Goal: Transaction & Acquisition: Book appointment/travel/reservation

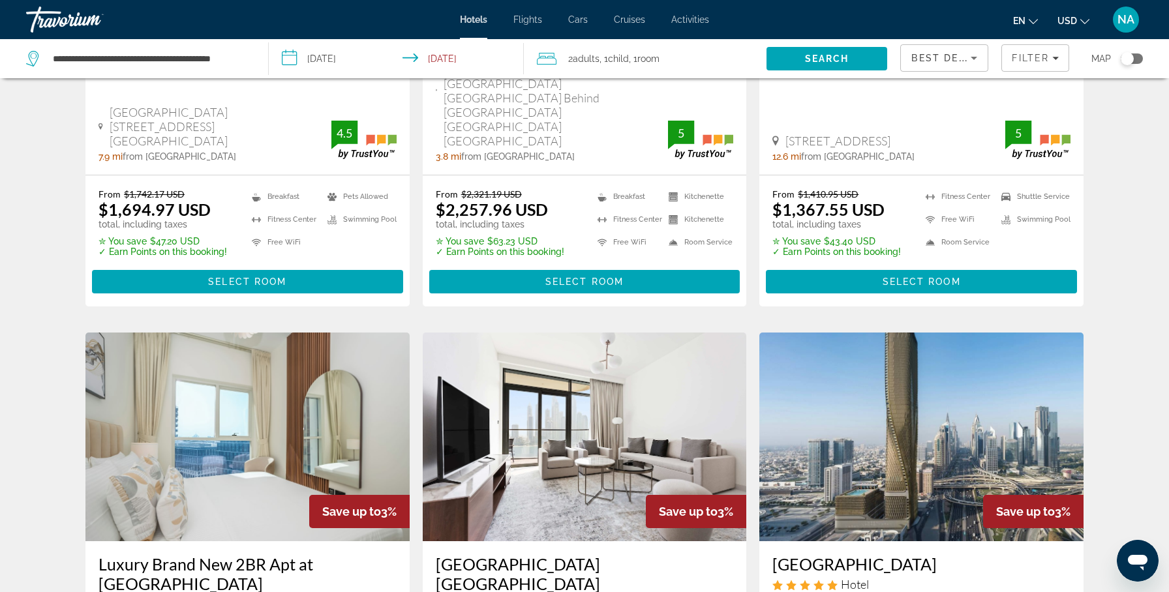
scroll to position [1684, 0]
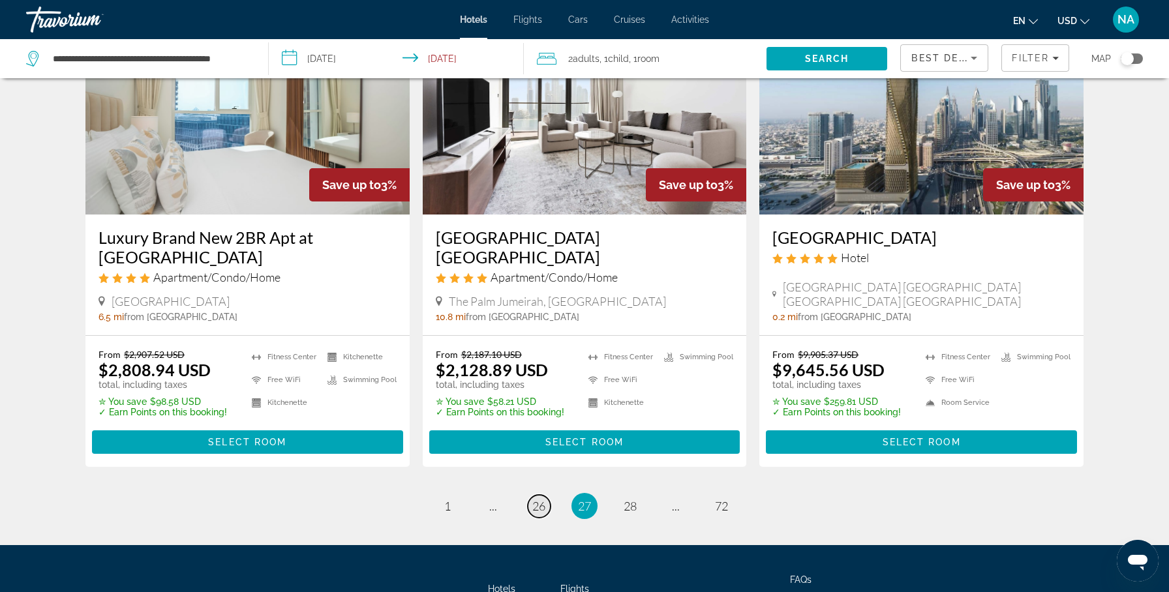
click at [538, 499] on span "26" at bounding box center [538, 506] width 13 height 14
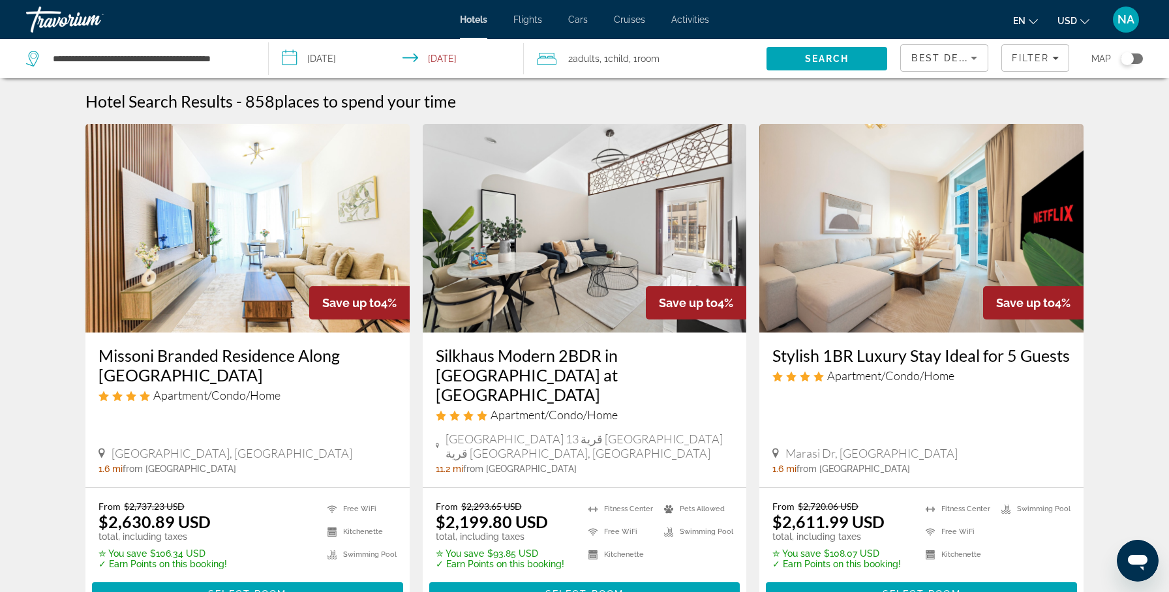
click at [538, 408] on span "Apartment/Condo/Home" at bounding box center [554, 415] width 127 height 14
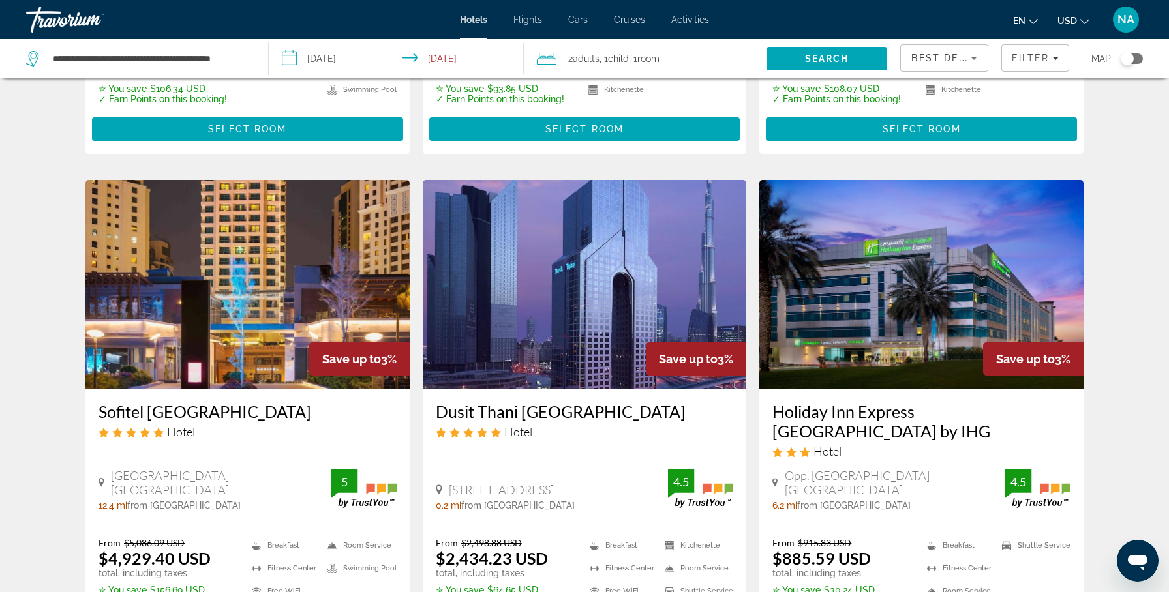
scroll to position [468, 0]
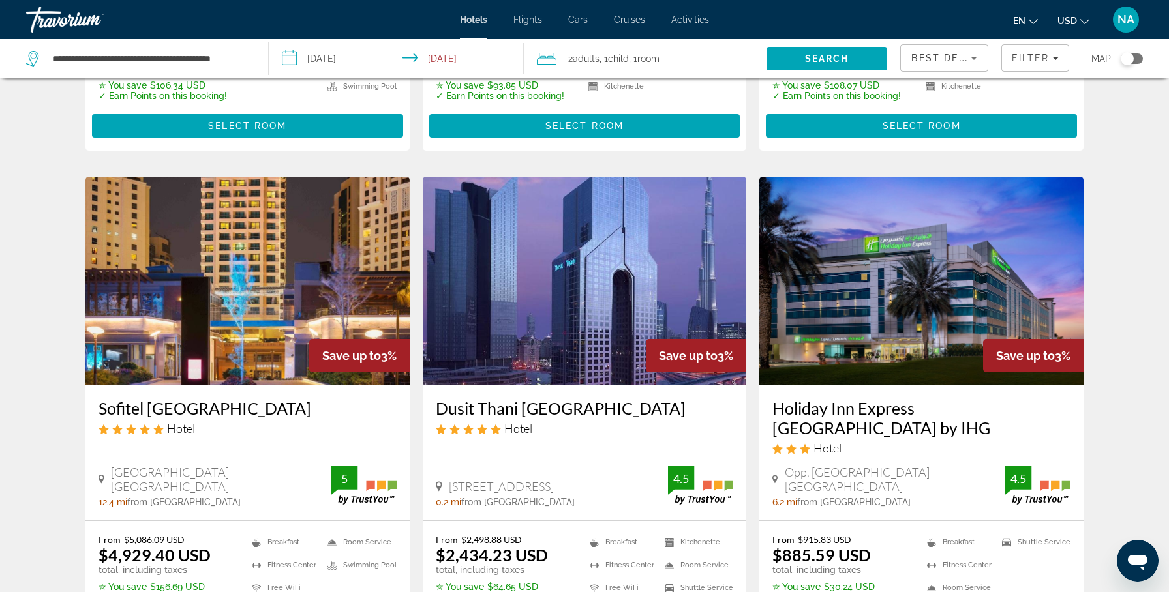
click at [307, 297] on img "Main content" at bounding box center [247, 281] width 324 height 209
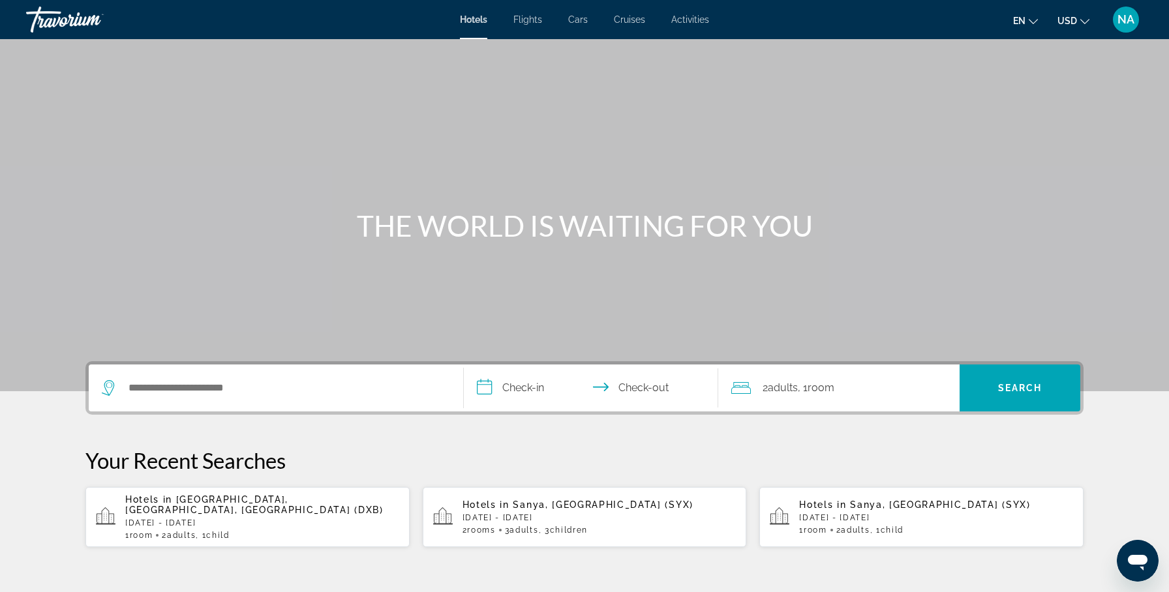
click at [313, 298] on div "Main content" at bounding box center [584, 195] width 1169 height 391
click at [169, 401] on div "Search widget" at bounding box center [276, 388] width 348 height 47
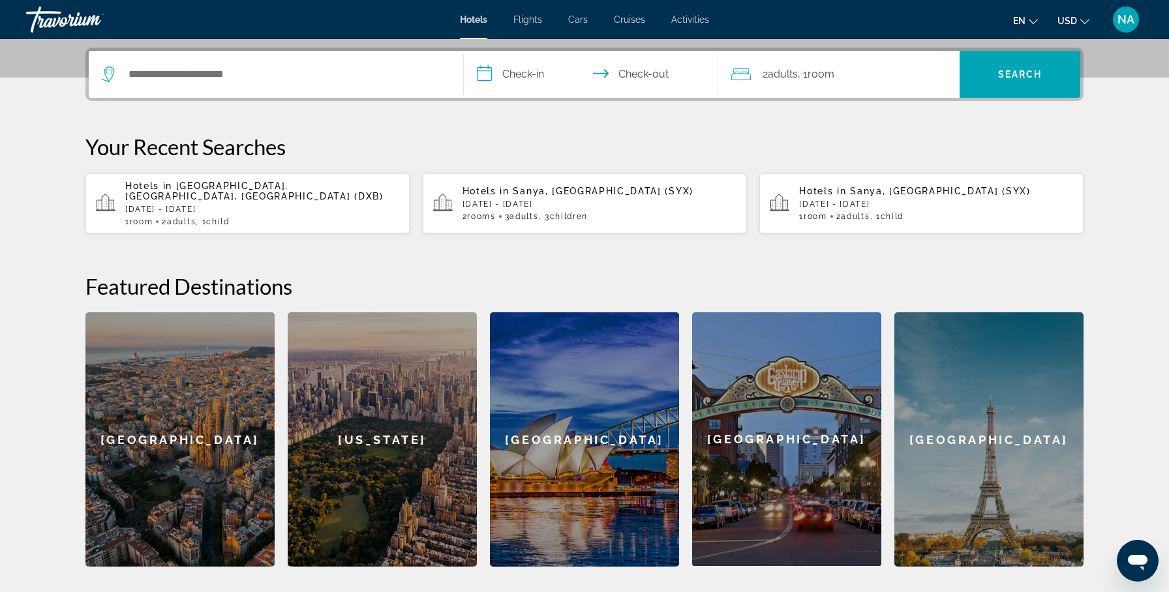
scroll to position [319, 0]
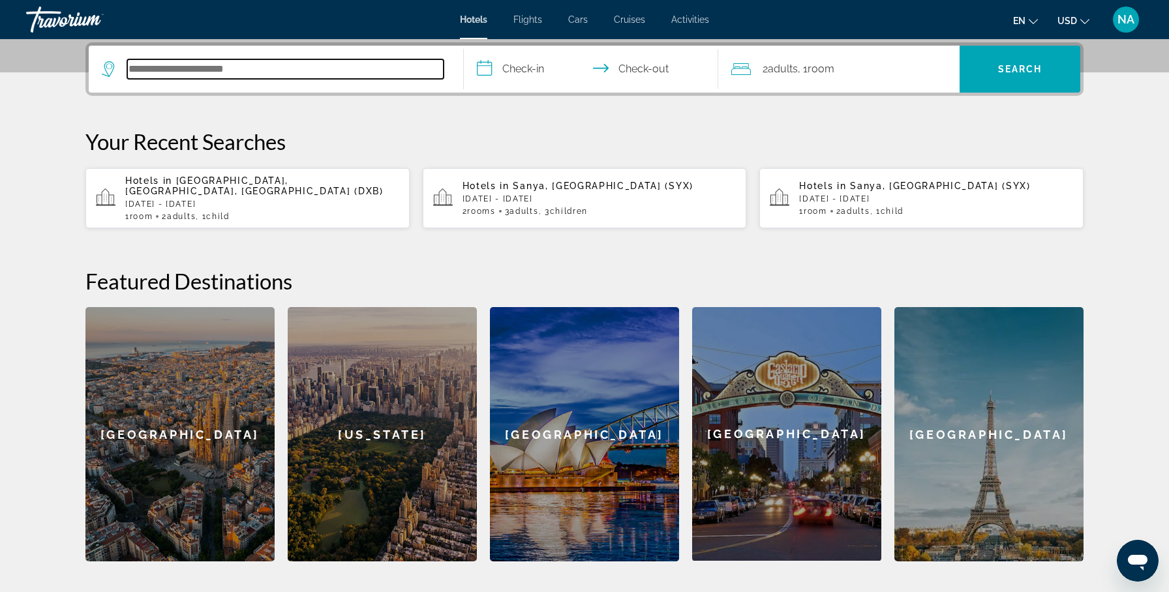
click at [176, 77] on input "Search hotel destination" at bounding box center [285, 69] width 316 height 20
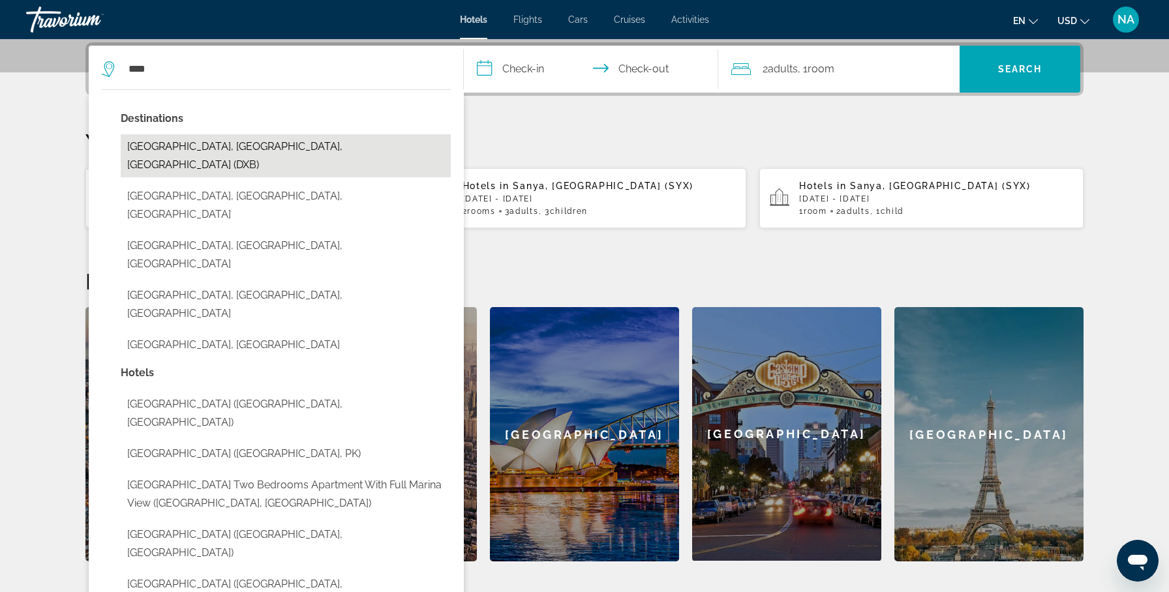
click at [186, 144] on button "[GEOGRAPHIC_DATA], [GEOGRAPHIC_DATA], [GEOGRAPHIC_DATA] (DXB)" at bounding box center [286, 155] width 330 height 43
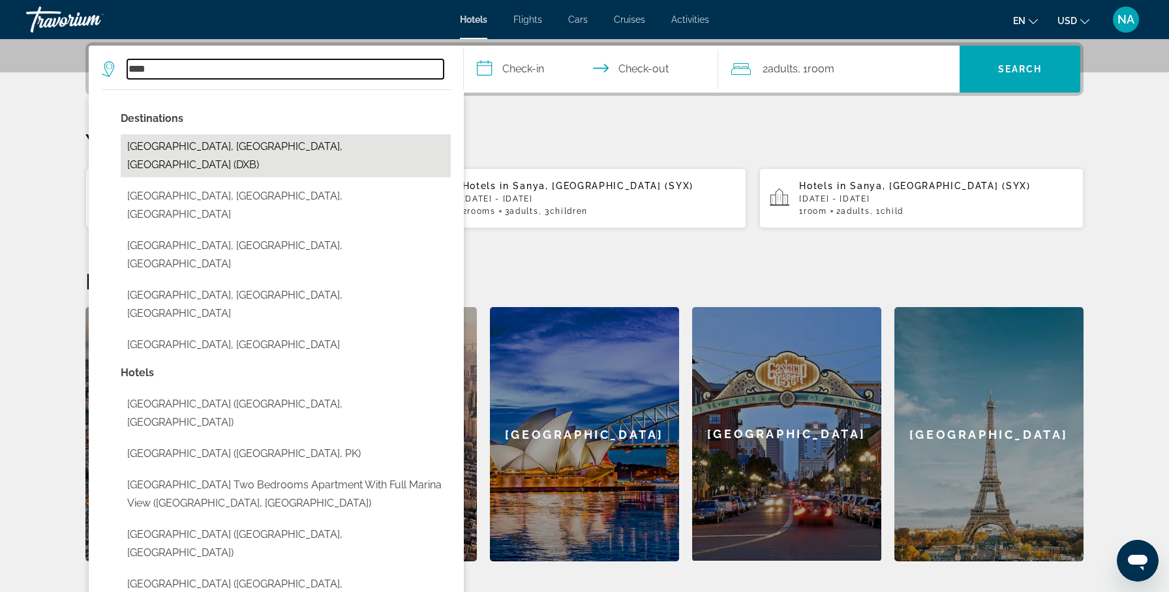
type input "**********"
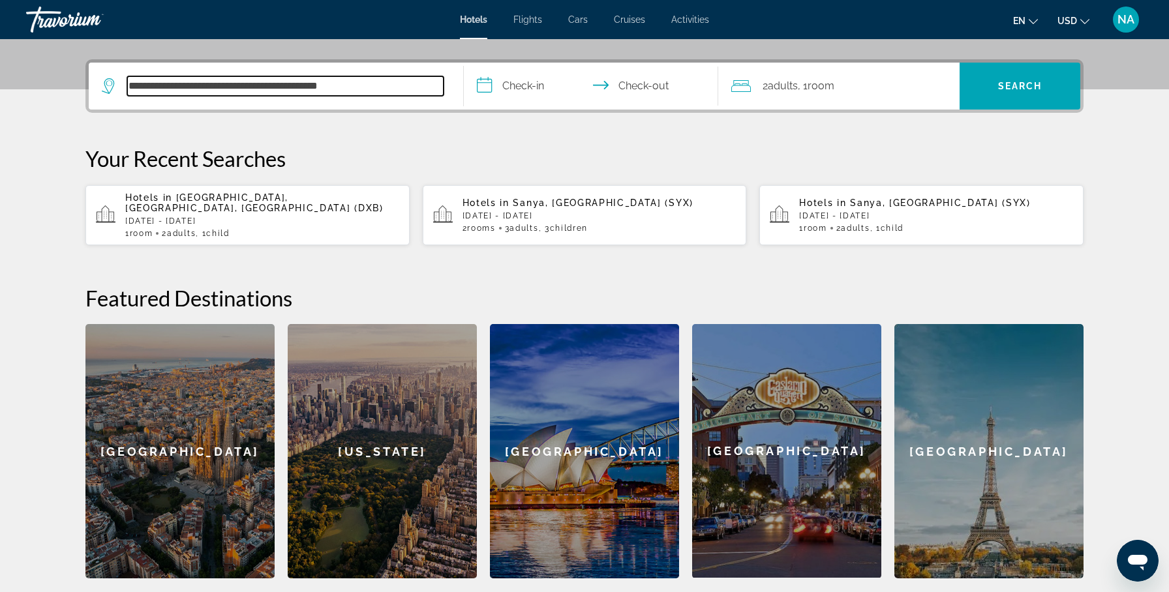
scroll to position [299, 0]
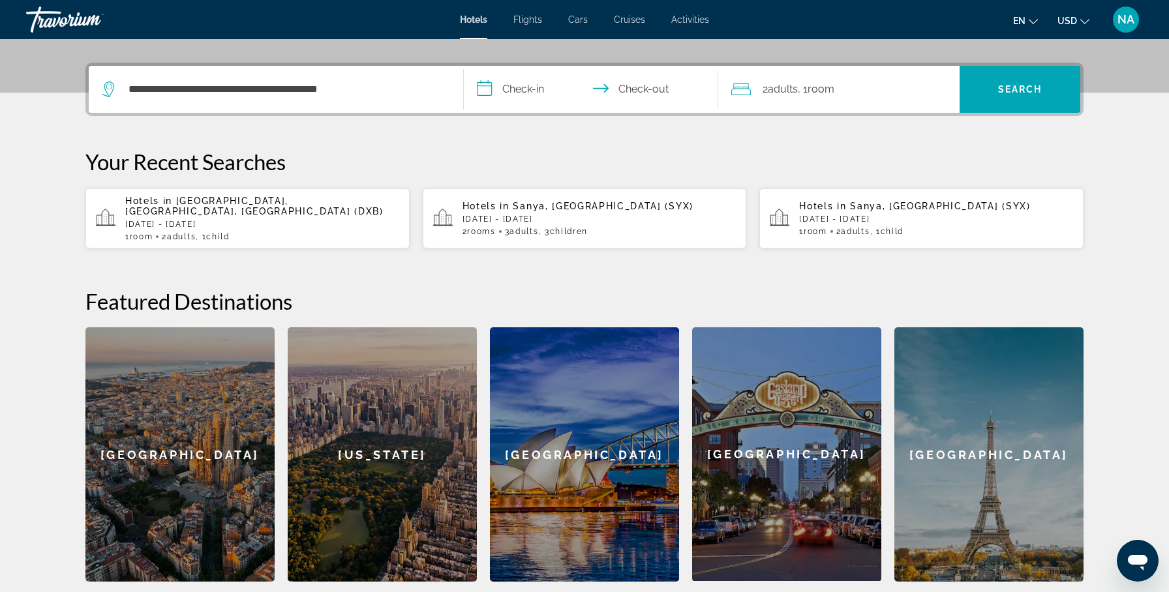
click at [497, 100] on input "**********" at bounding box center [594, 91] width 260 height 51
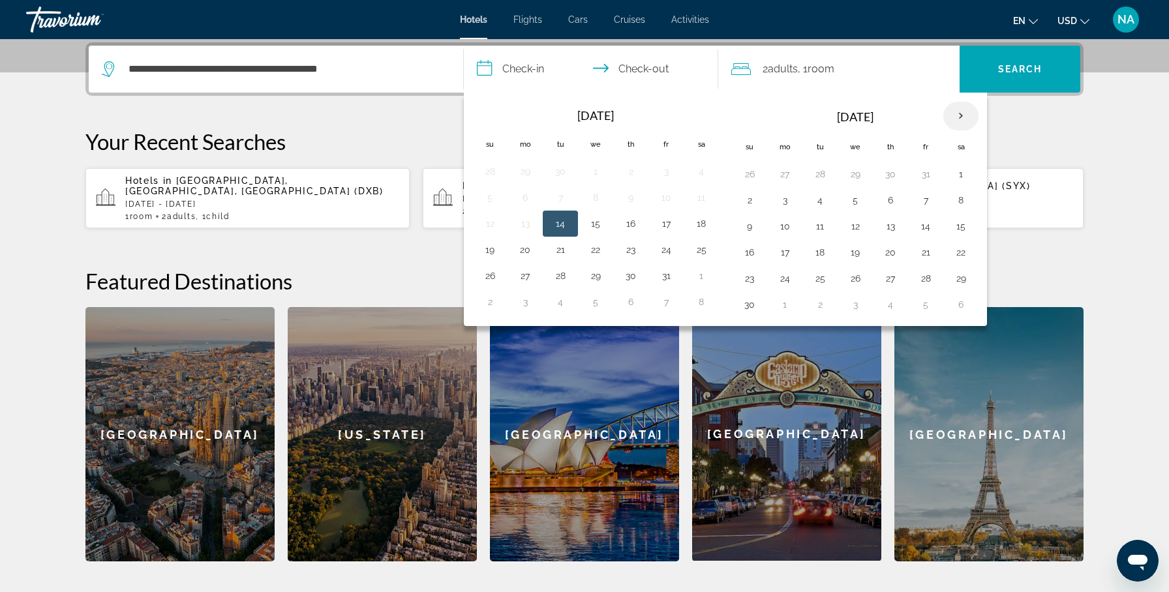
click at [965, 121] on th "Next month" at bounding box center [960, 116] width 35 height 29
click at [759, 280] on button "28" at bounding box center [749, 278] width 21 height 18
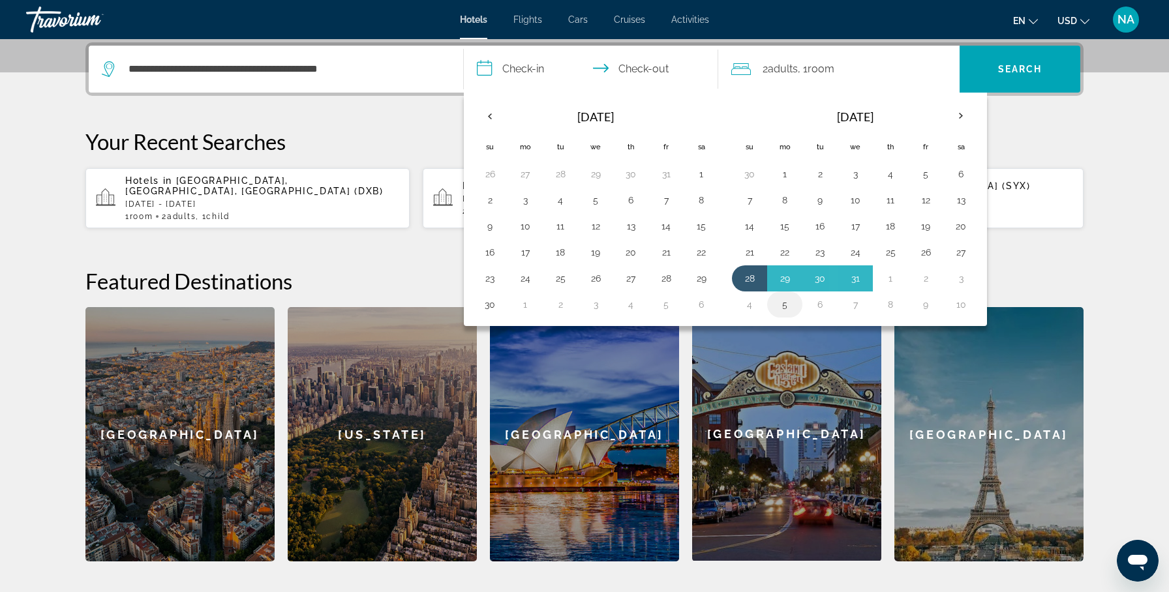
click at [784, 302] on button "5" at bounding box center [784, 304] width 21 height 18
type input "**********"
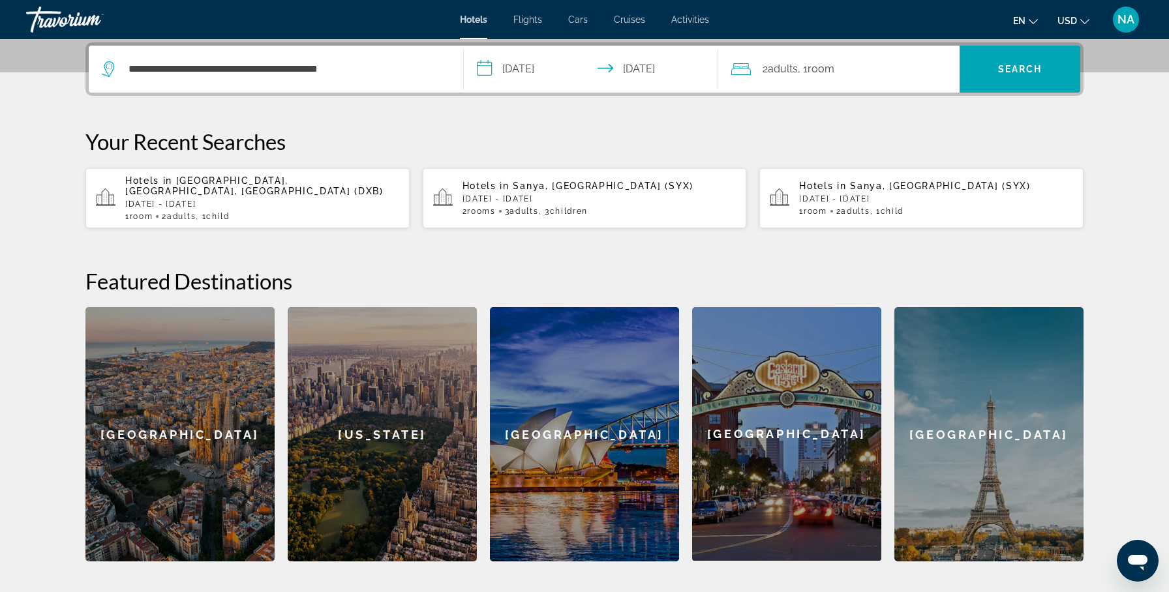
click at [793, 72] on span "Adults" at bounding box center [783, 69] width 30 height 12
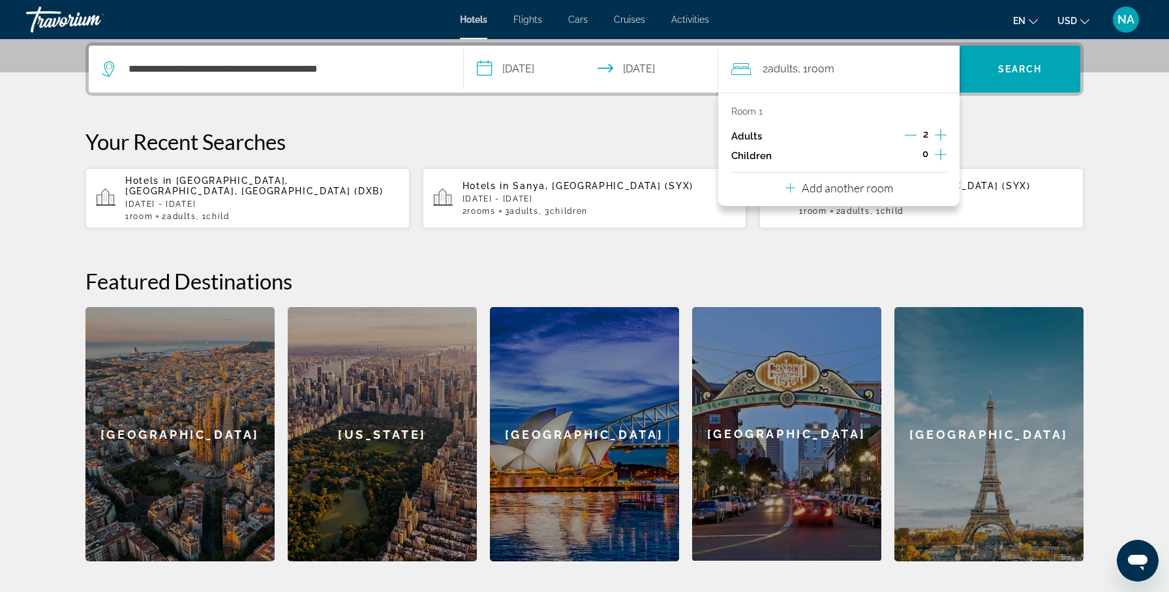
click at [881, 188] on p "Add another room" at bounding box center [847, 188] width 91 height 14
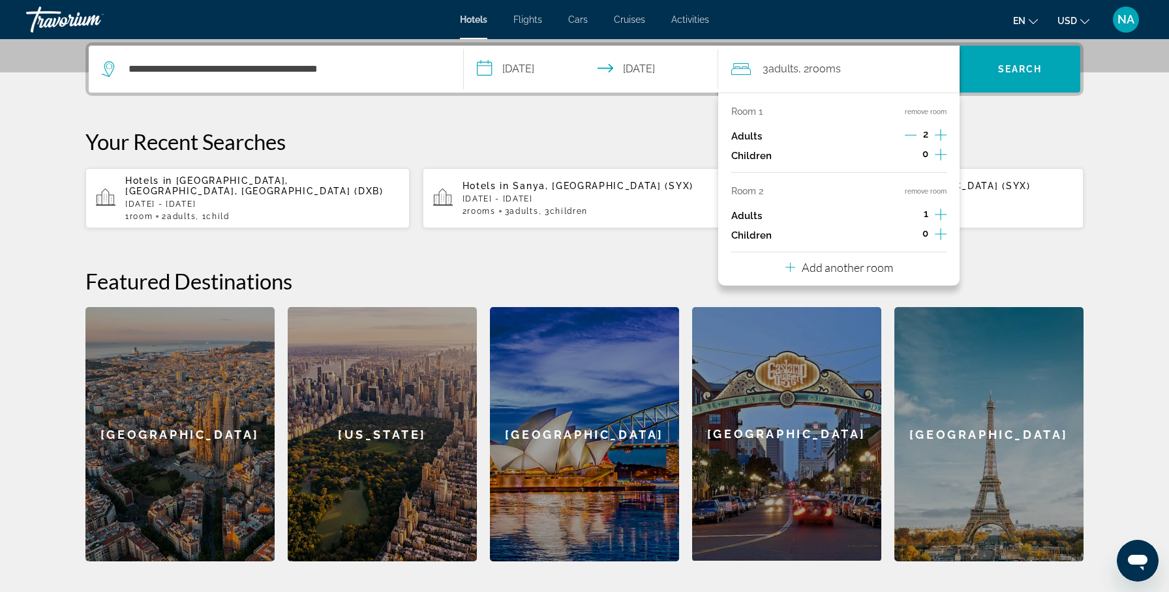
click at [941, 157] on icon "Increment children" at bounding box center [941, 155] width 12 height 16
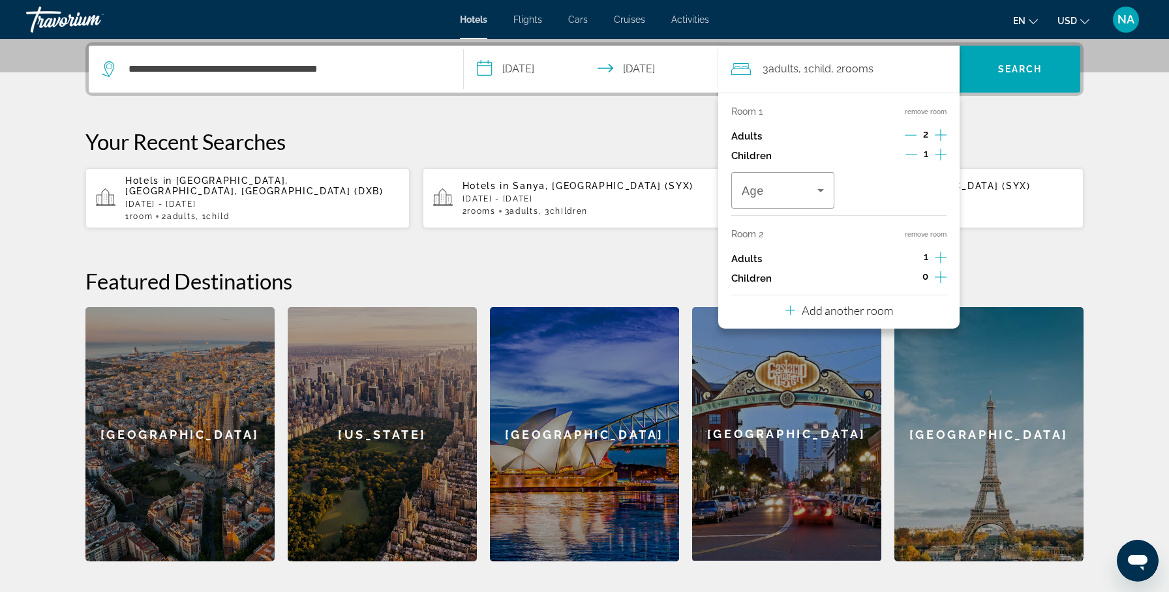
click at [941, 157] on icon "Increment children" at bounding box center [941, 155] width 12 height 16
click at [933, 276] on div "0" at bounding box center [925, 279] width 42 height 20
click at [941, 277] on icon "Increment children" at bounding box center [941, 277] width 12 height 12
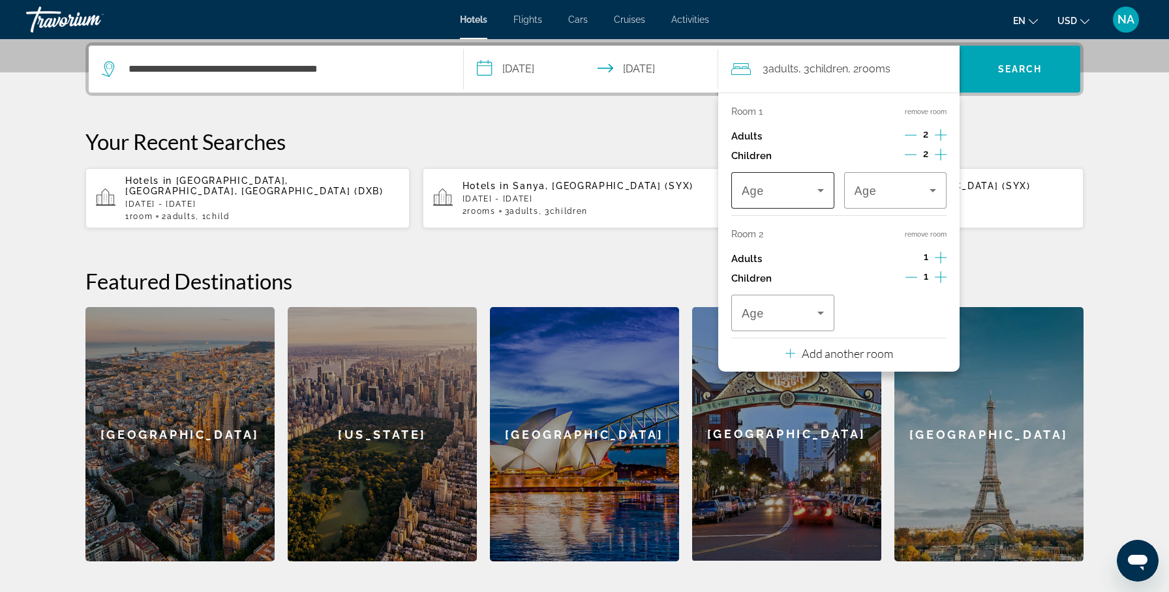
click at [822, 189] on icon "Travelers: 3 adults, 3 children" at bounding box center [820, 190] width 7 height 3
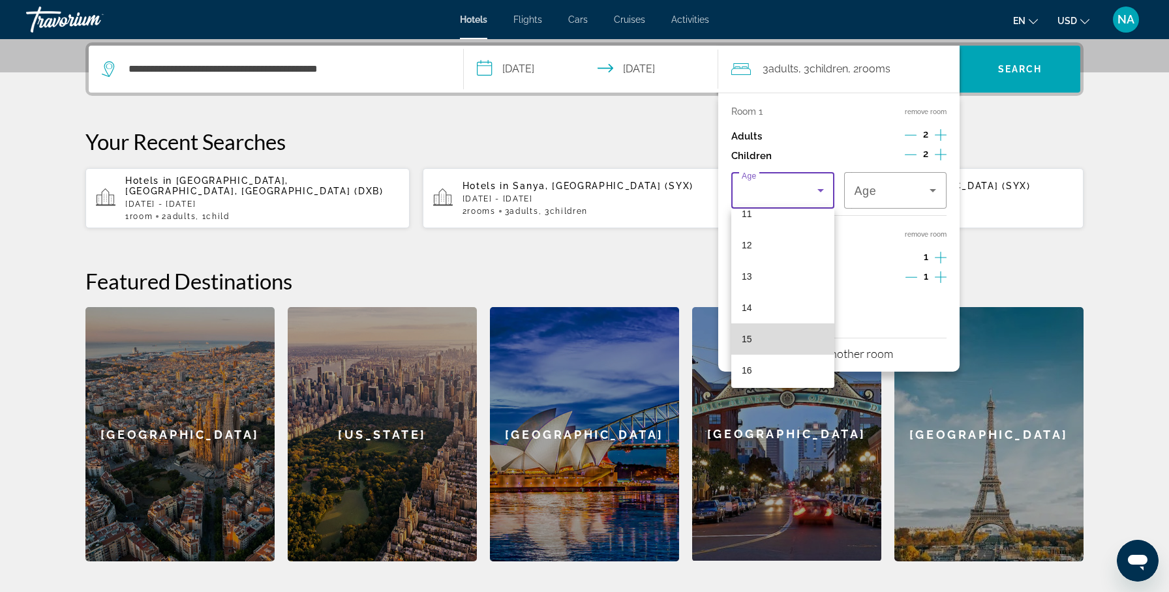
click at [764, 337] on mat-option "15" at bounding box center [782, 339] width 103 height 31
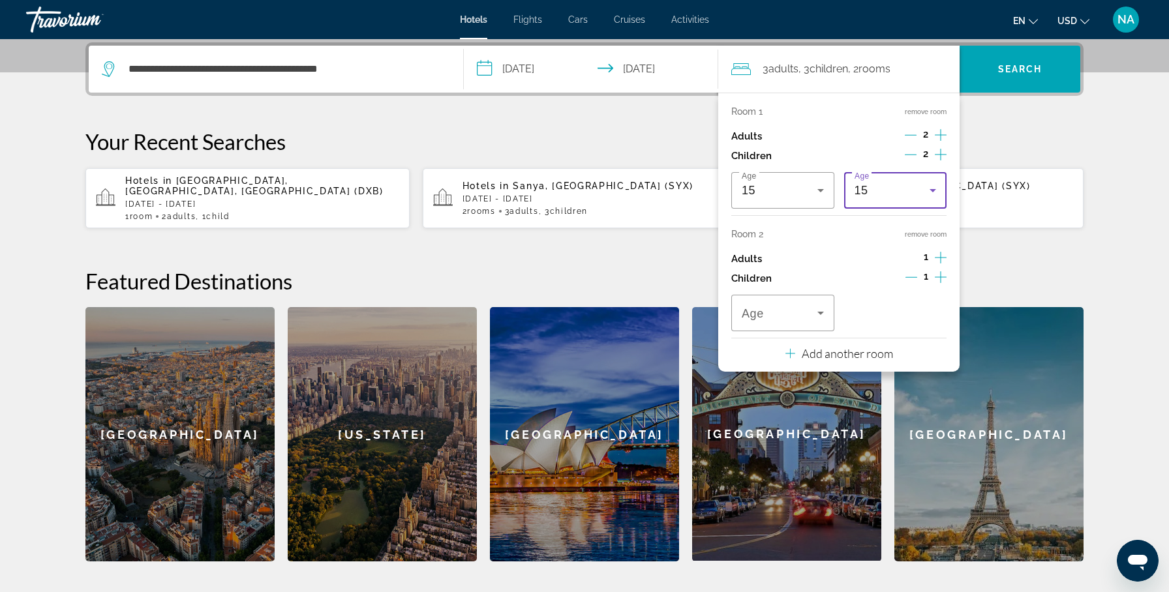
click at [899, 183] on div "15" at bounding box center [893, 191] width 76 height 16
click at [887, 260] on mat-option "11" at bounding box center [895, 247] width 103 height 31
click at [781, 313] on span "Travelers: 3 adults, 3 children" at bounding box center [780, 313] width 76 height 16
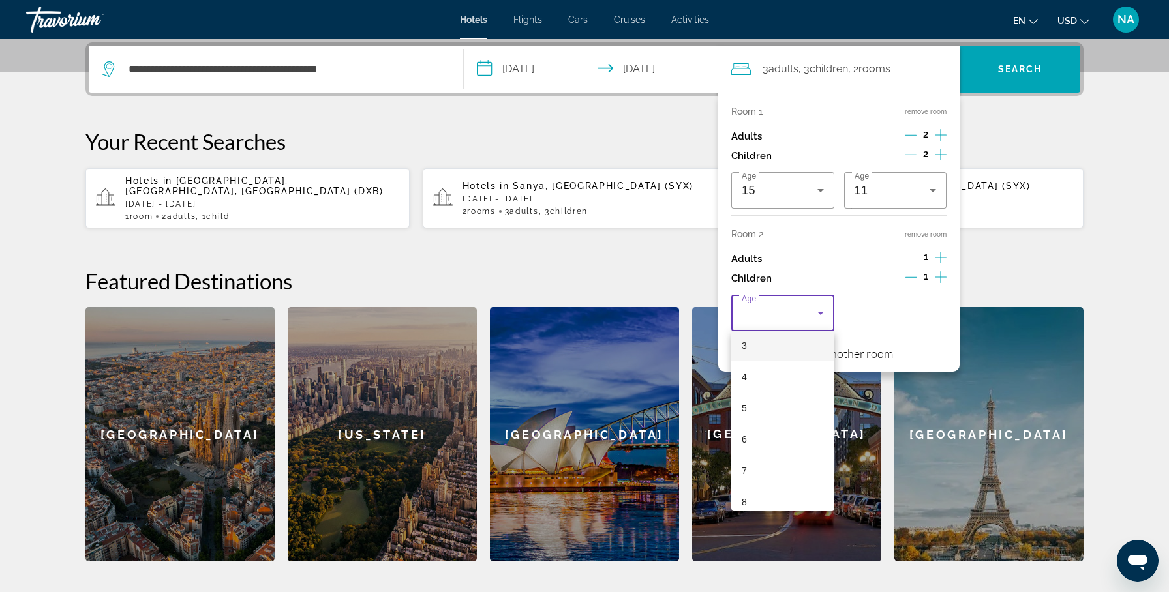
scroll to position [103, 0]
click at [769, 435] on mat-option "6" at bounding box center [782, 436] width 103 height 31
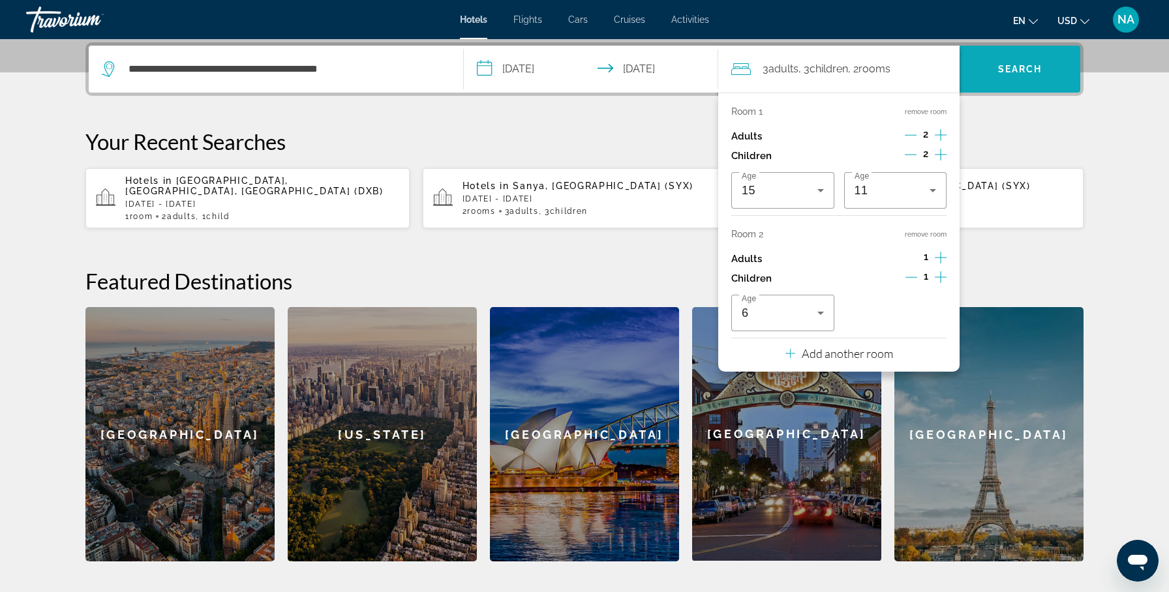
click at [1040, 77] on span "Search" at bounding box center [1020, 68] width 121 height 31
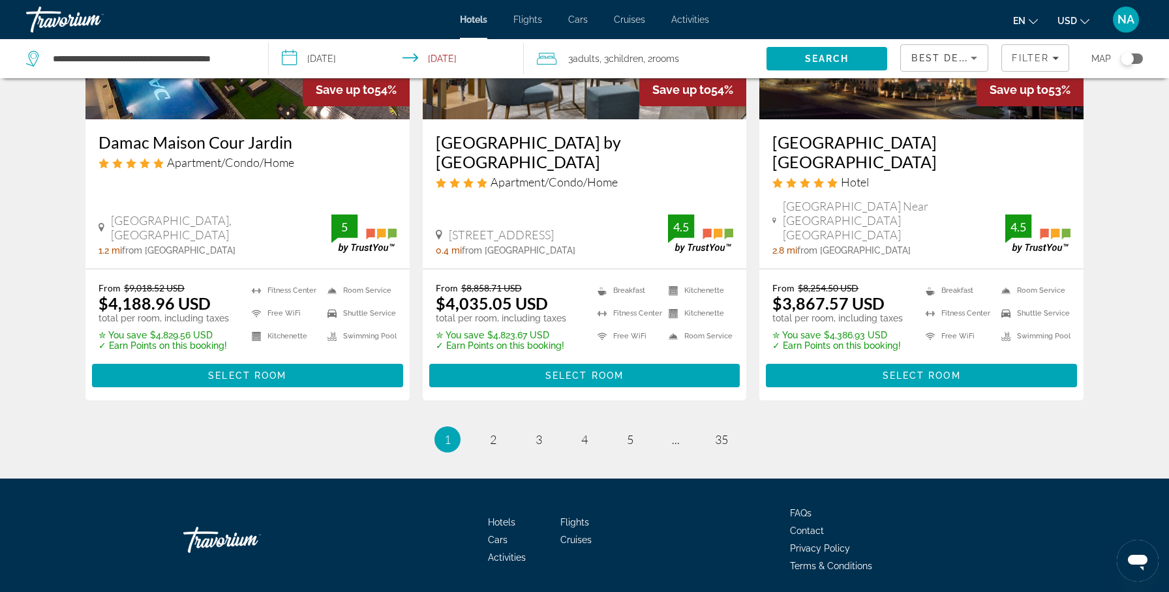
scroll to position [1688, 0]
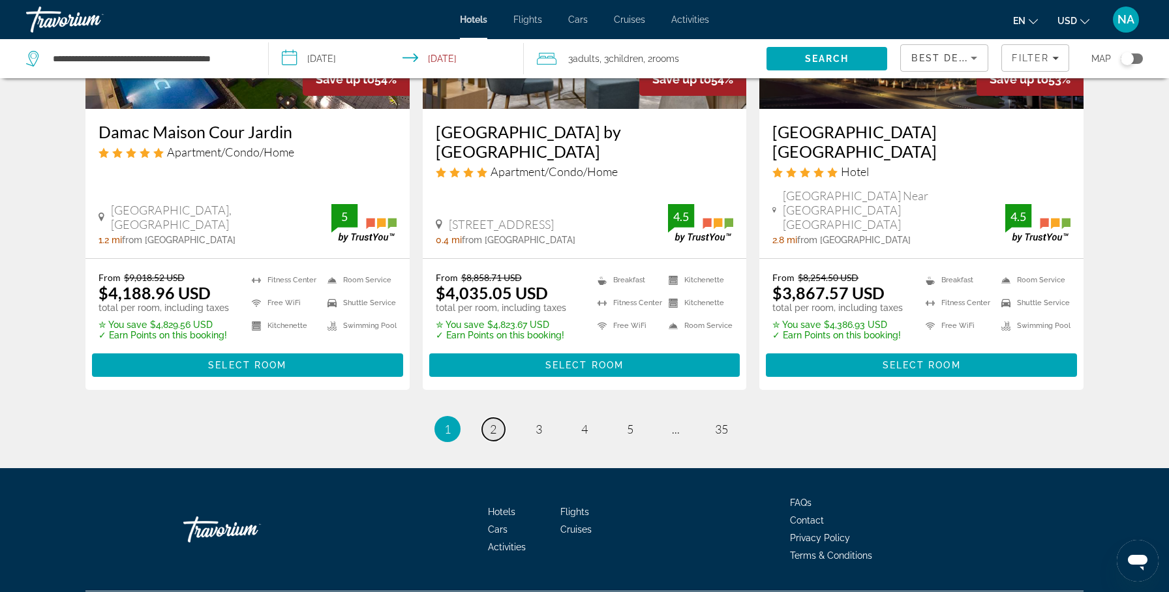
click at [492, 422] on span "2" at bounding box center [493, 429] width 7 height 14
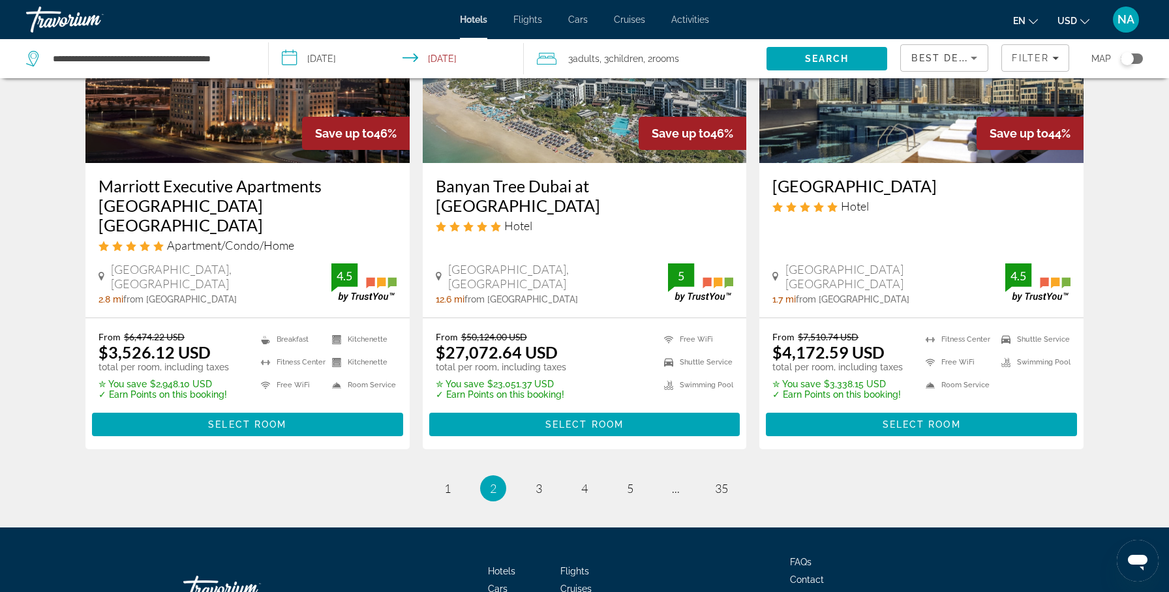
scroll to position [1709, 0]
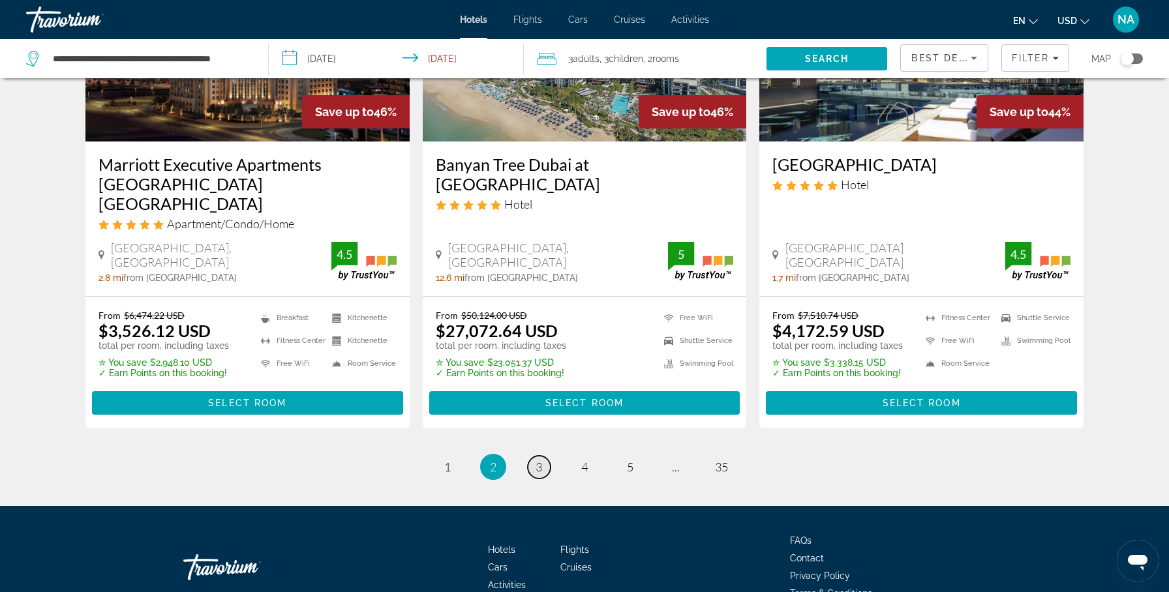
click at [545, 456] on link "page 3" at bounding box center [539, 467] width 23 height 23
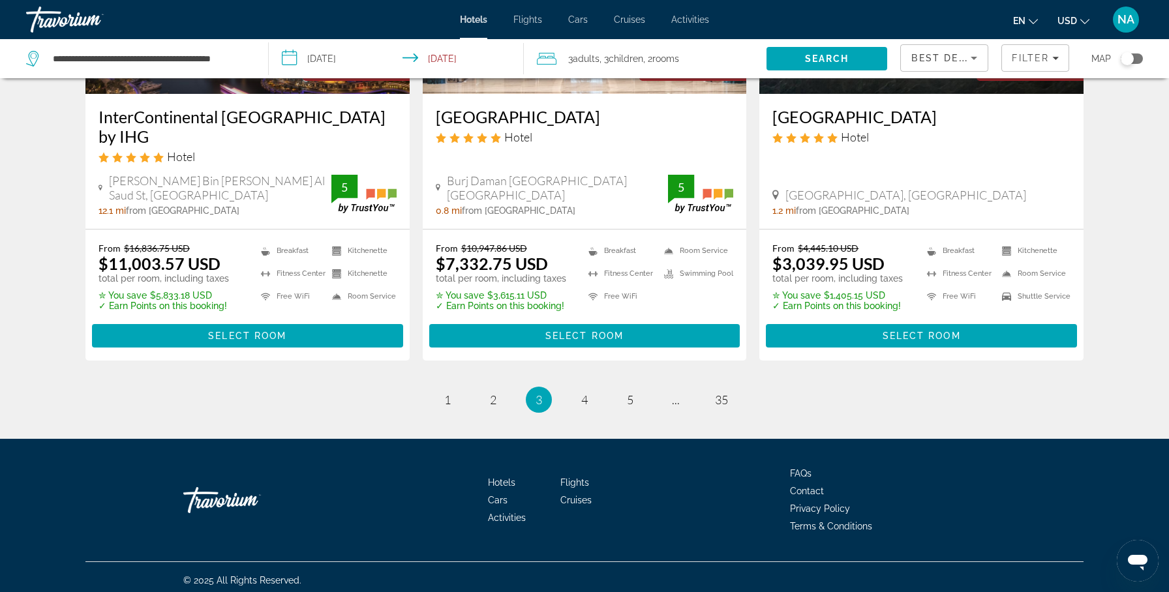
scroll to position [1729, 0]
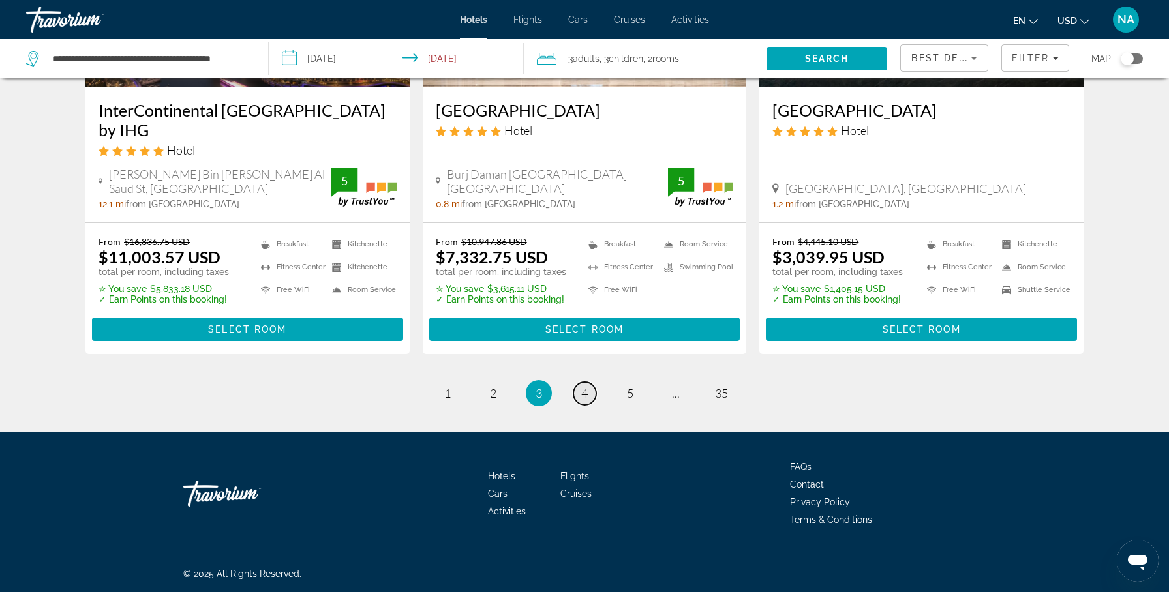
click at [582, 389] on span "4" at bounding box center [584, 393] width 7 height 14
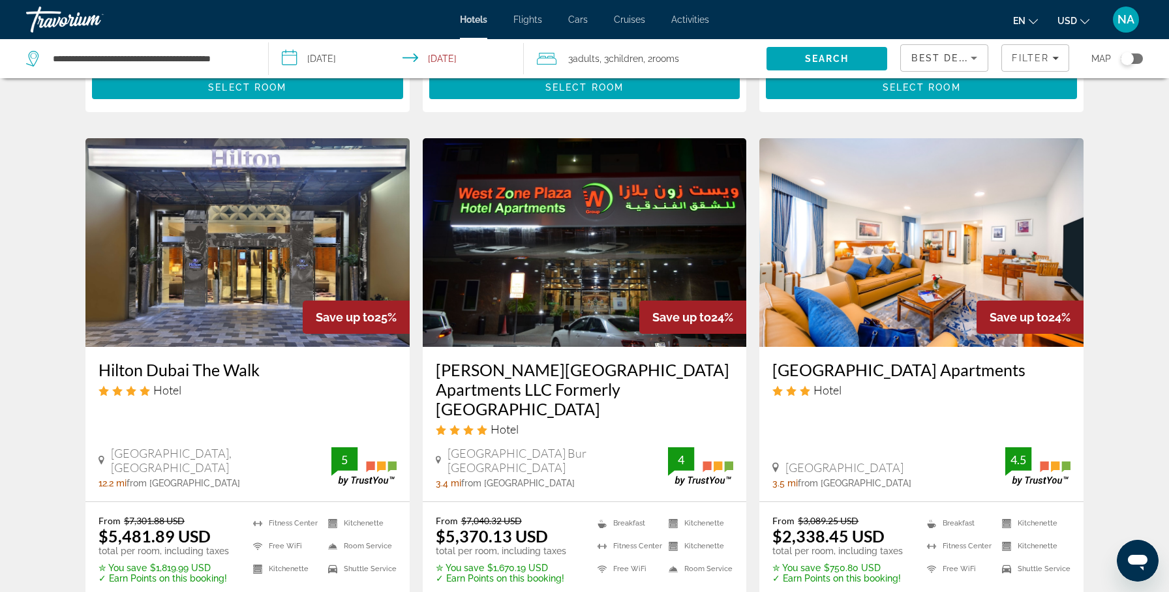
scroll to position [1560, 0]
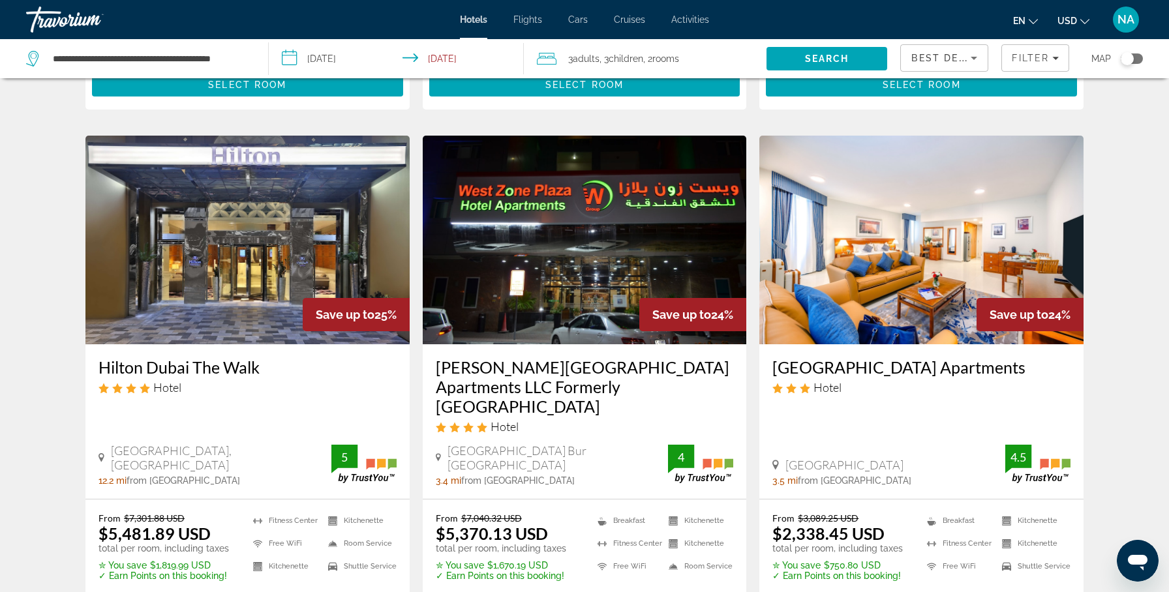
click at [289, 244] on img "Main content" at bounding box center [247, 240] width 324 height 209
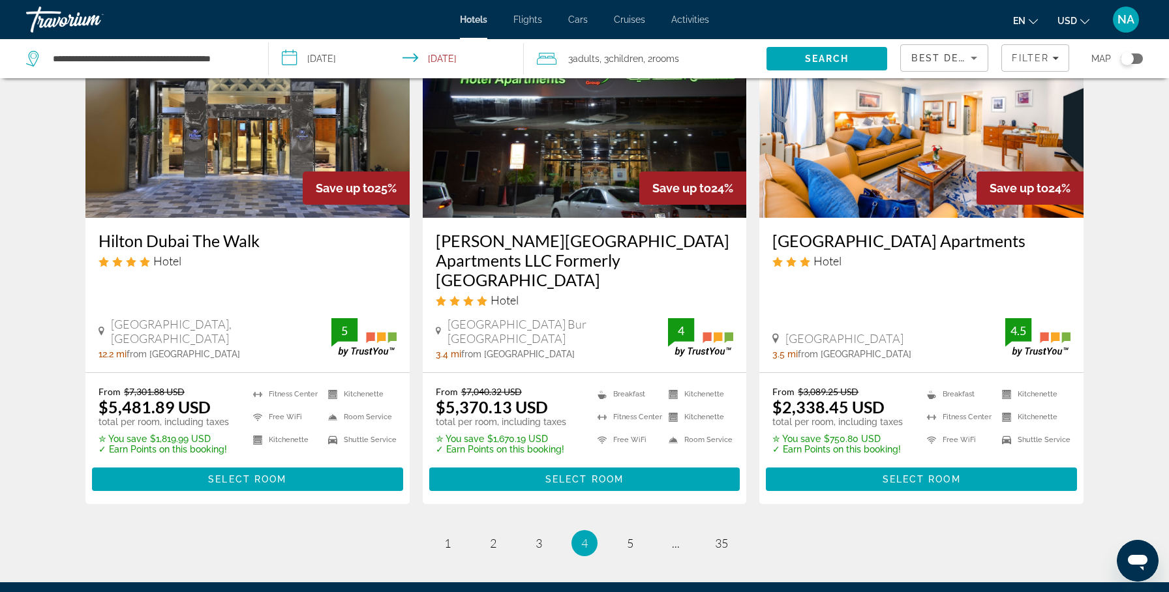
scroll to position [1688, 0]
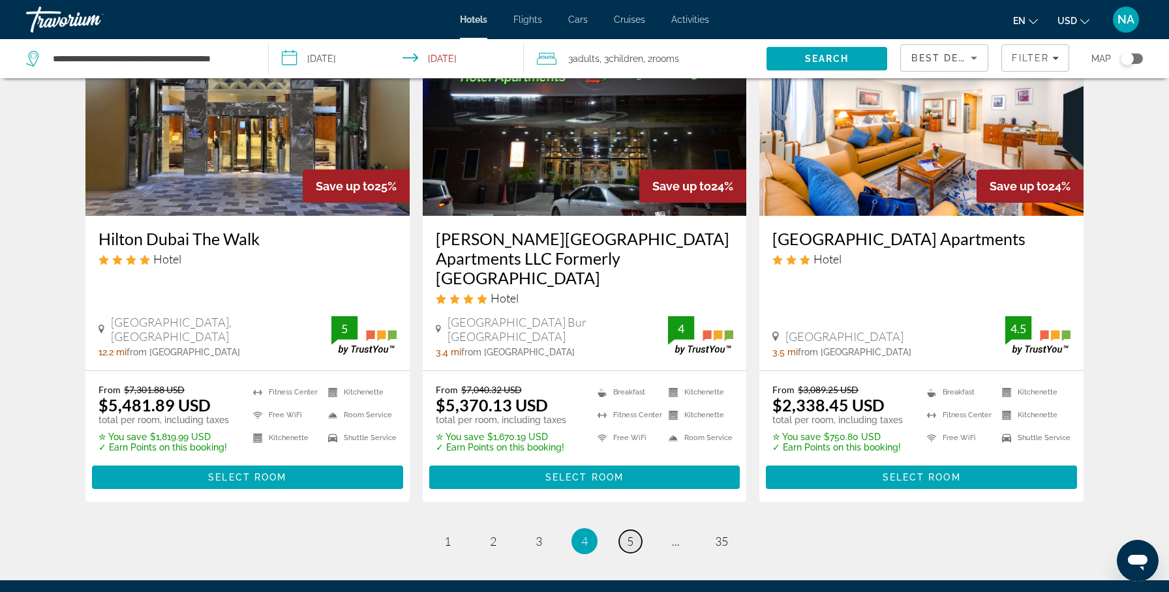
click at [626, 530] on link "page 5" at bounding box center [630, 541] width 23 height 23
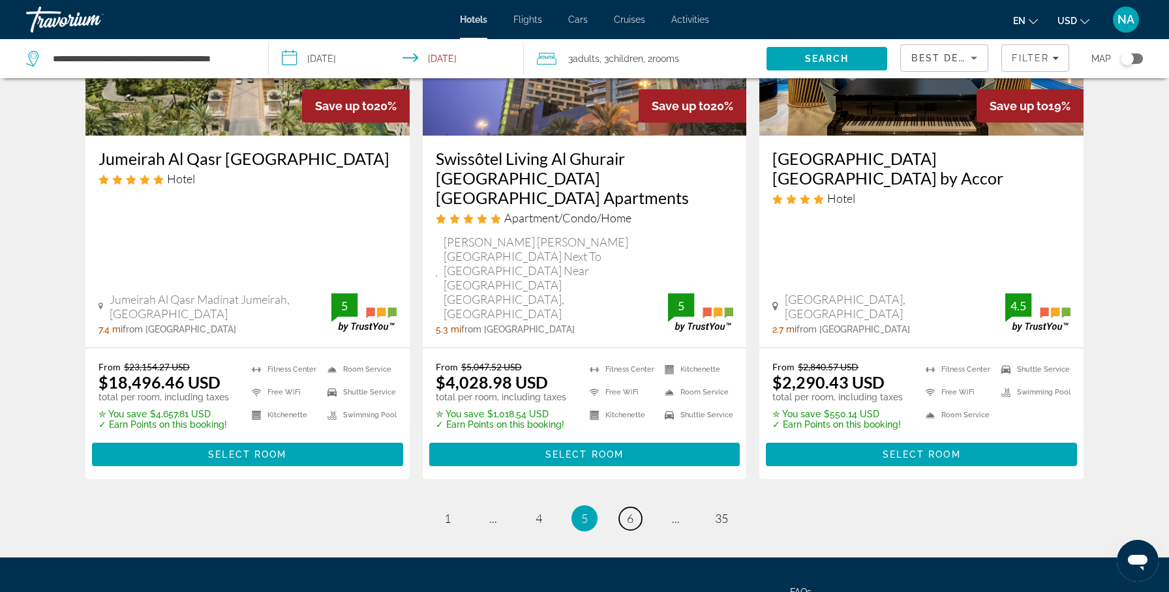
scroll to position [1704, 0]
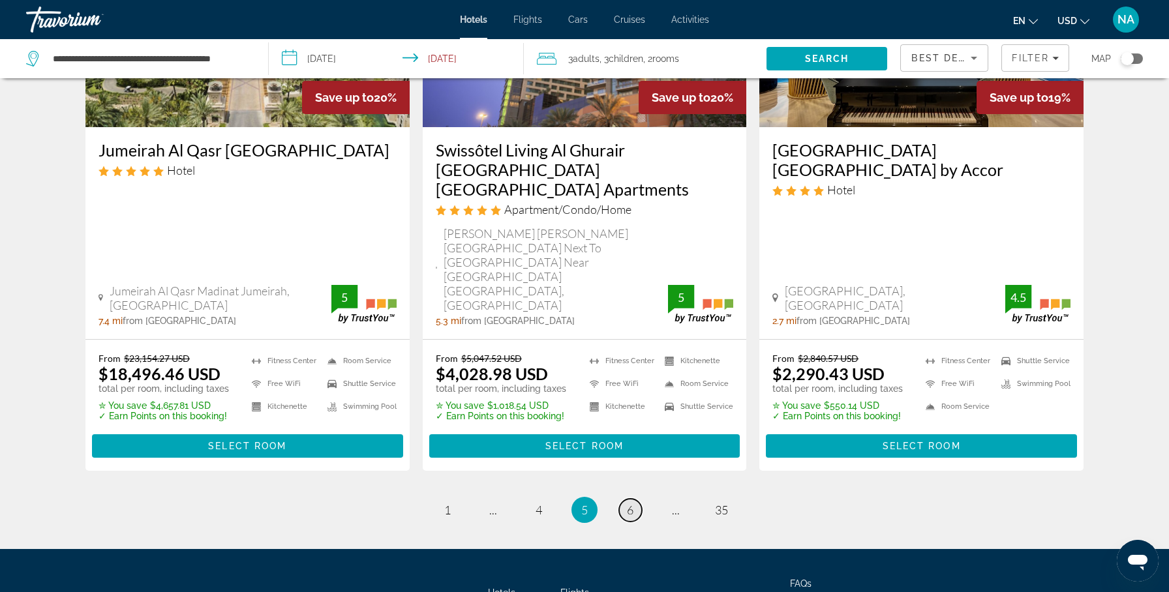
click at [629, 503] on span "6" at bounding box center [630, 510] width 7 height 14
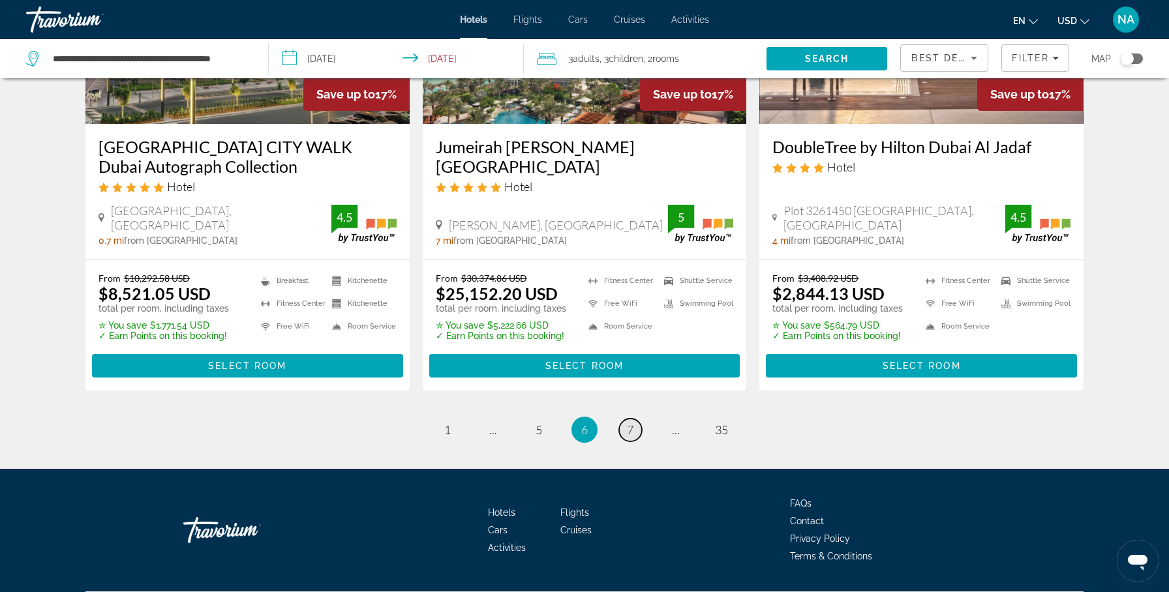
scroll to position [1729, 0]
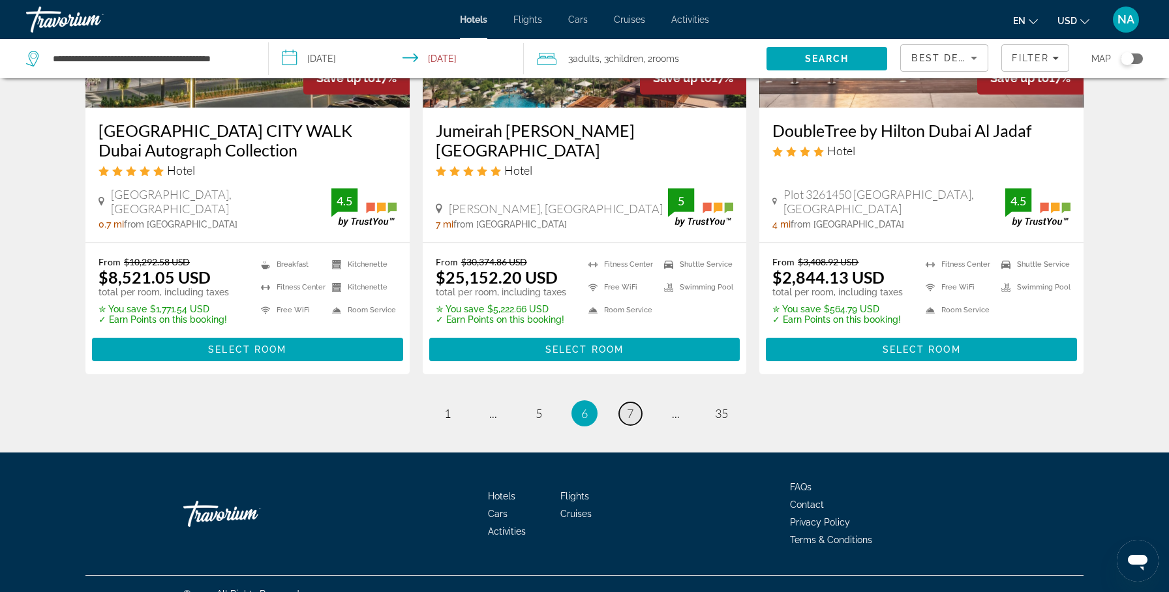
click at [629, 406] on span "7" at bounding box center [630, 413] width 7 height 14
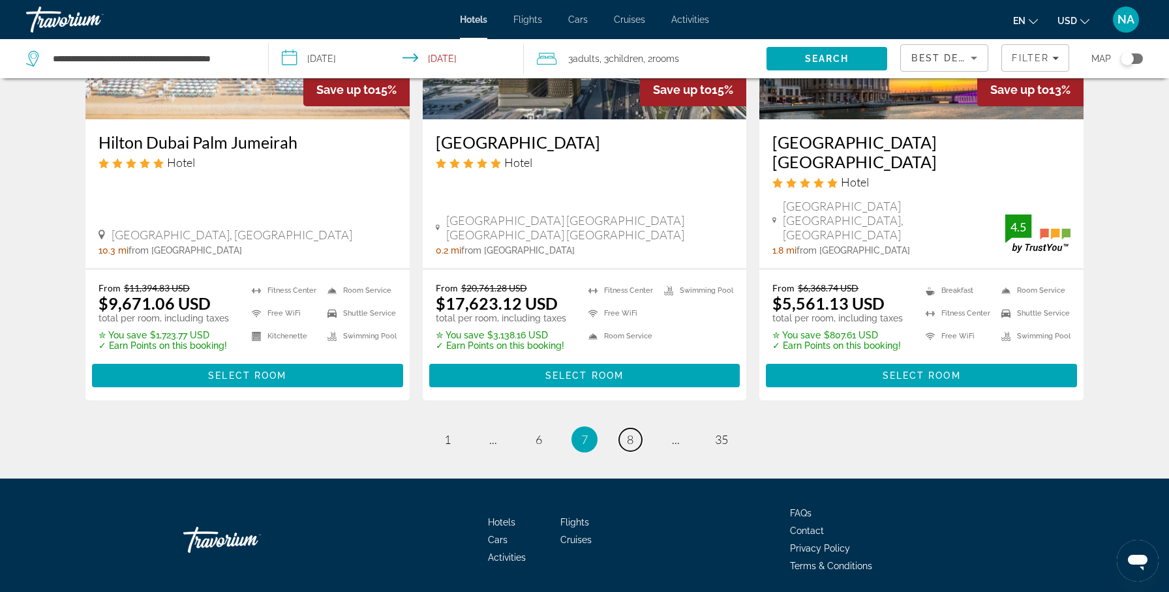
scroll to position [1690, 0]
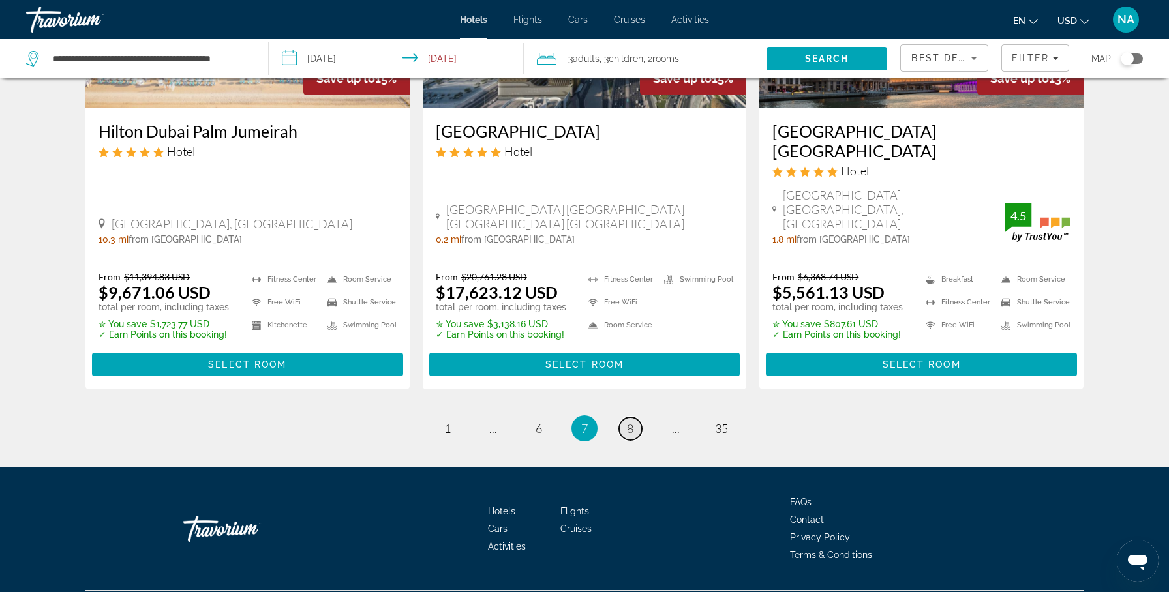
click at [626, 417] on link "page 8" at bounding box center [630, 428] width 23 height 23
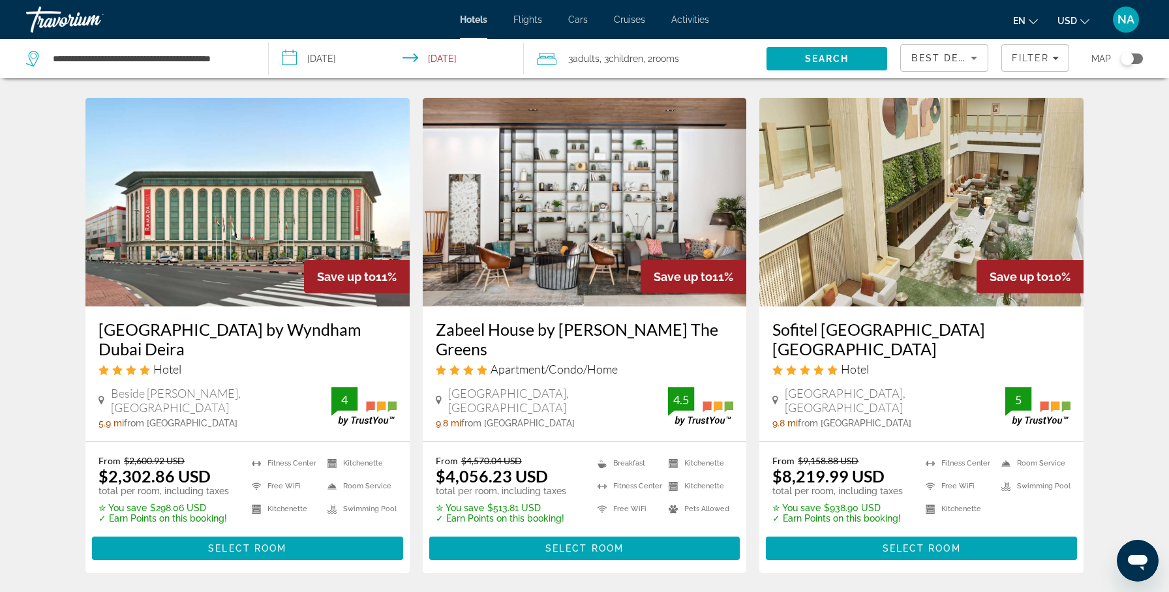
scroll to position [993, 0]
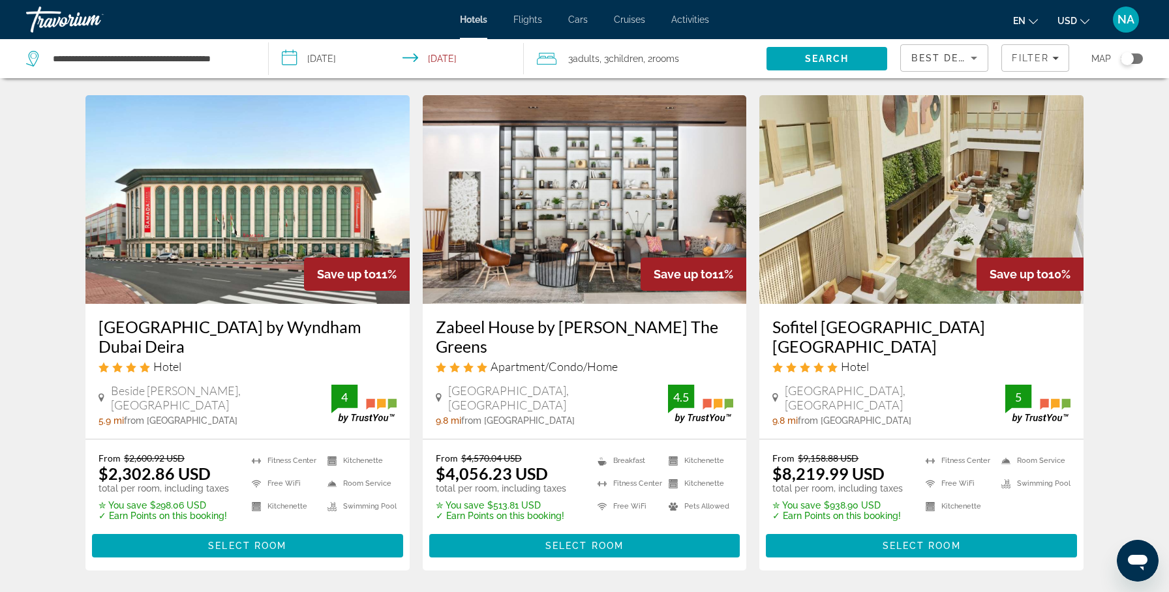
click at [826, 273] on img "Main content" at bounding box center [921, 199] width 324 height 209
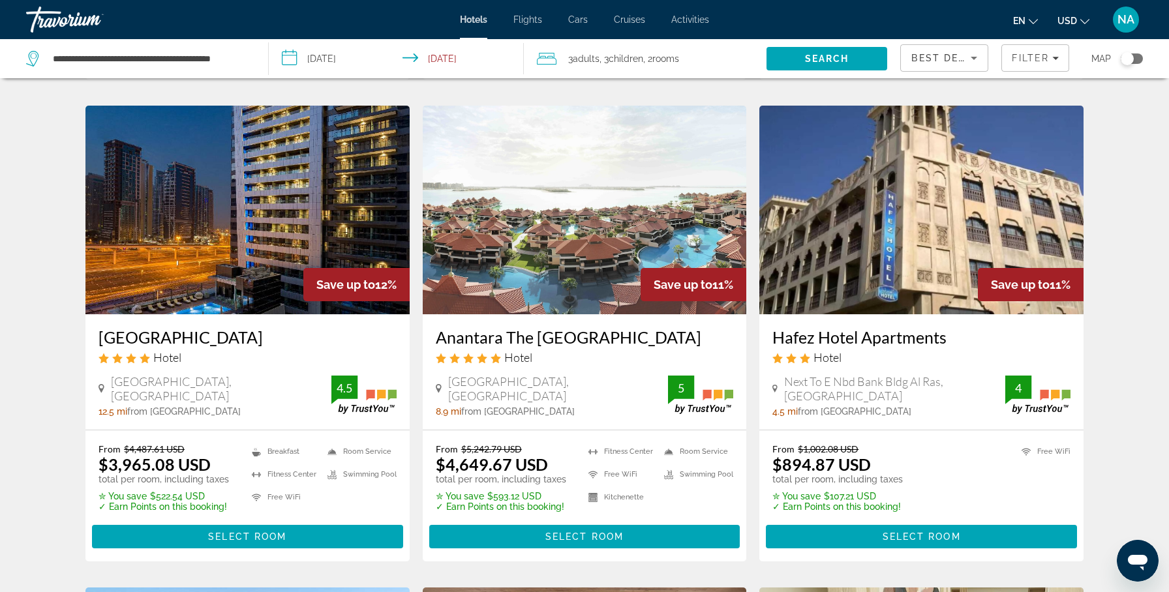
scroll to position [504, 0]
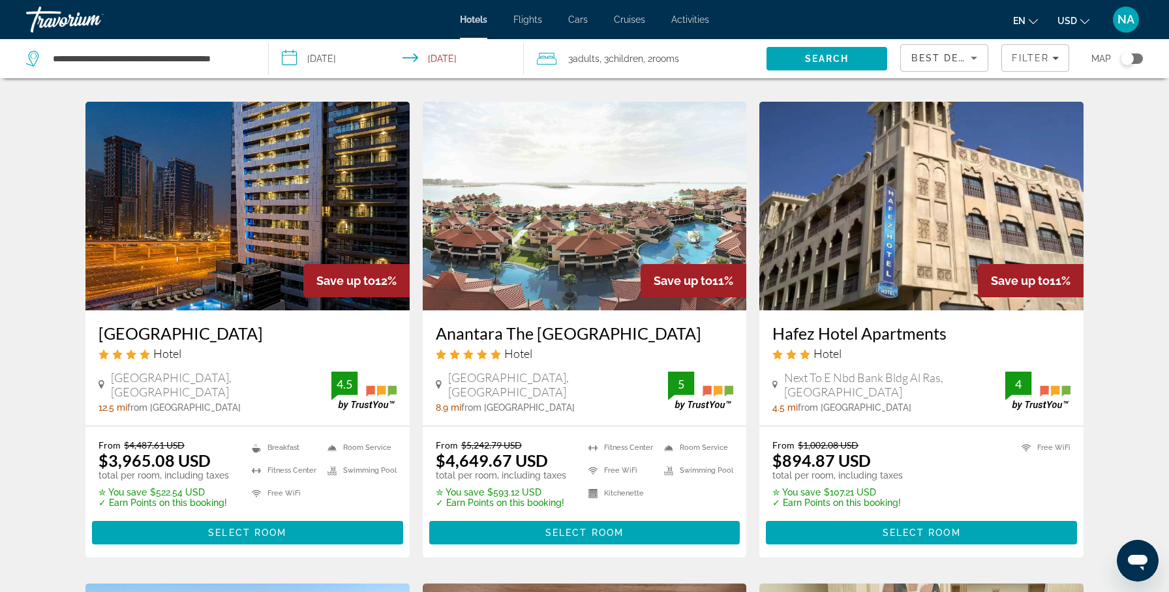
click at [482, 213] on img "Main content" at bounding box center [585, 206] width 324 height 209
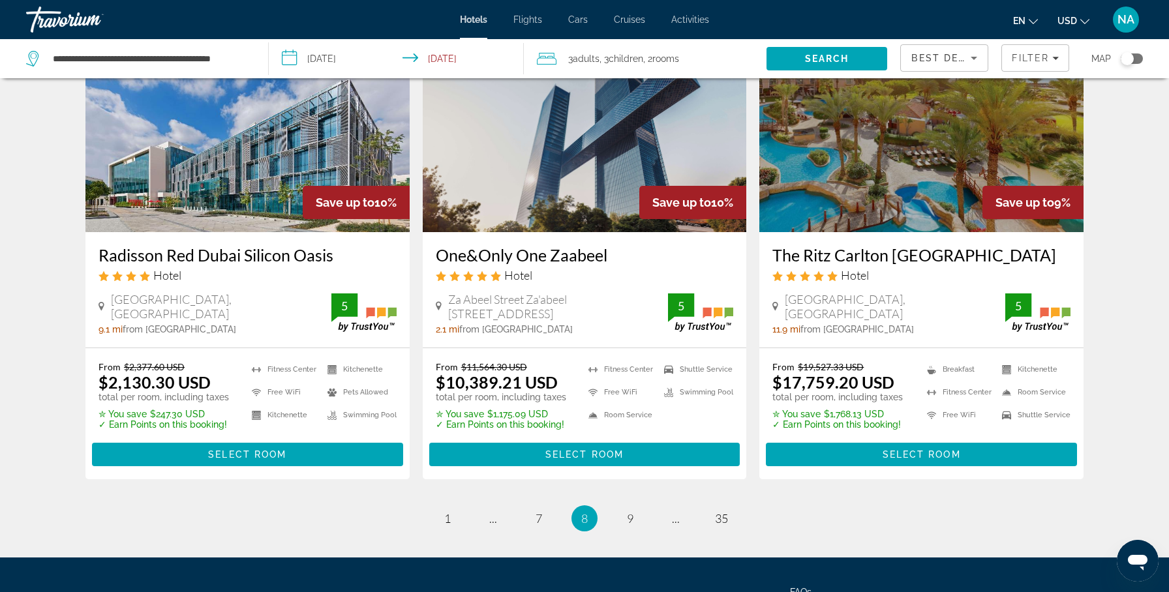
scroll to position [1568, 0]
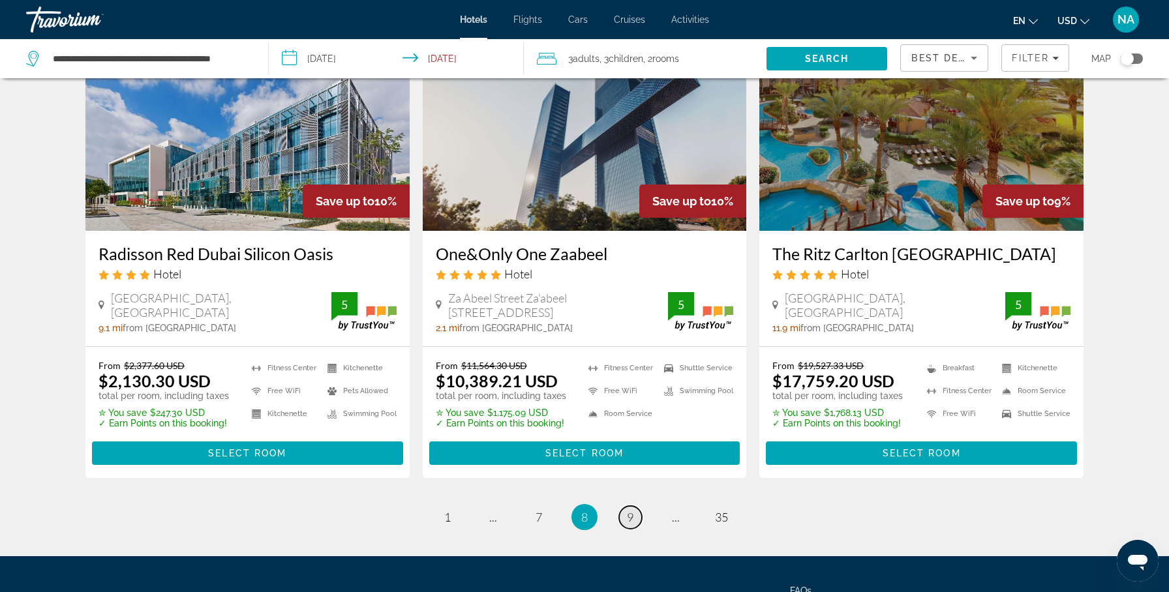
click at [634, 506] on link "page 9" at bounding box center [630, 517] width 23 height 23
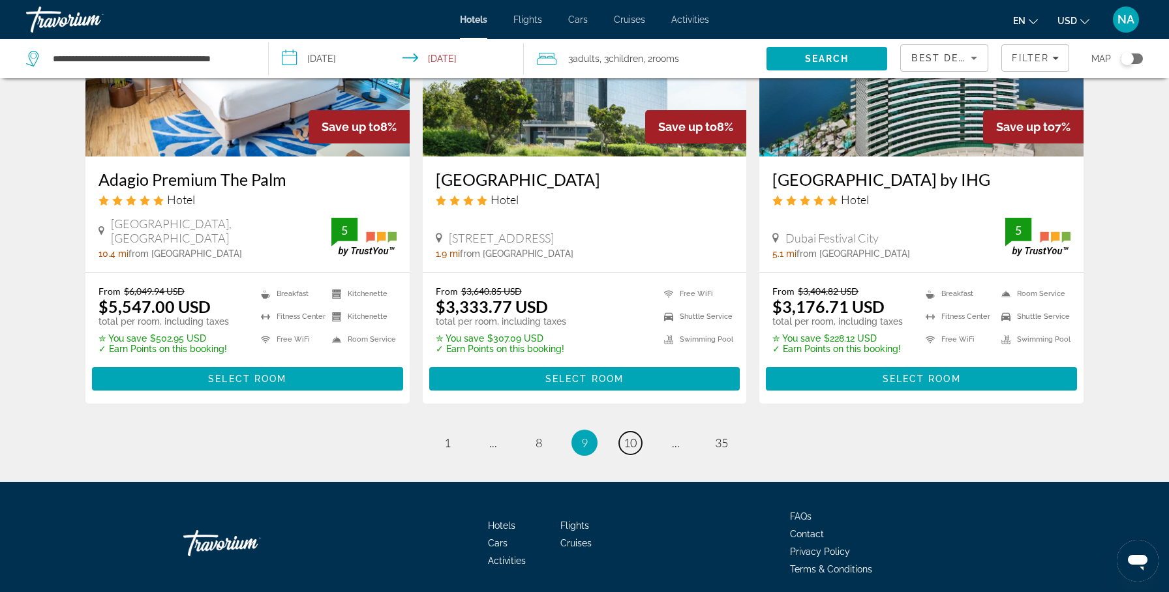
scroll to position [1688, 0]
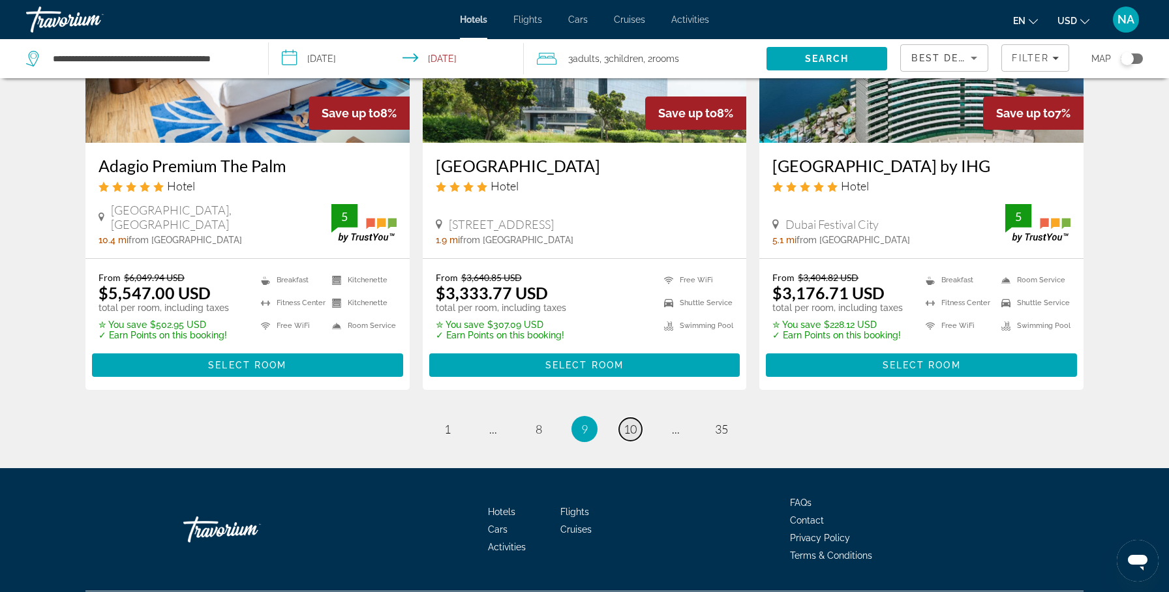
click at [633, 422] on span "10" at bounding box center [630, 429] width 13 height 14
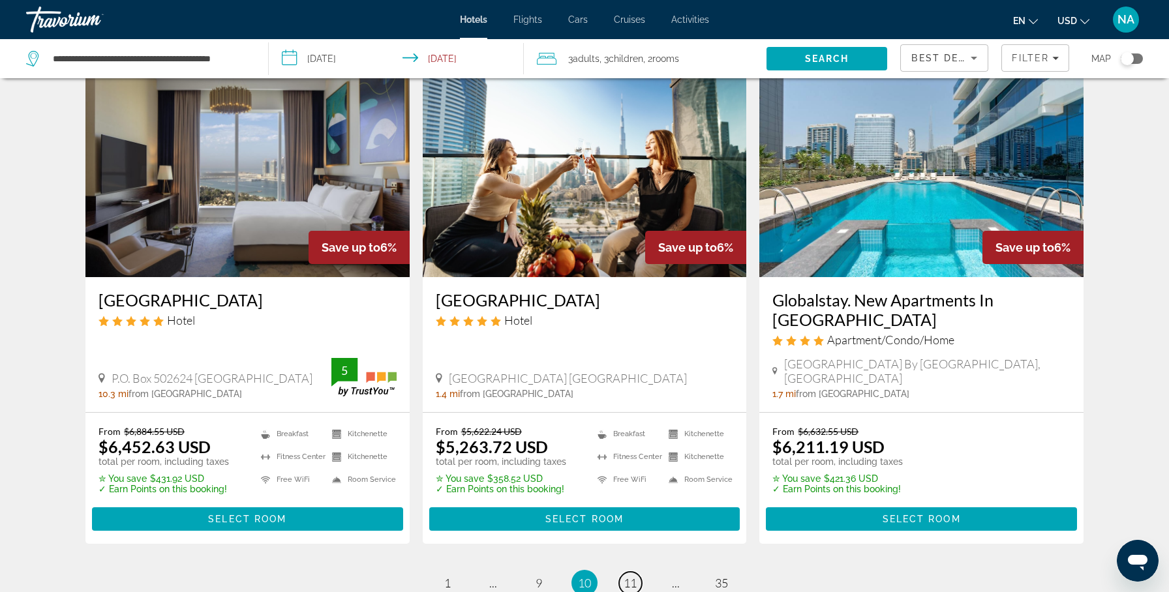
scroll to position [1695, 0]
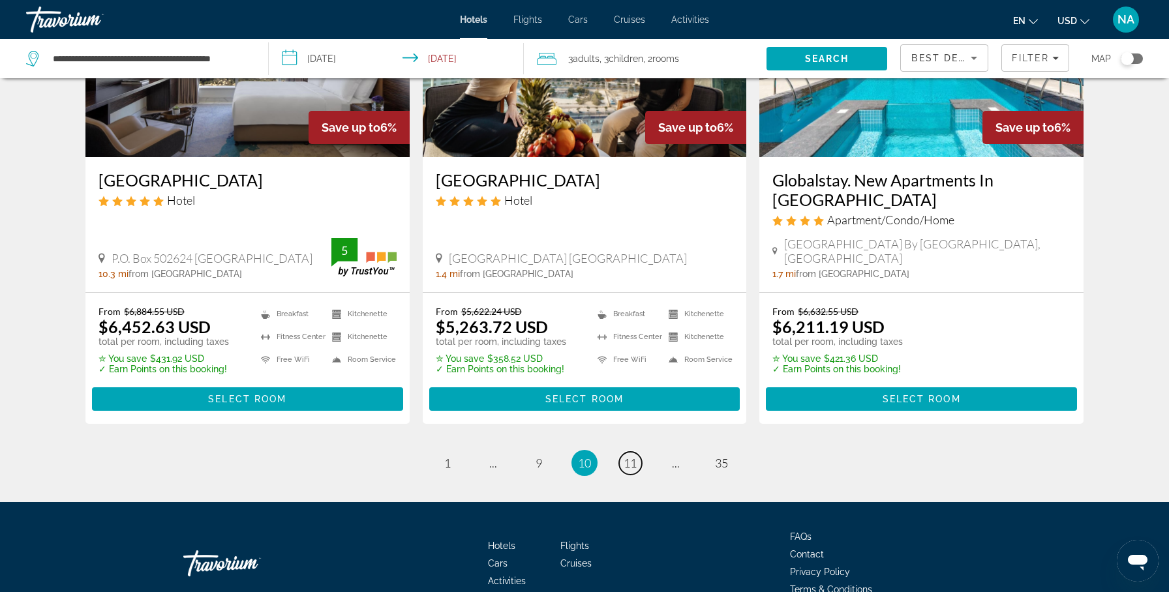
click at [633, 456] on span "11" at bounding box center [630, 463] width 13 height 14
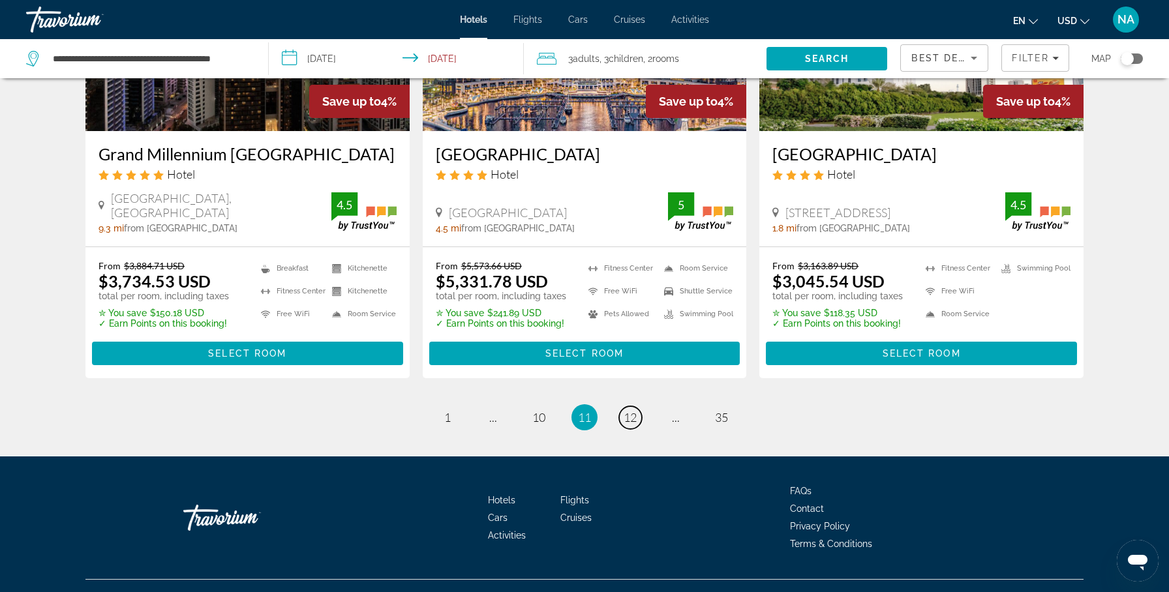
scroll to position [1669, 0]
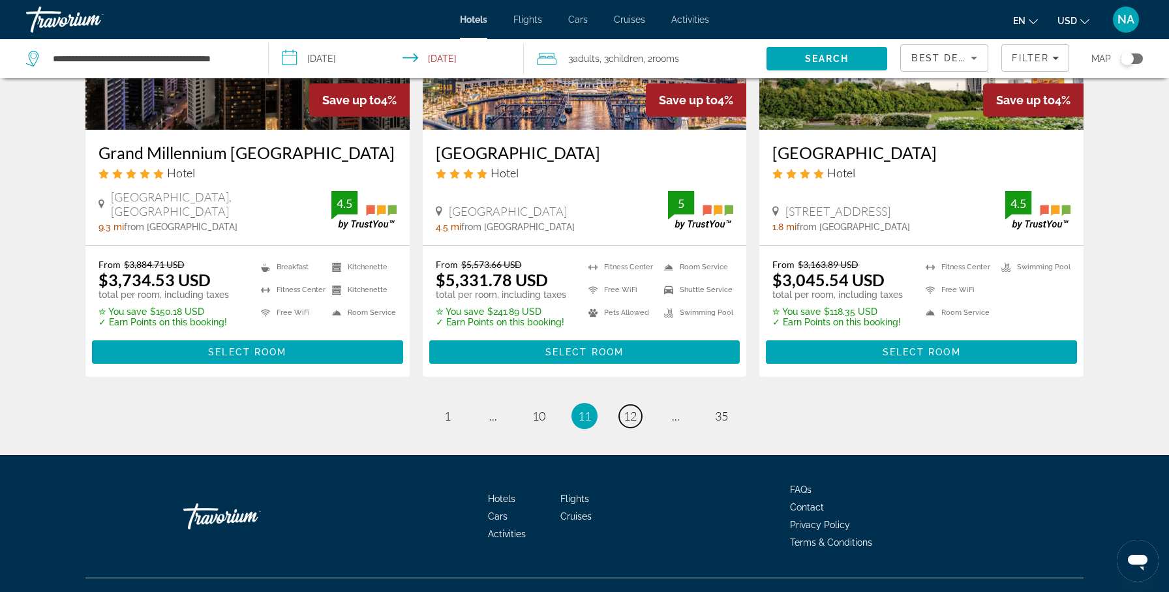
click at [633, 409] on span "12" at bounding box center [630, 416] width 13 height 14
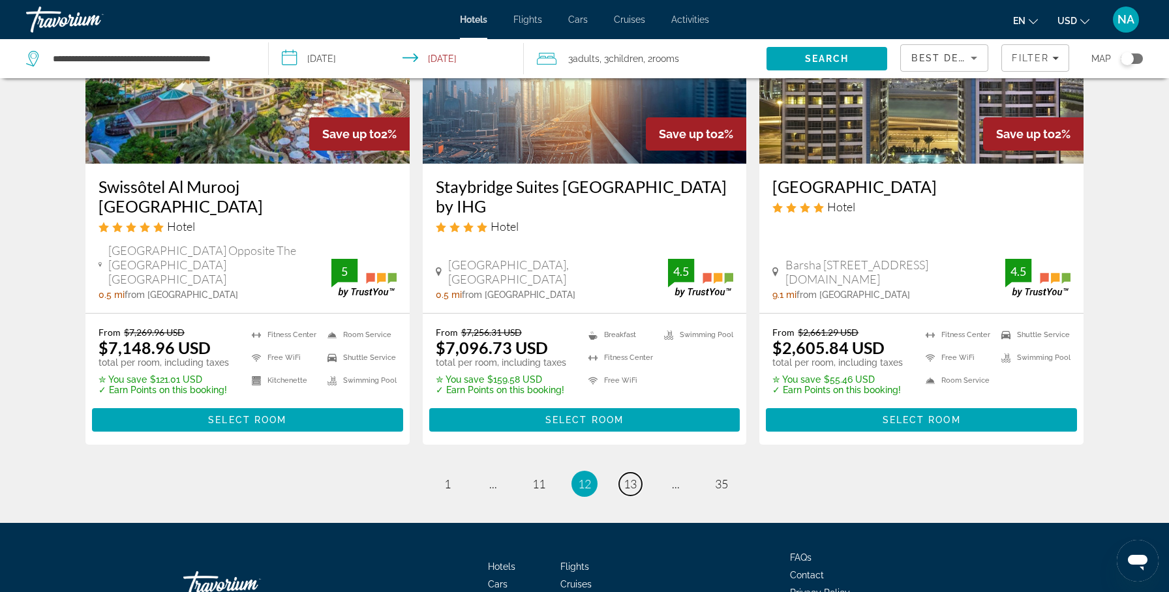
scroll to position [1747, 0]
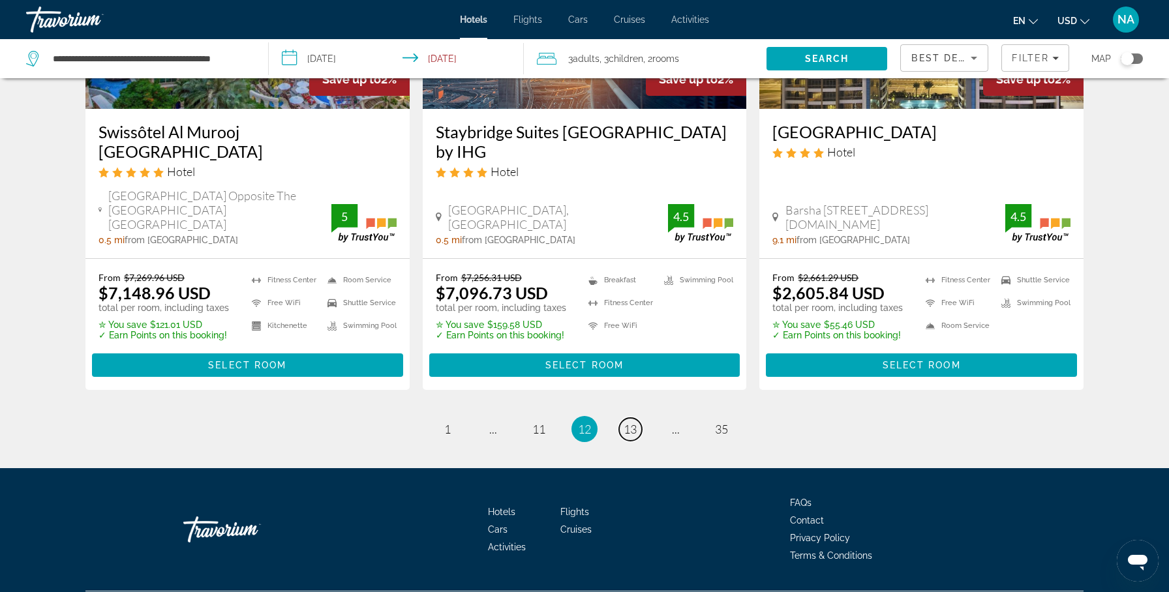
click at [633, 422] on span "13" at bounding box center [630, 429] width 13 height 14
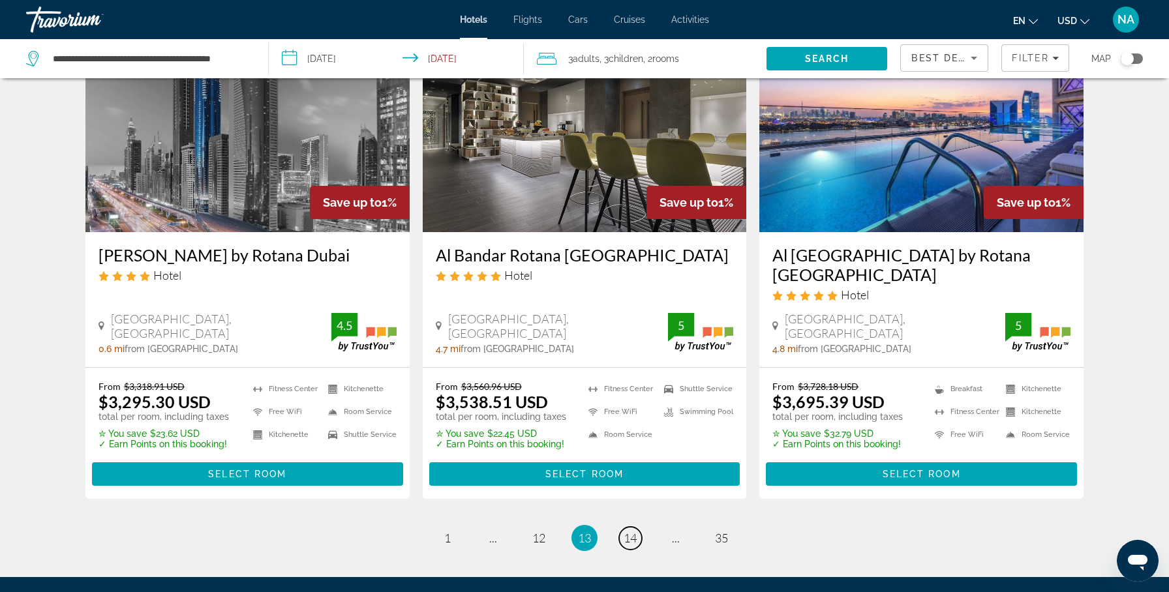
scroll to position [1709, 0]
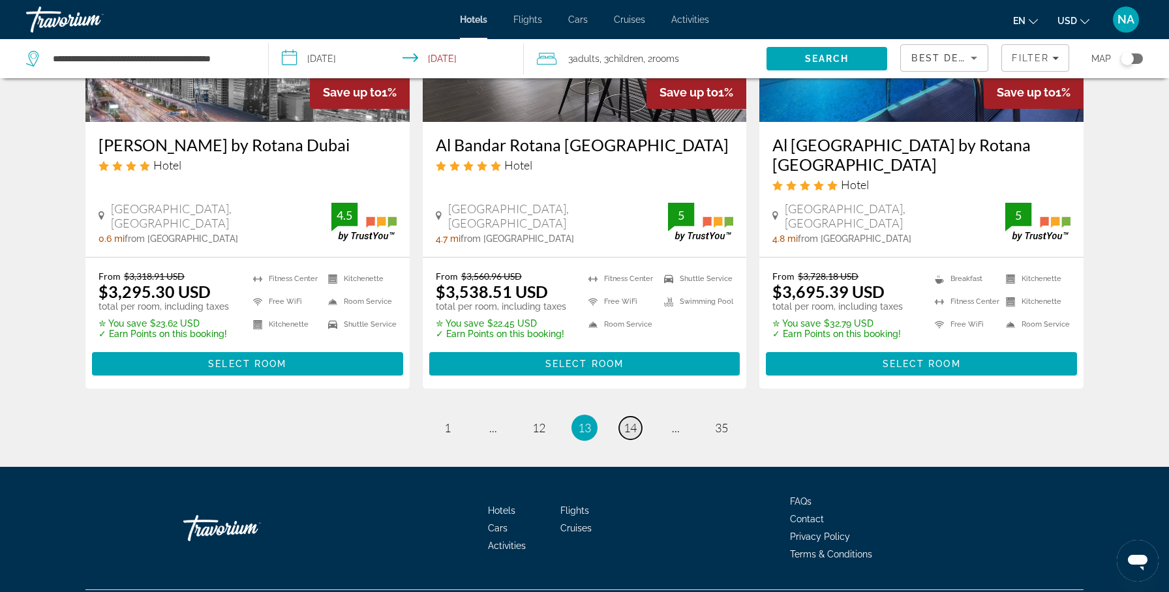
click at [633, 421] on span "14" at bounding box center [630, 428] width 13 height 14
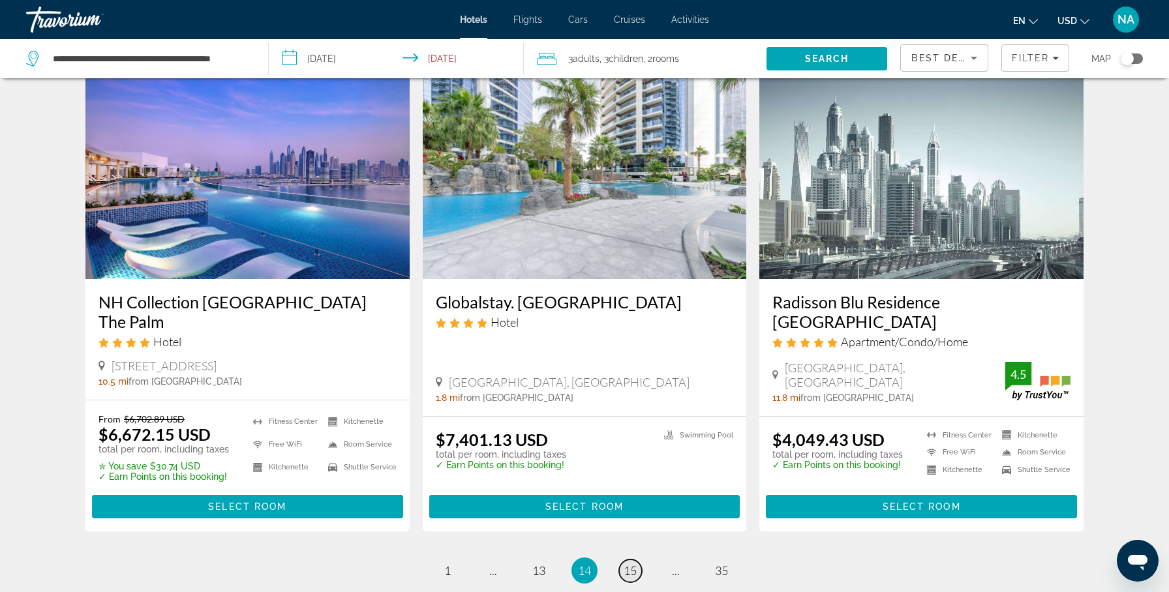
scroll to position [1715, 0]
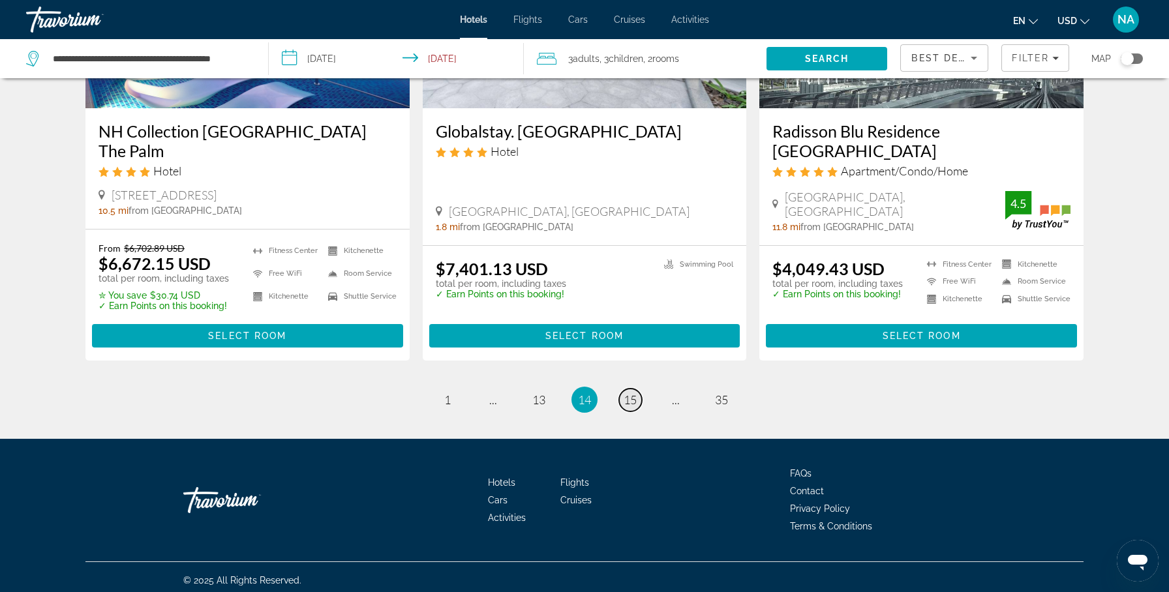
click at [633, 393] on span "15" at bounding box center [630, 400] width 13 height 14
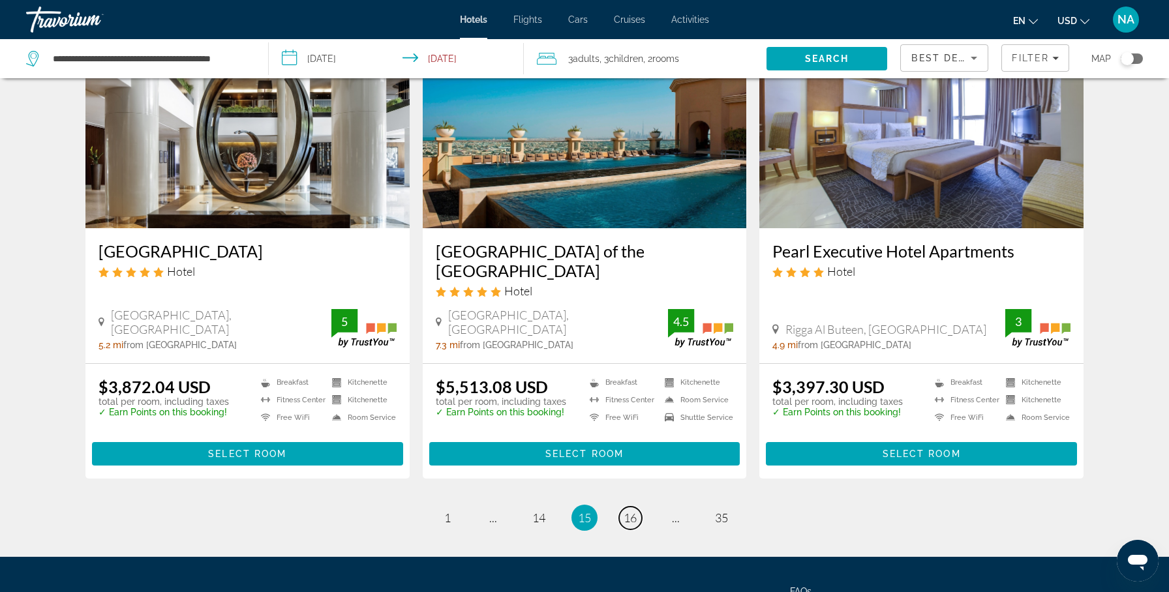
scroll to position [1662, 0]
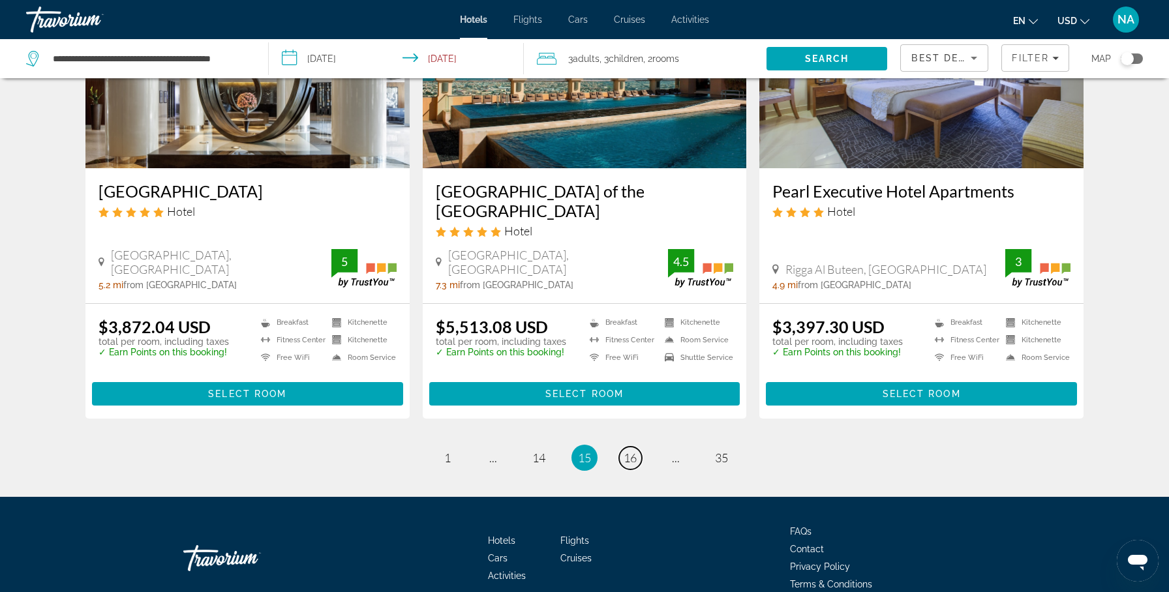
click at [633, 451] on span "16" at bounding box center [630, 458] width 13 height 14
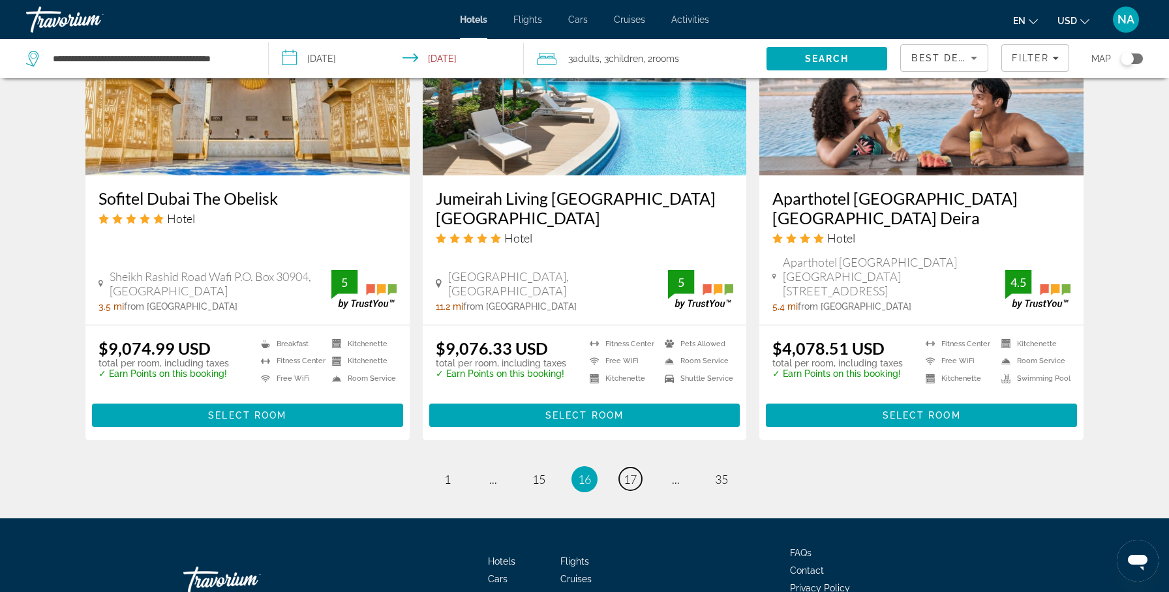
scroll to position [1623, 0]
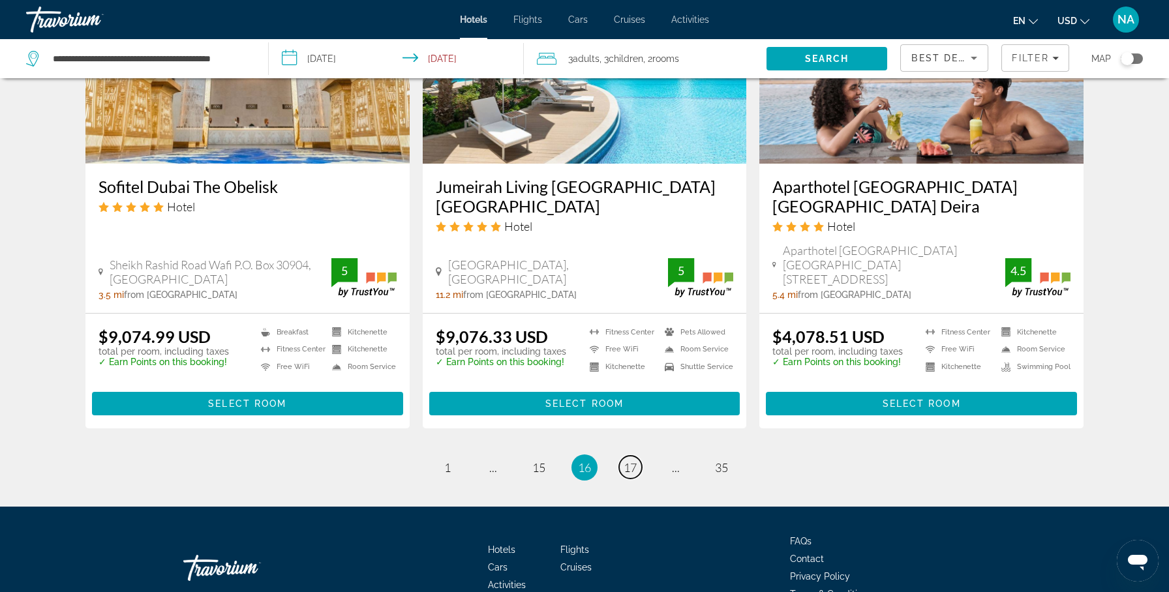
click at [633, 461] on span "17" at bounding box center [630, 468] width 13 height 14
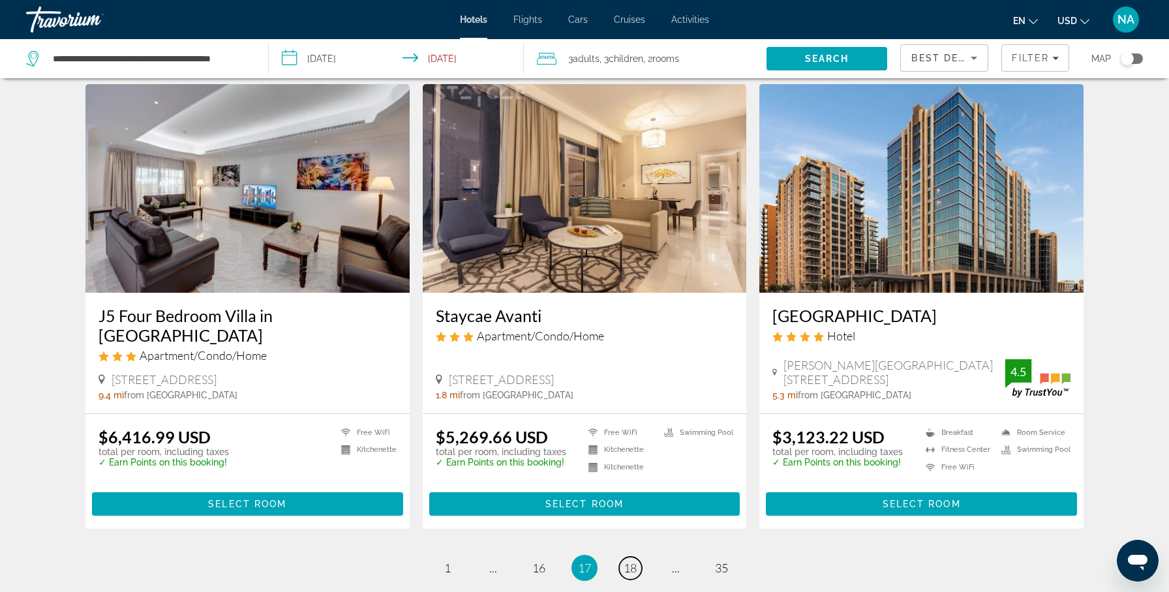
scroll to position [1473, 0]
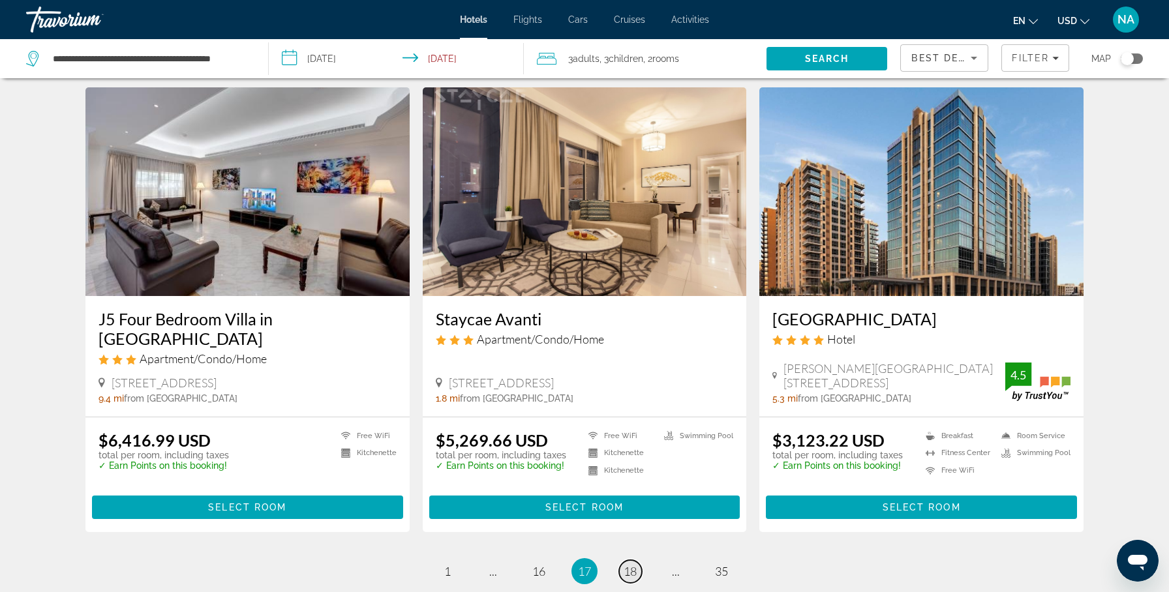
click at [626, 564] on span "18" at bounding box center [630, 571] width 13 height 14
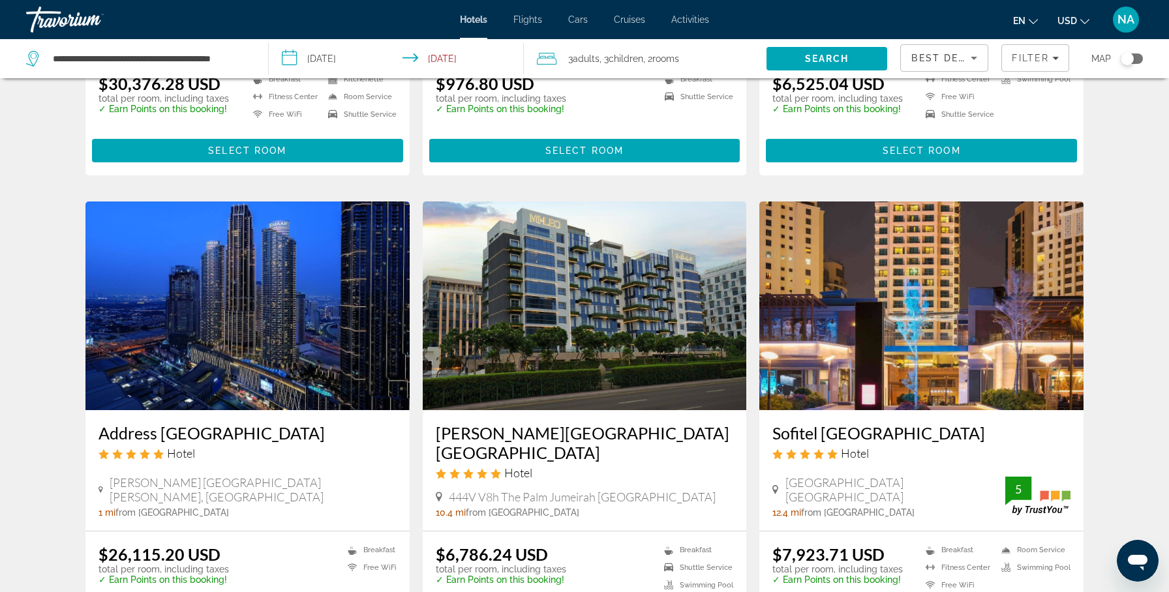
scroll to position [939, 0]
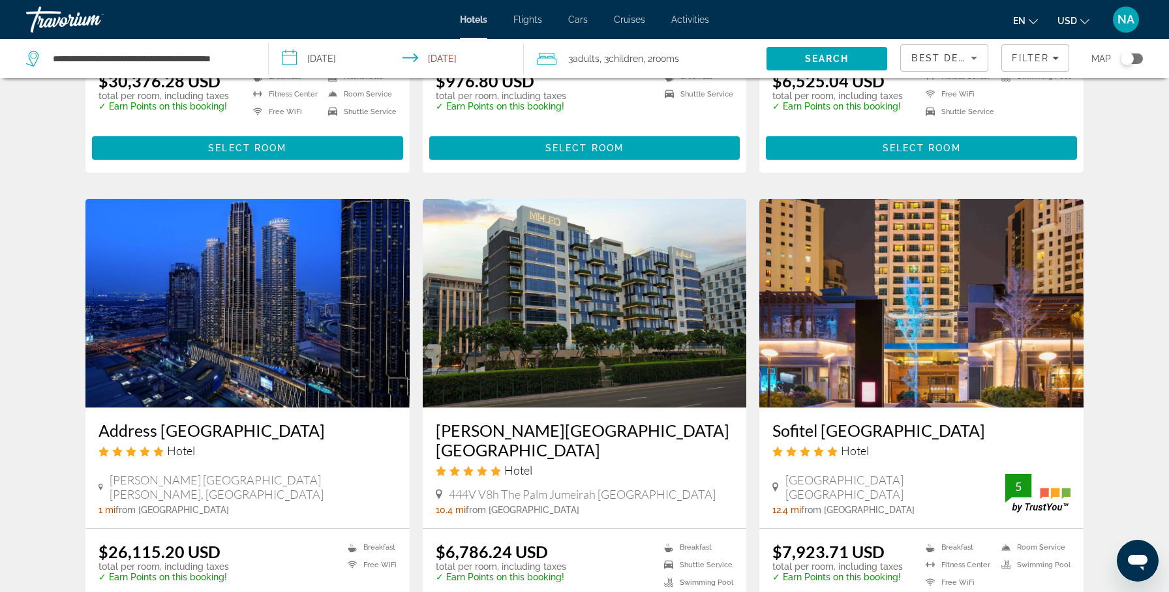
click at [822, 284] on img "Main content" at bounding box center [921, 303] width 324 height 209
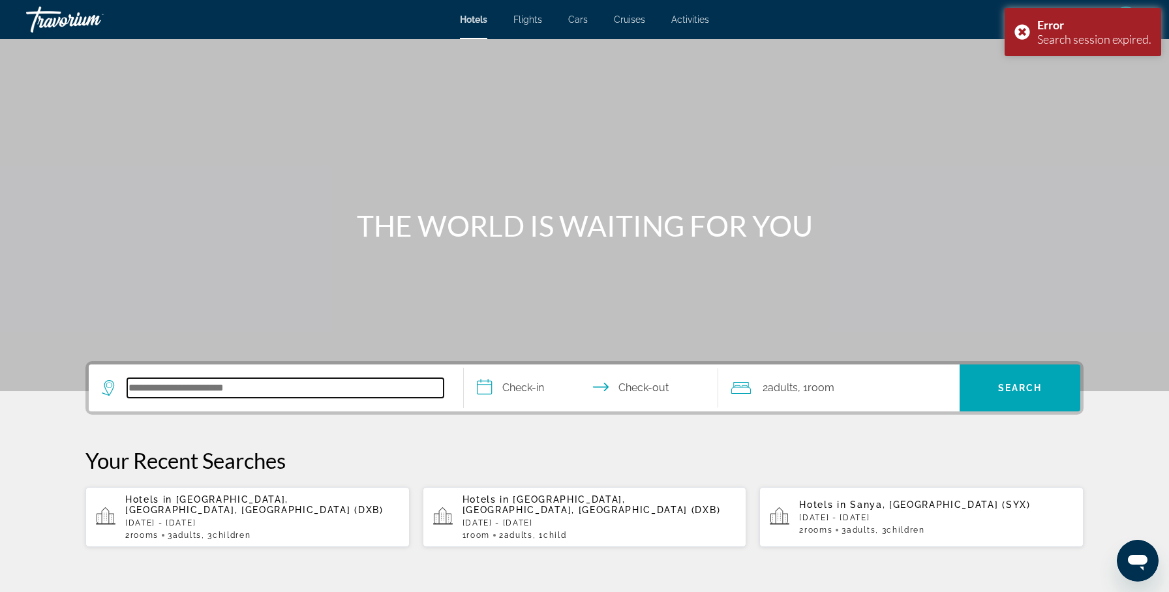
click at [358, 385] on input "Search hotel destination" at bounding box center [285, 388] width 316 height 20
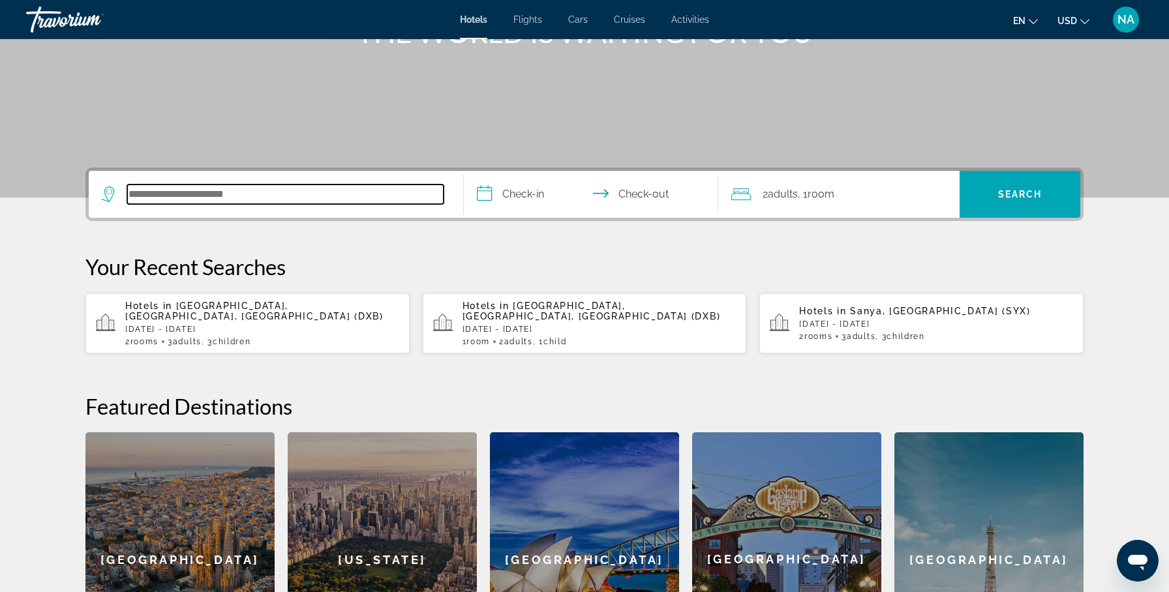
scroll to position [192, 0]
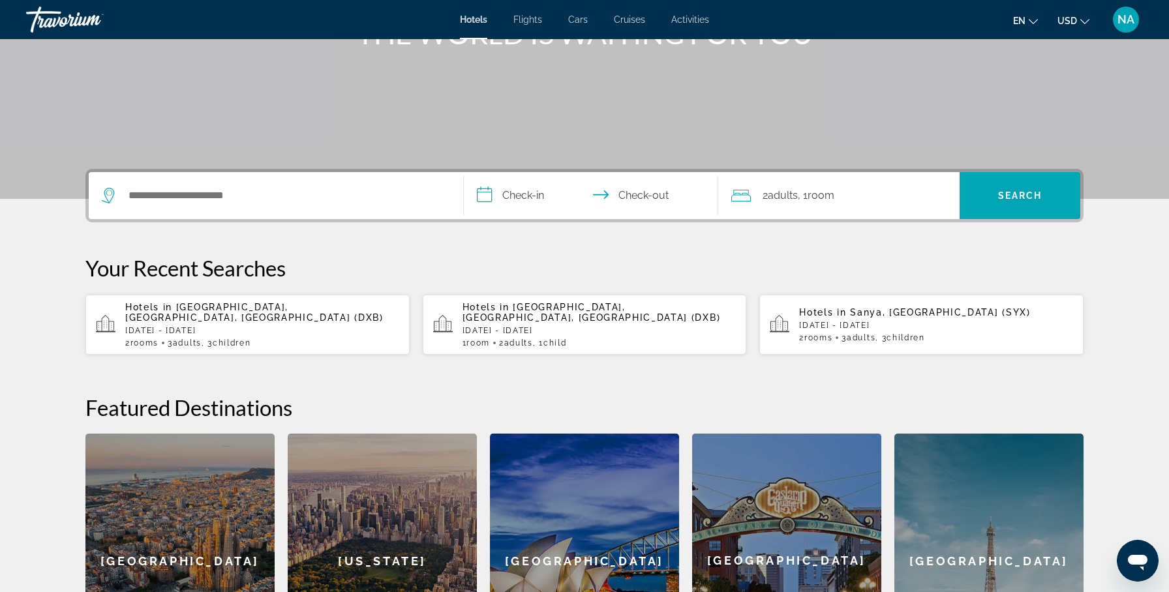
click at [282, 331] on p "[DATE] - [DATE]" at bounding box center [262, 330] width 274 height 9
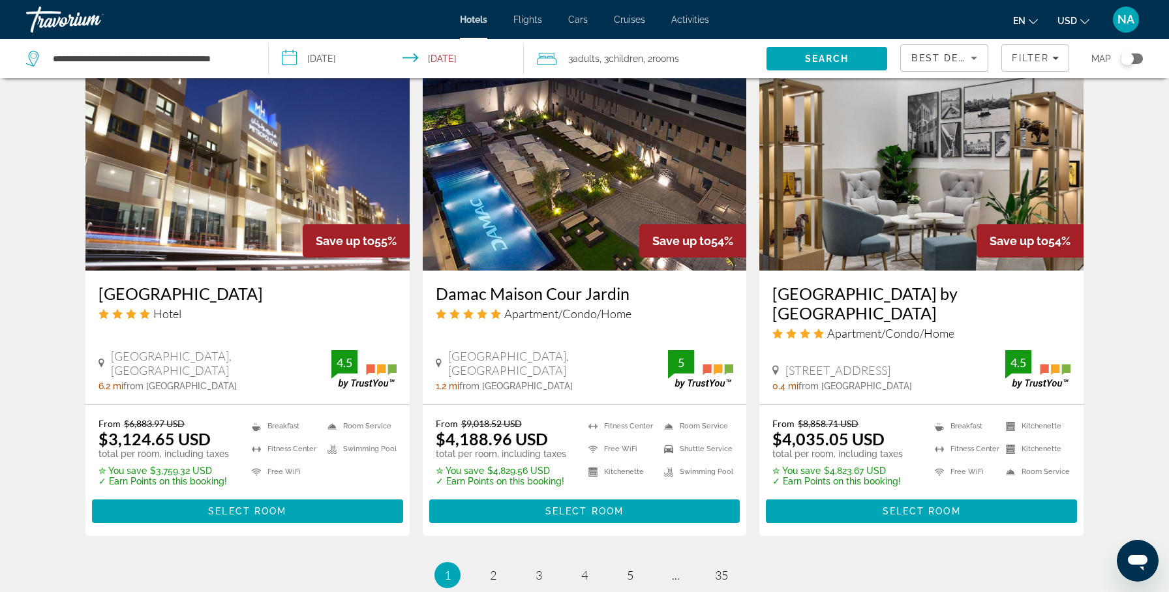
scroll to position [1688, 0]
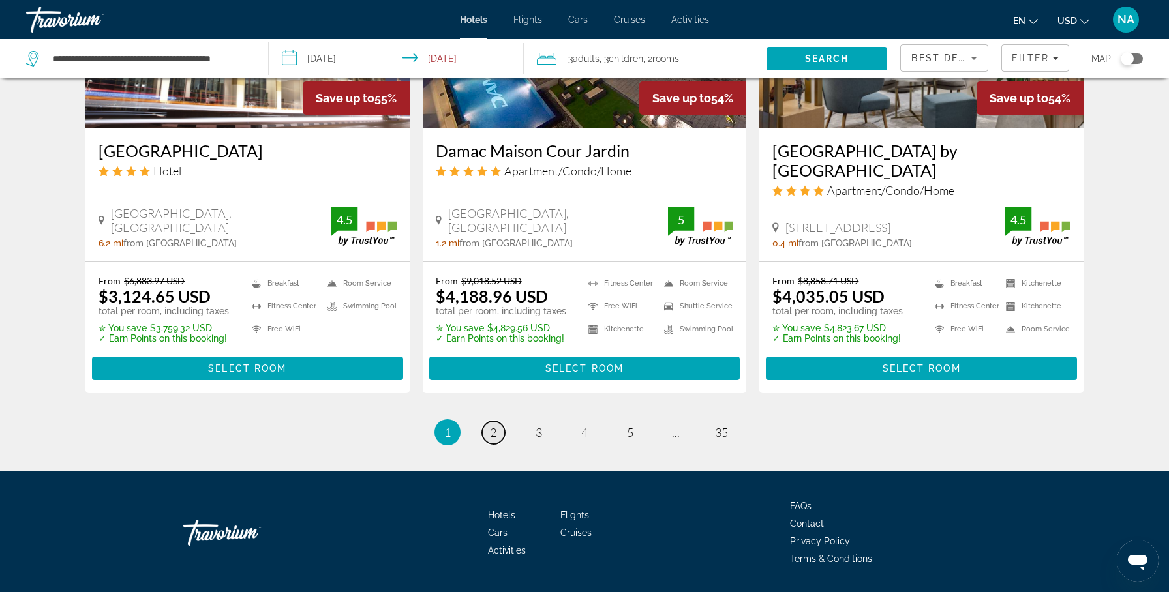
click at [497, 421] on link "page 2" at bounding box center [493, 432] width 23 height 23
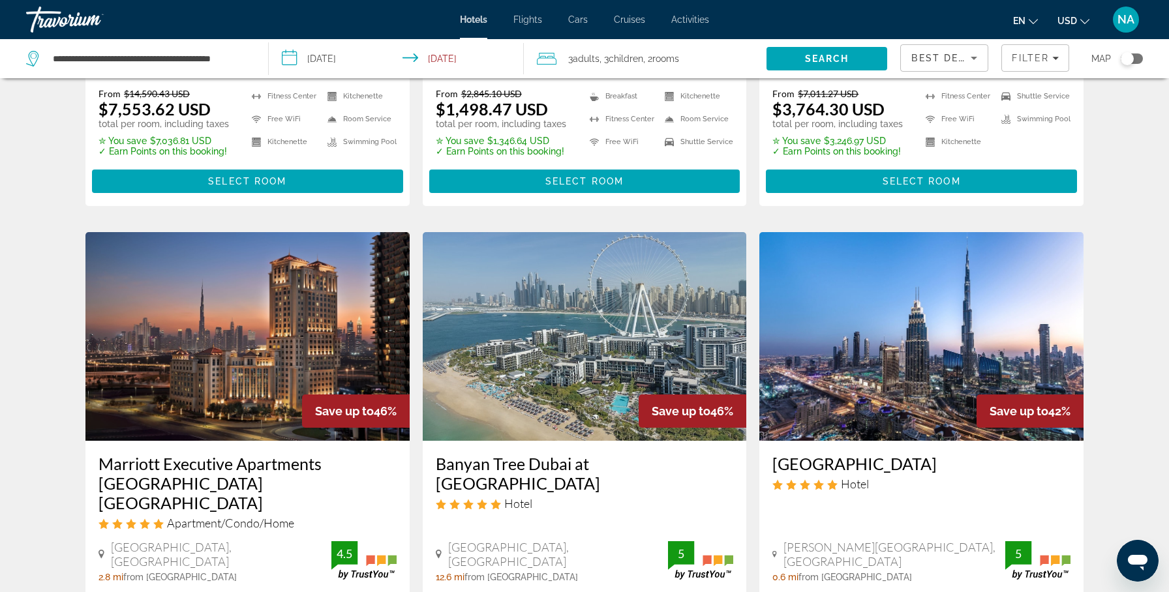
scroll to position [1637, 0]
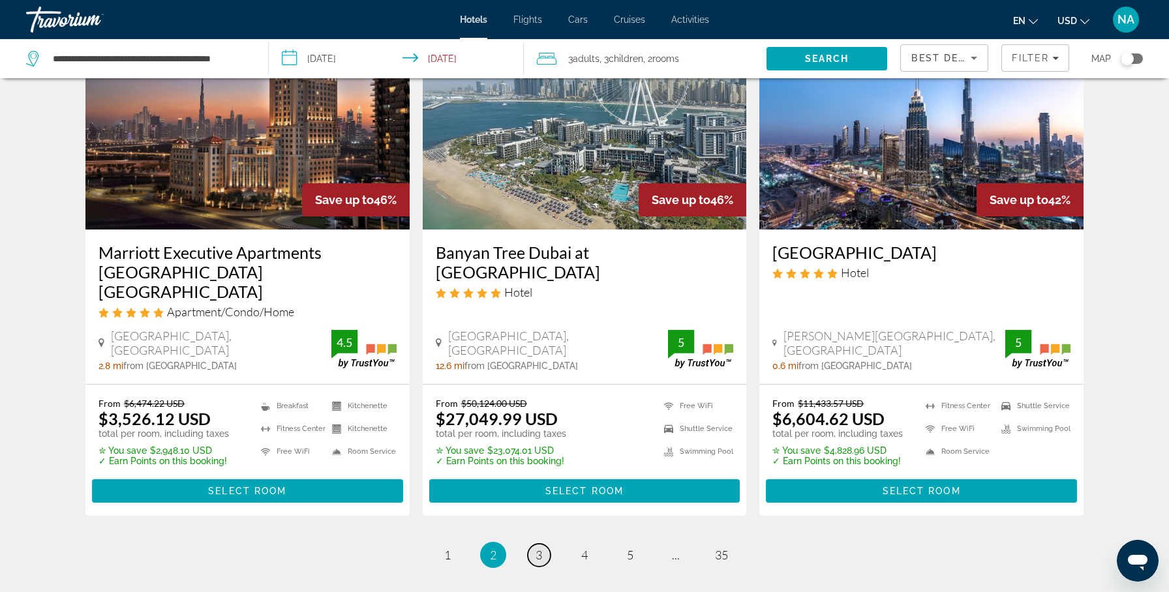
click at [538, 548] on span "3" at bounding box center [539, 555] width 7 height 14
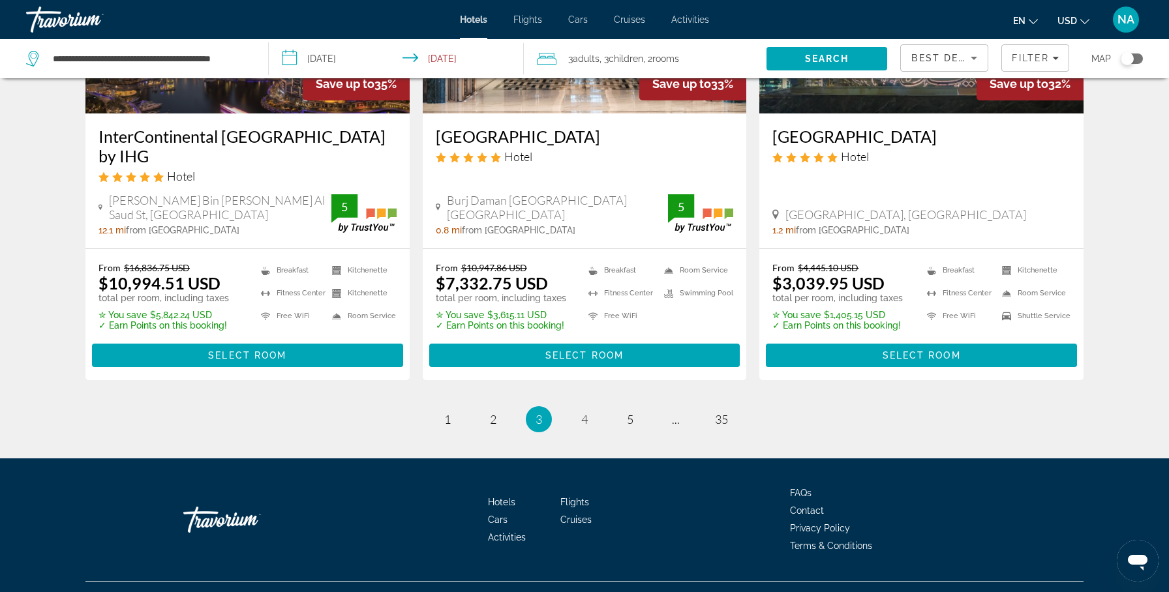
scroll to position [1729, 0]
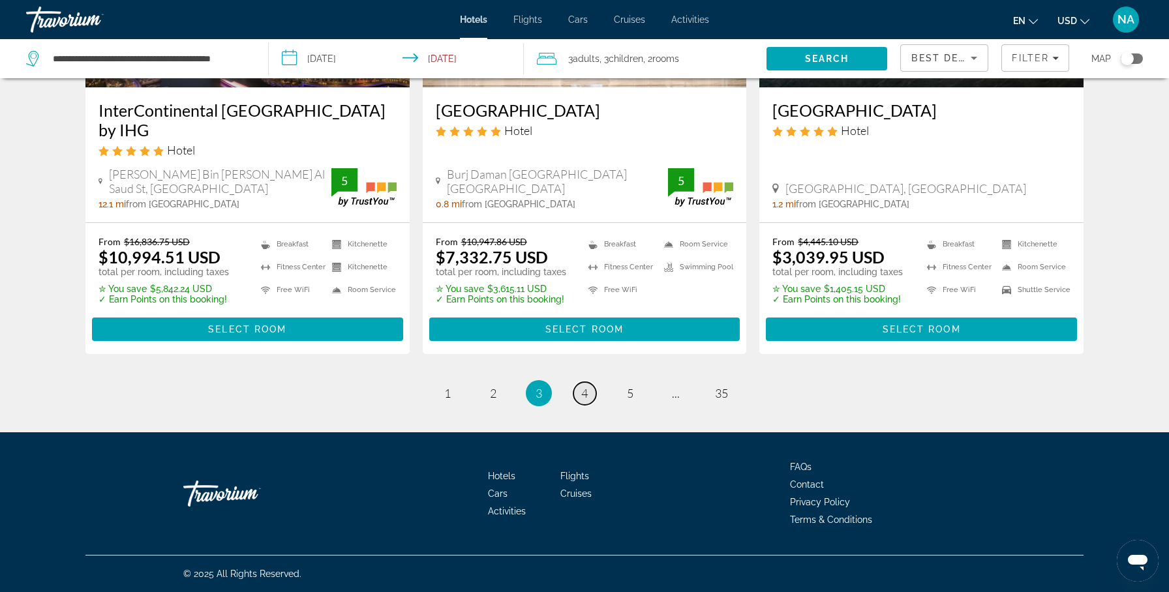
click at [583, 393] on span "4" at bounding box center [584, 393] width 7 height 14
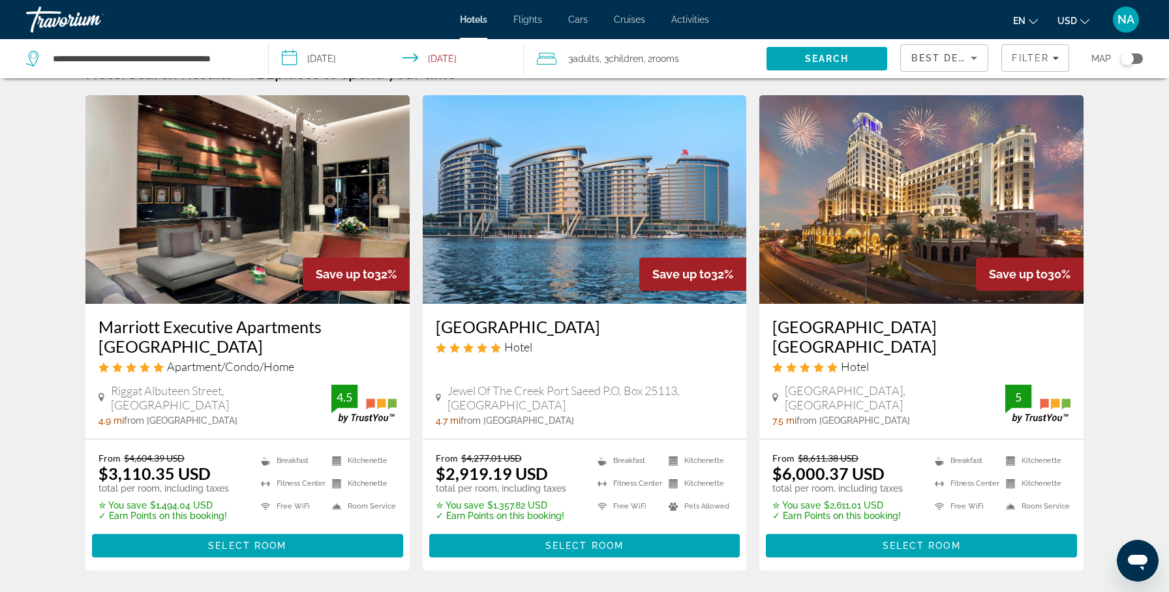
scroll to position [33, 0]
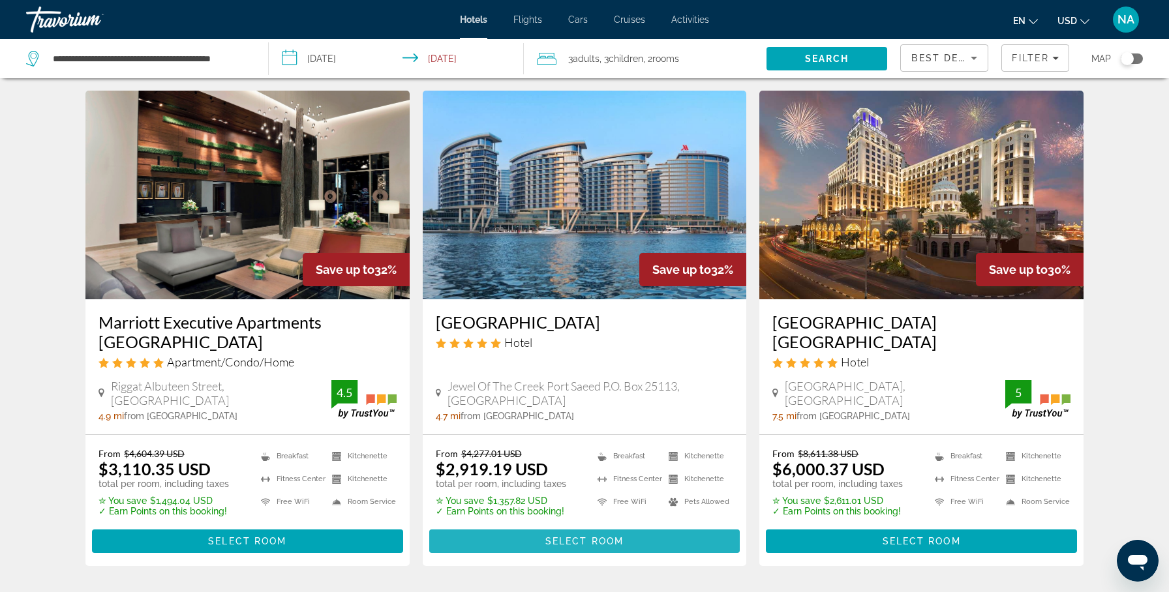
click at [515, 538] on span "Main content" at bounding box center [584, 541] width 311 height 31
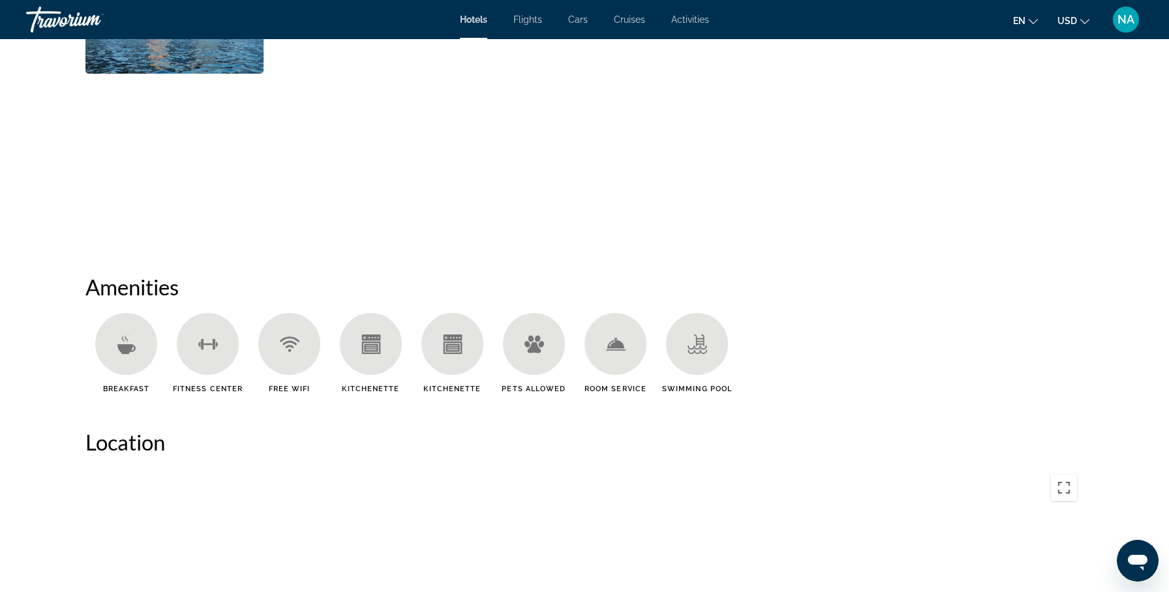
scroll to position [796, 0]
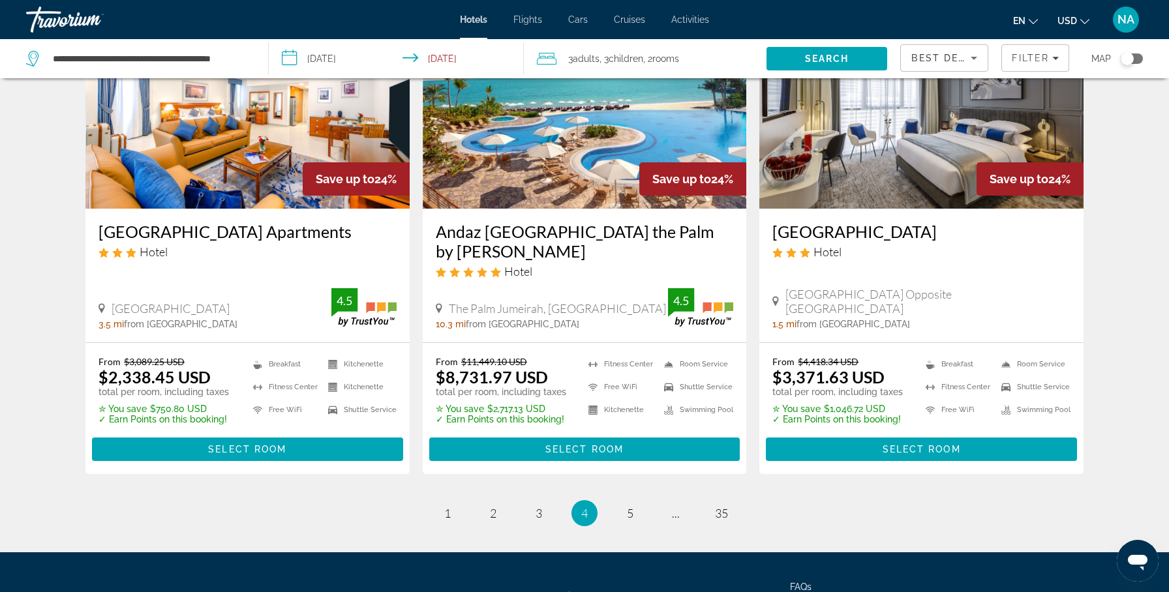
scroll to position [1723, 0]
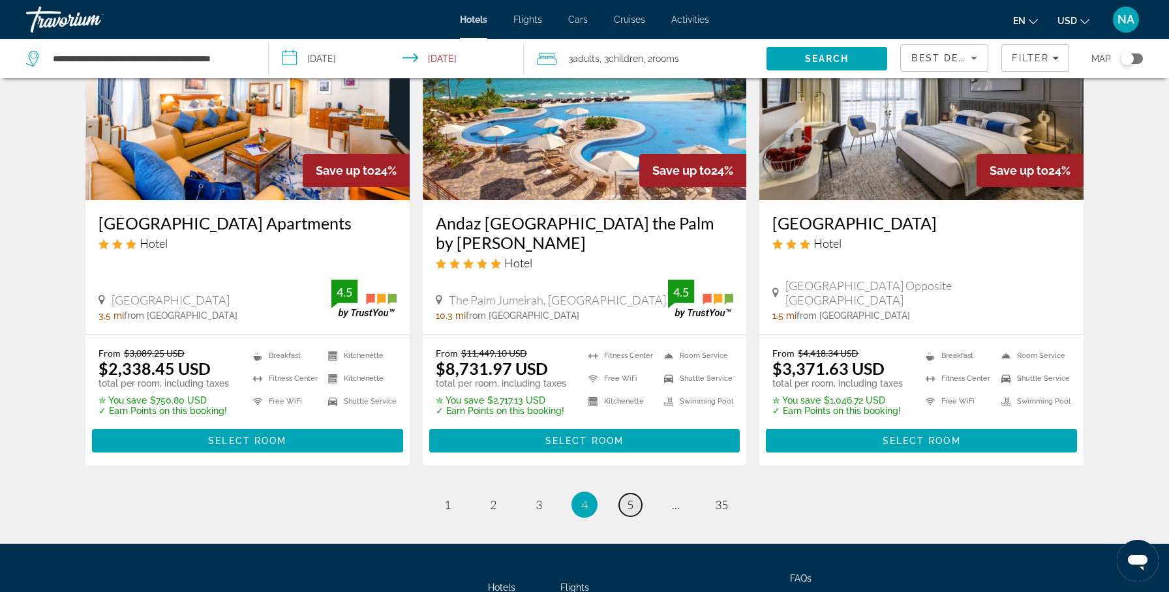
click at [629, 498] on span "5" at bounding box center [630, 505] width 7 height 14
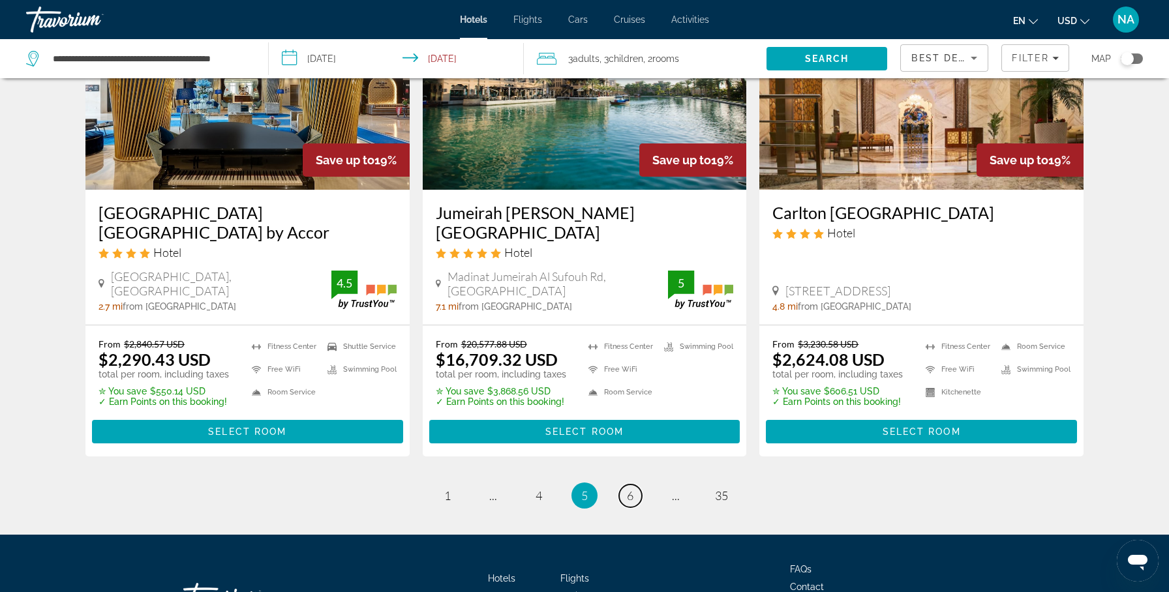
scroll to position [1723, 0]
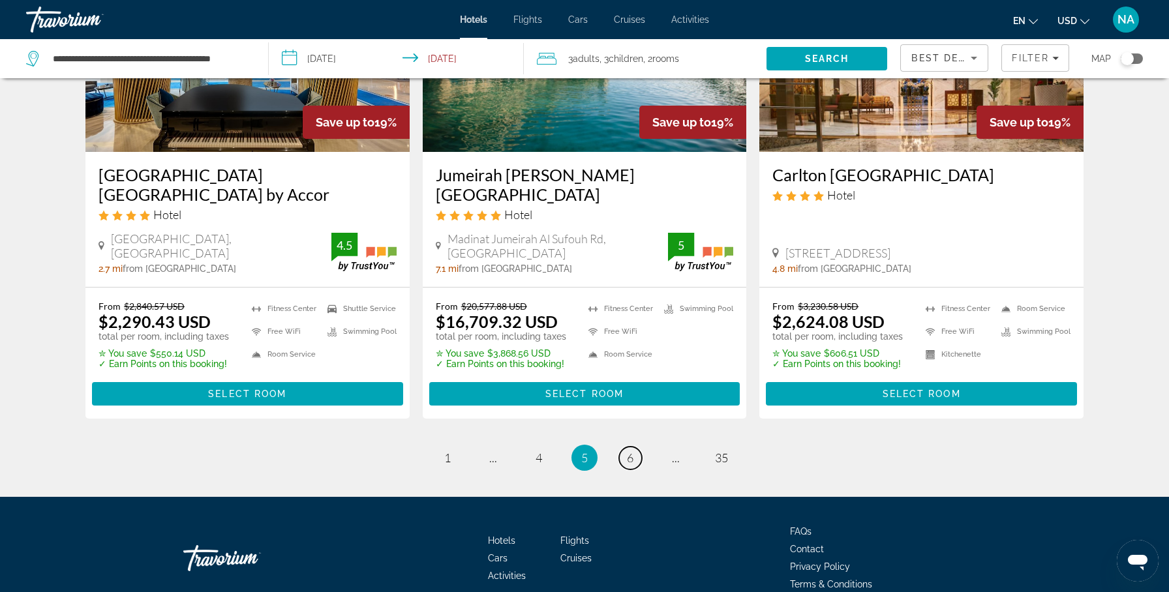
click at [629, 451] on span "6" at bounding box center [630, 458] width 7 height 14
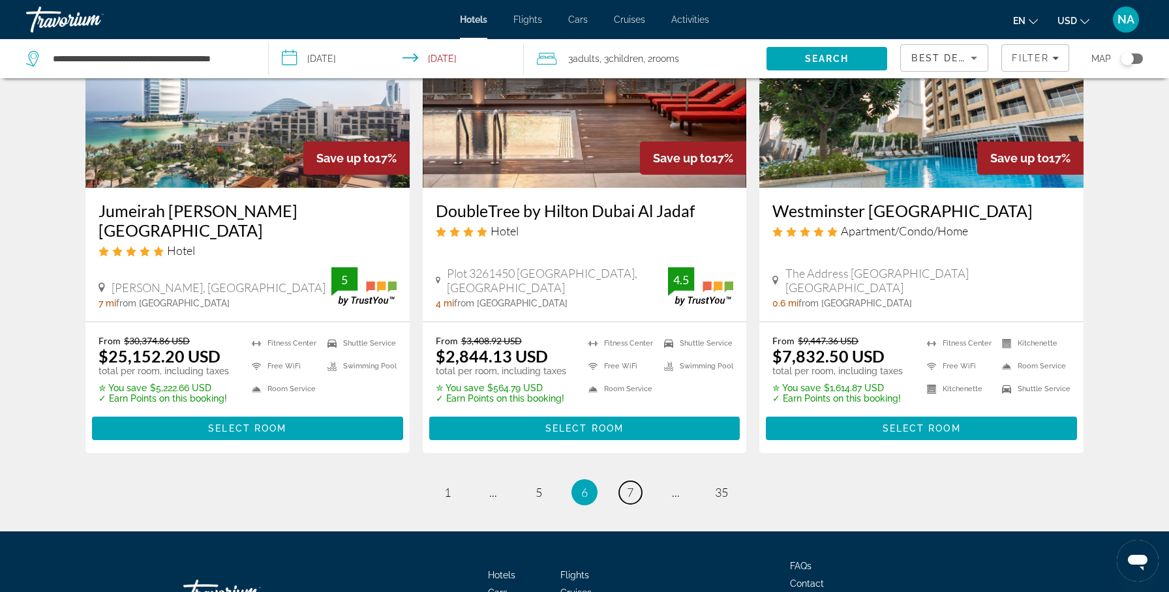
scroll to position [1710, 0]
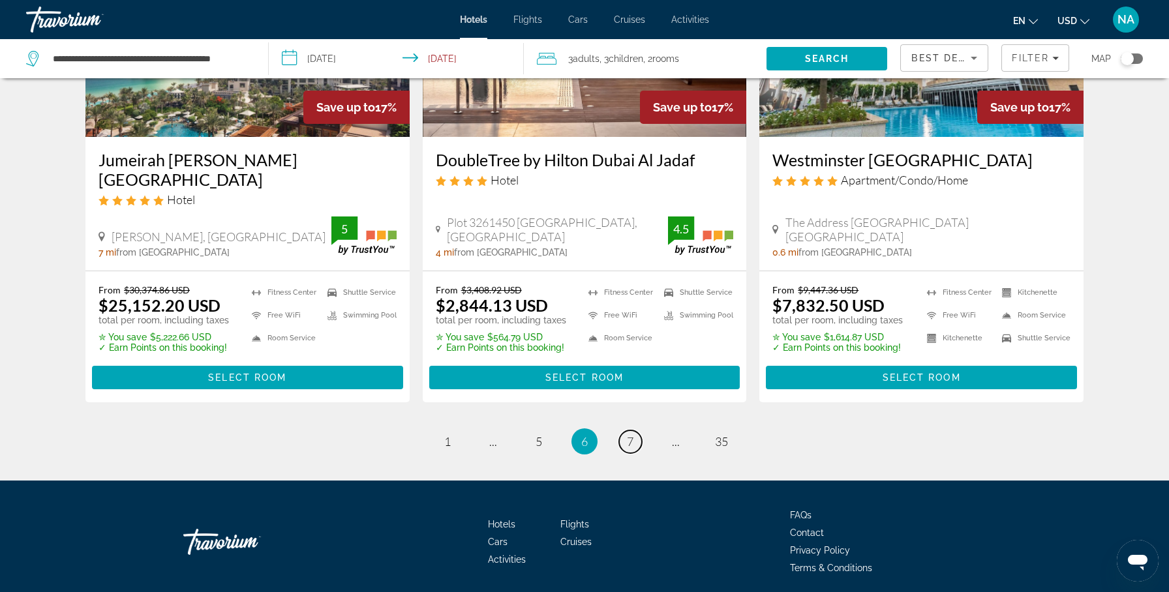
click at [629, 434] on span "7" at bounding box center [630, 441] width 7 height 14
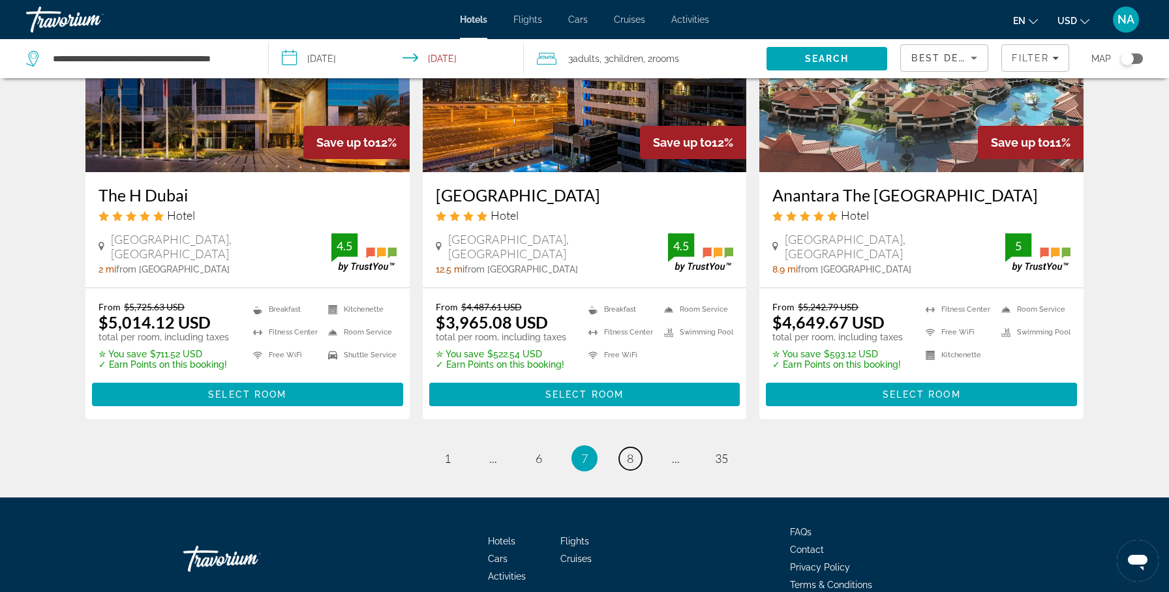
scroll to position [1627, 0]
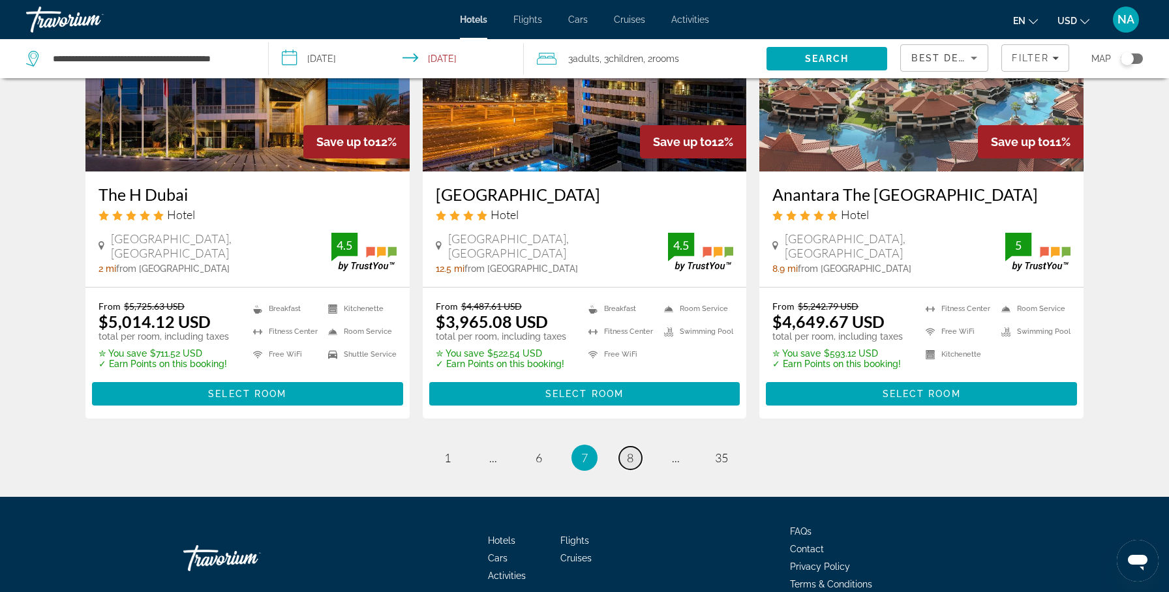
click at [633, 457] on span "8" at bounding box center [630, 458] width 7 height 14
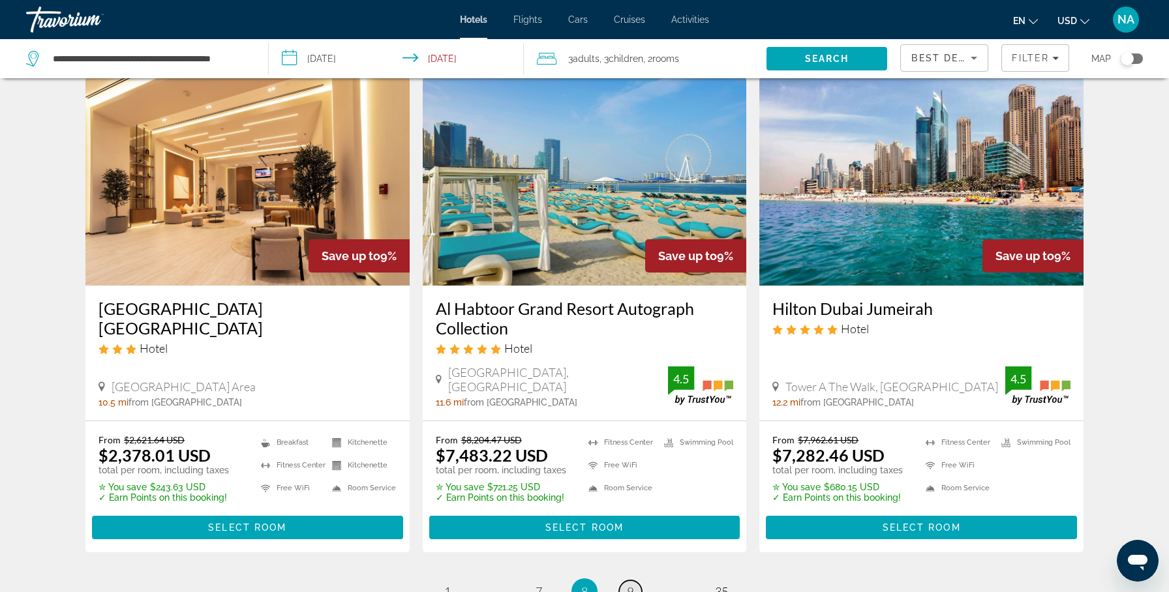
scroll to position [1689, 0]
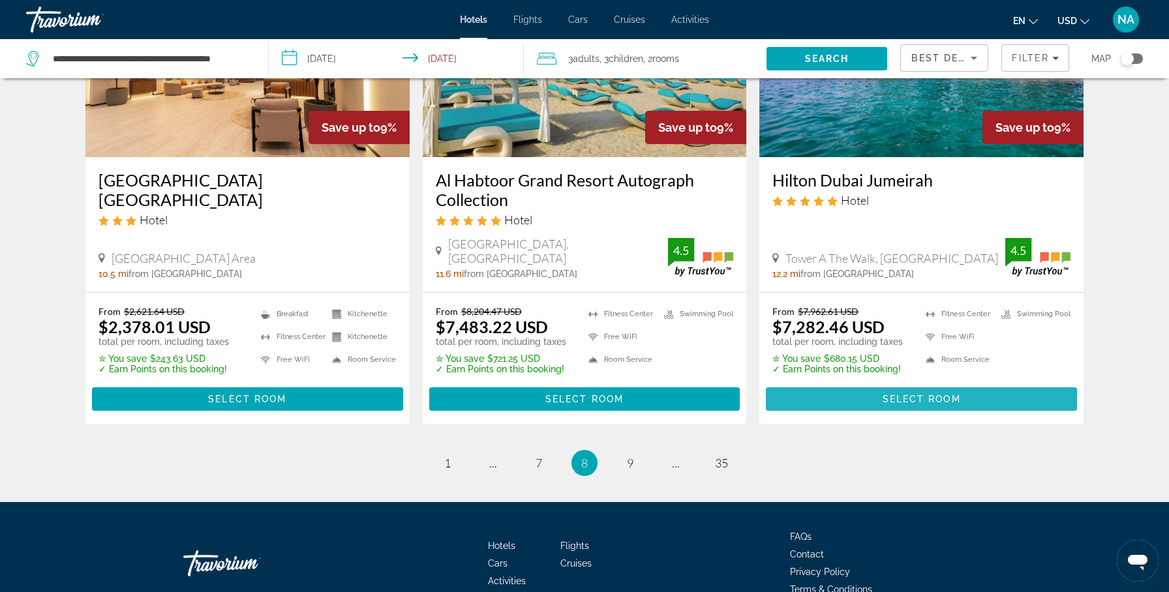
click at [813, 384] on span "Main content" at bounding box center [921, 399] width 311 height 31
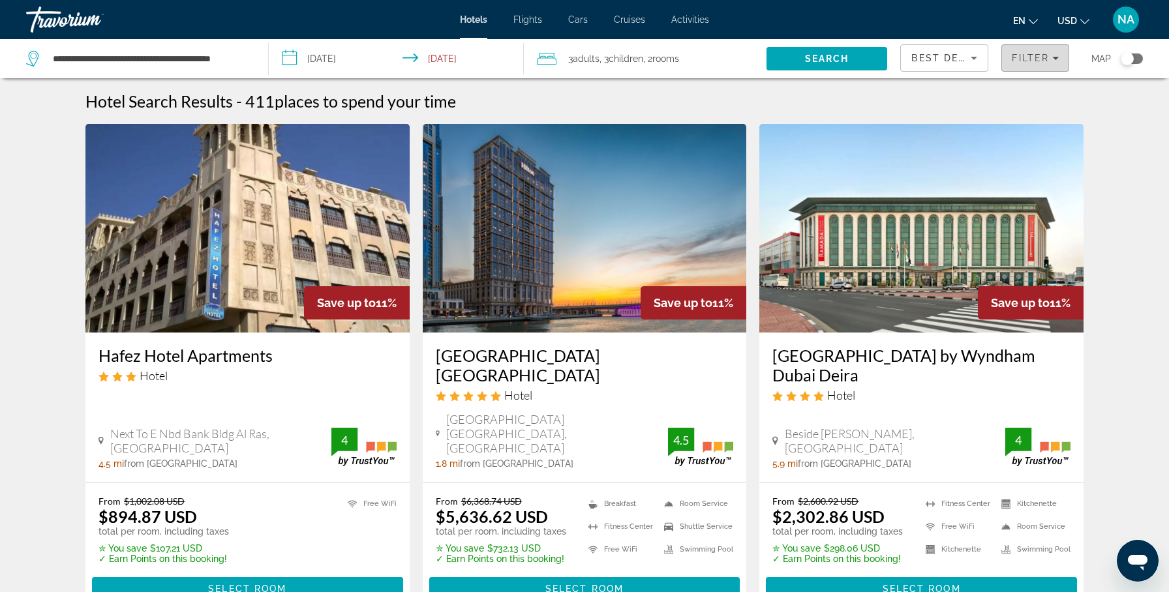
click at [1052, 62] on div "Filter" at bounding box center [1035, 58] width 47 height 10
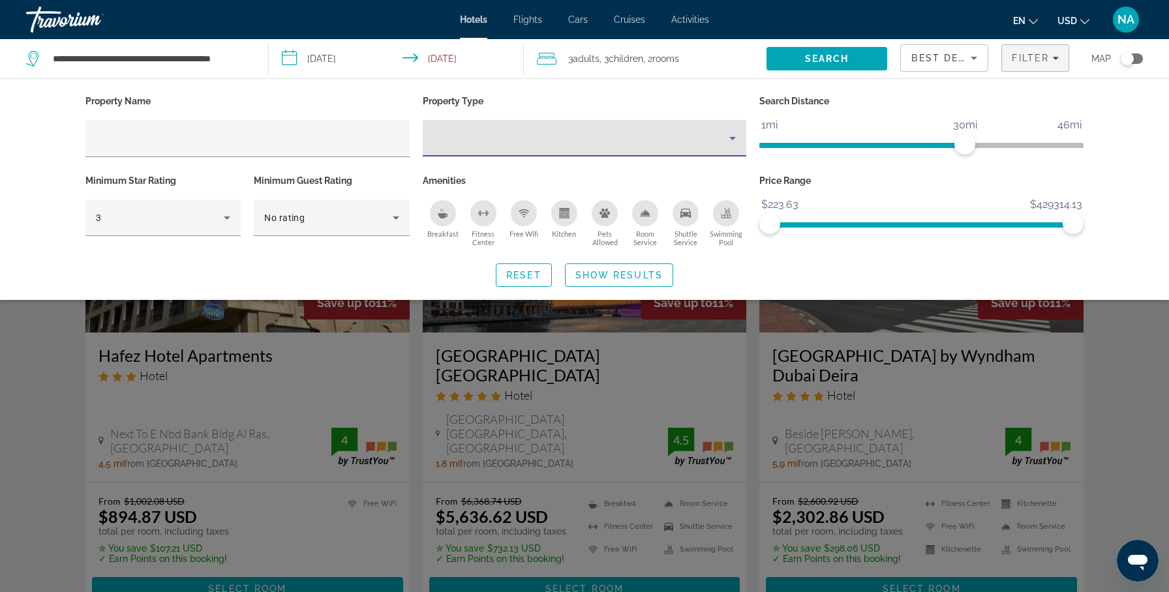
click at [538, 145] on div "Property type" at bounding box center [581, 138] width 297 height 16
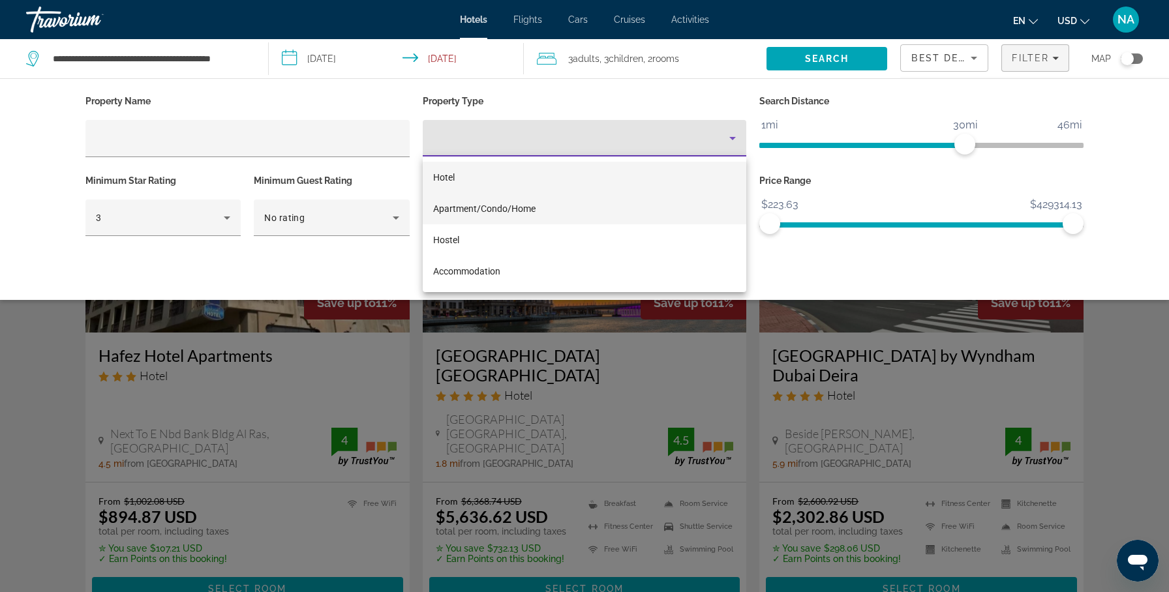
click at [495, 204] on span "Apartment/Condo/Home" at bounding box center [484, 209] width 102 height 10
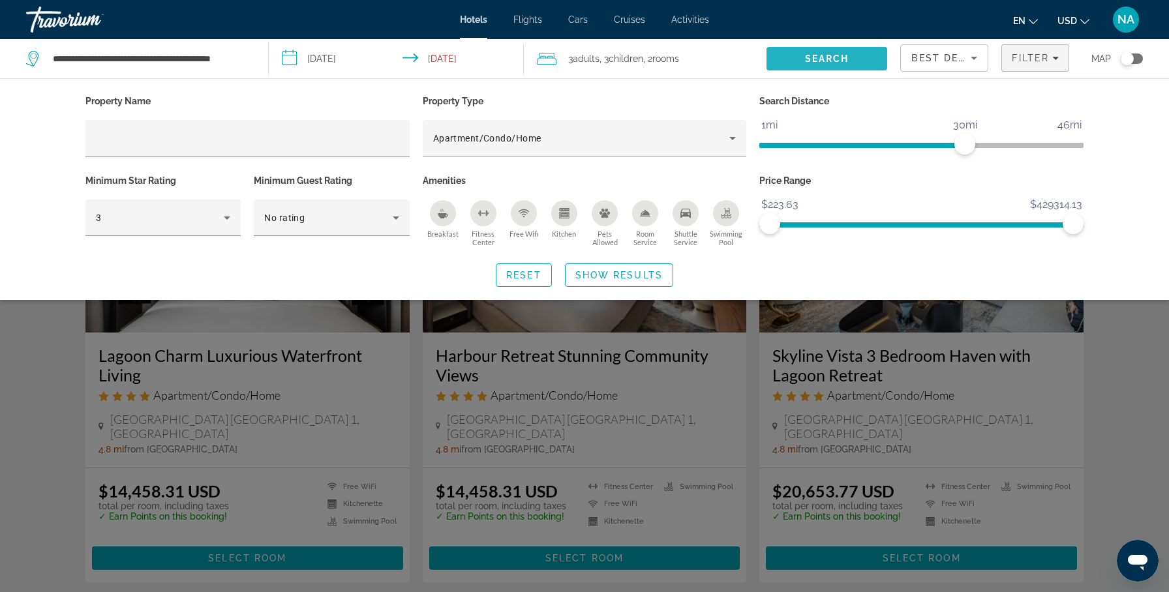
click at [831, 54] on span "Search" at bounding box center [827, 58] width 44 height 10
click at [643, 271] on span "Show Results" at bounding box center [618, 275] width 87 height 10
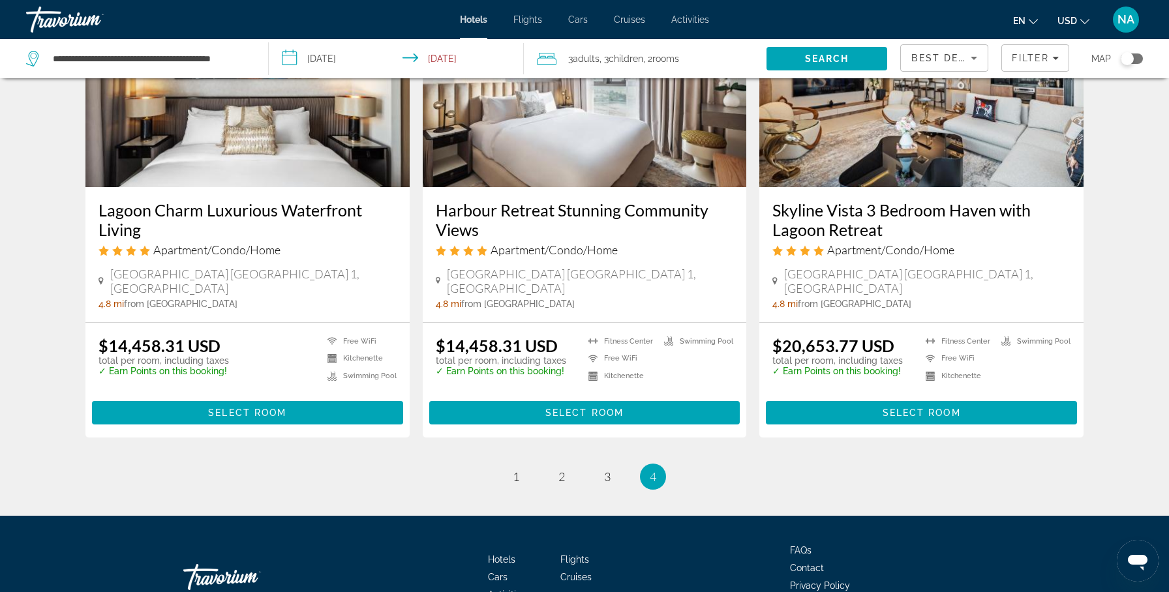
scroll to position [215, 0]
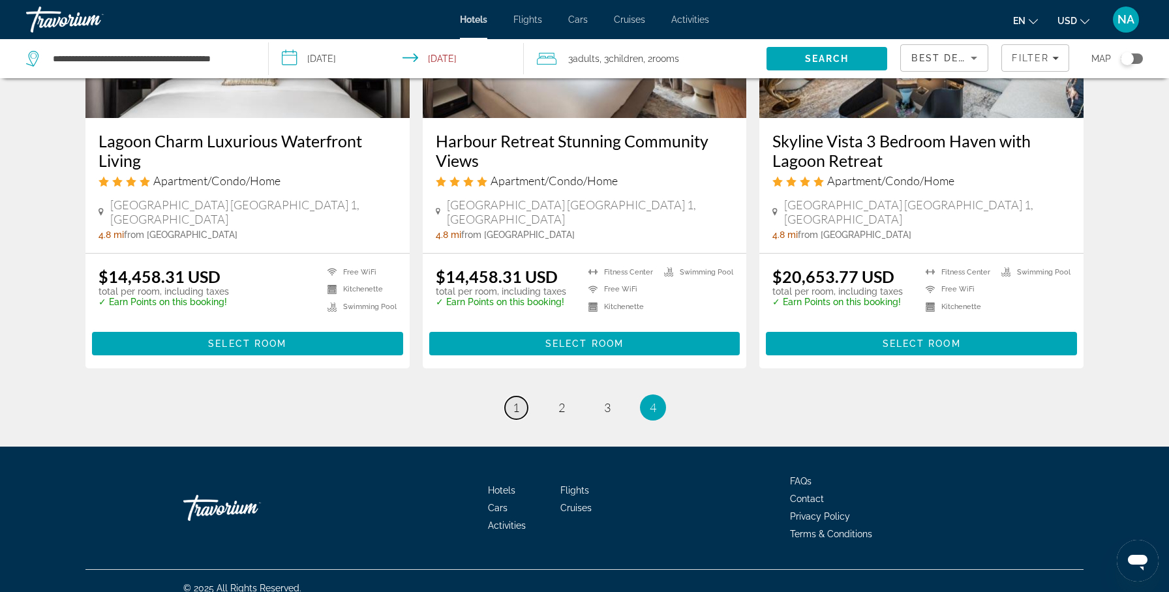
click at [517, 401] on span "1" at bounding box center [516, 408] width 7 height 14
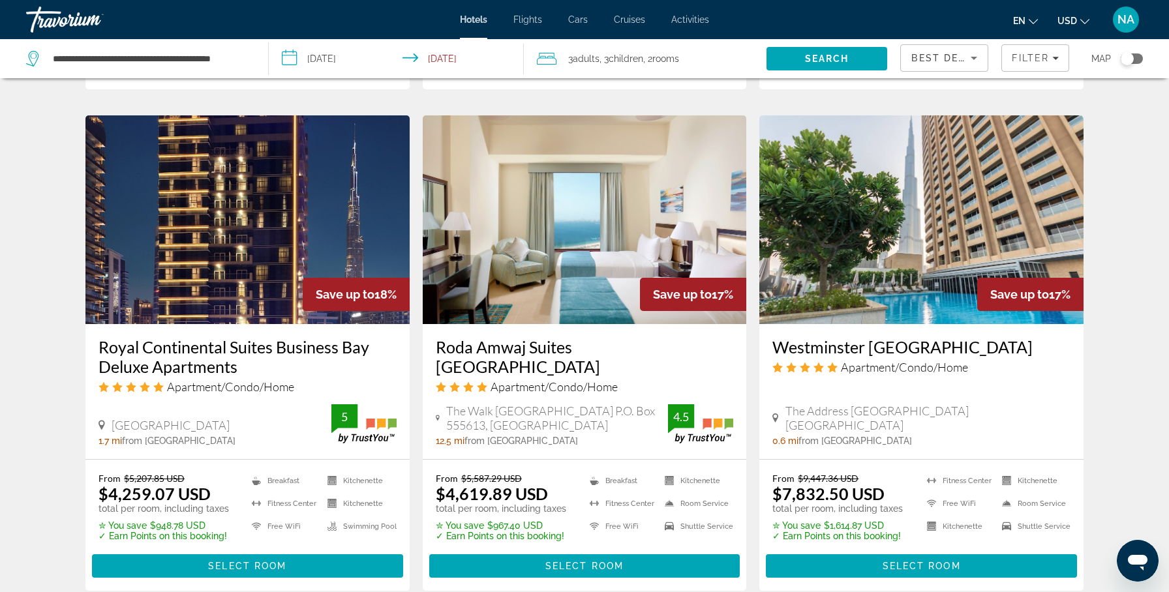
scroll to position [1596, 0]
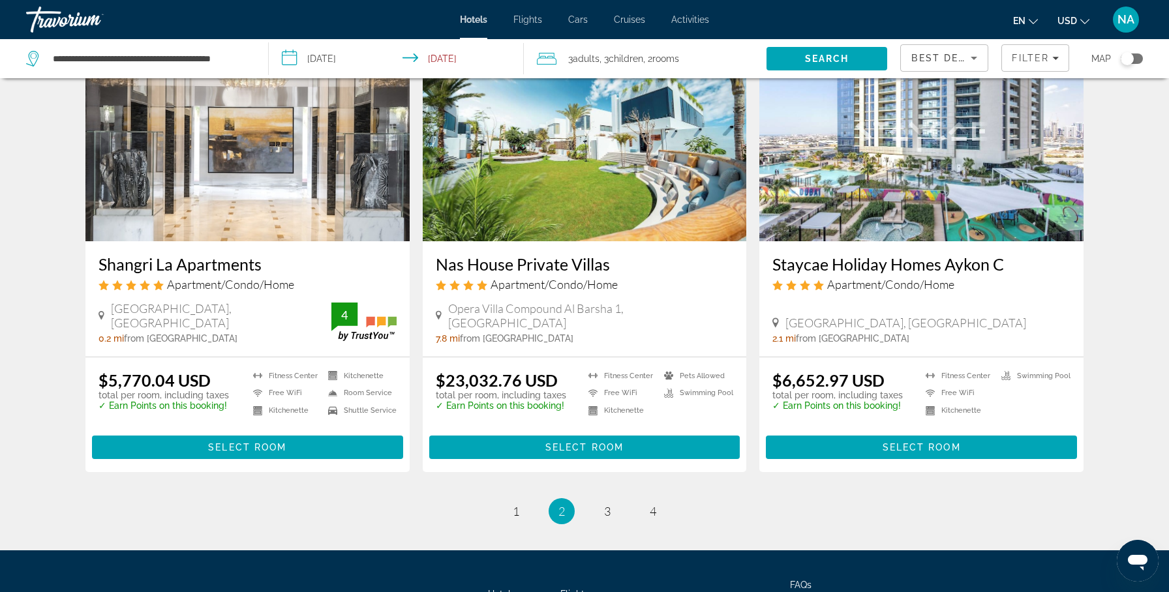
scroll to position [1566, 0]
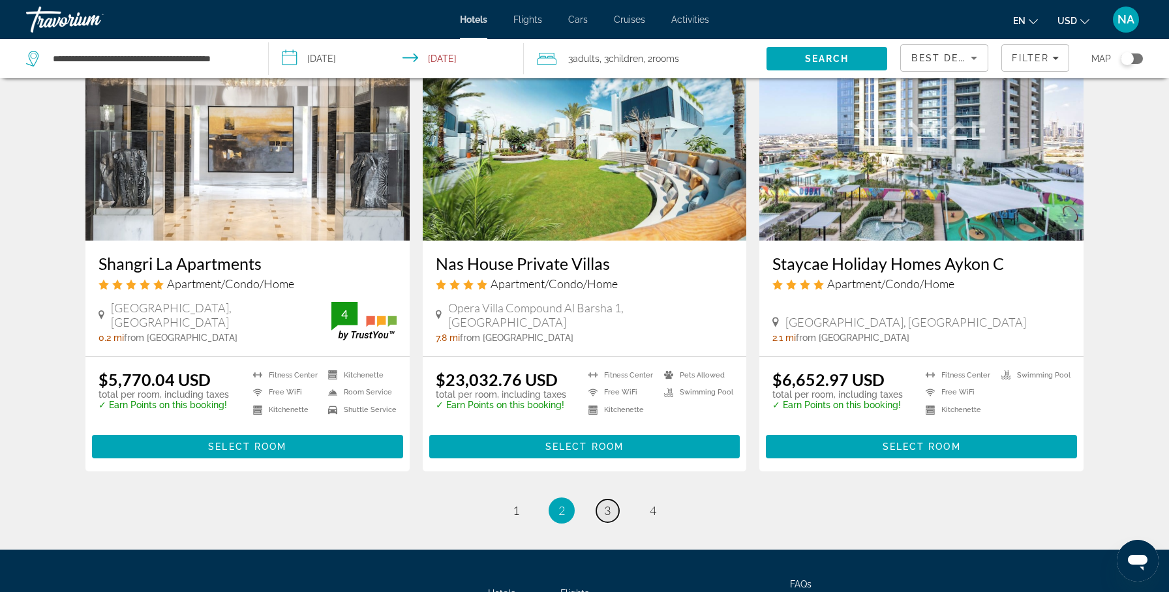
click at [605, 504] on span "3" at bounding box center [607, 511] width 7 height 14
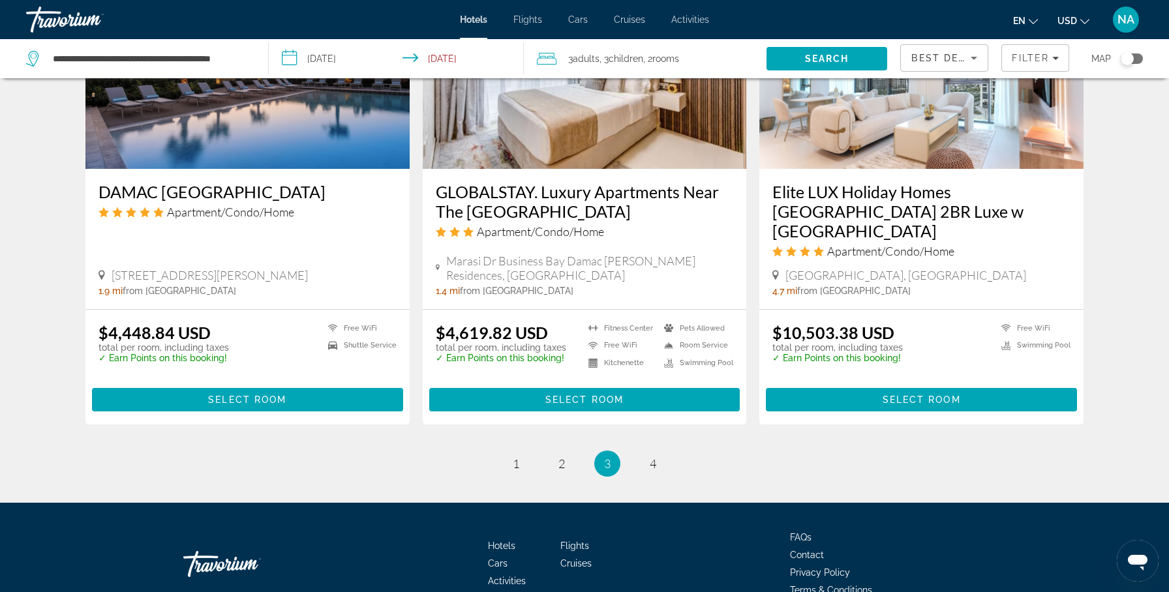
scroll to position [1635, 0]
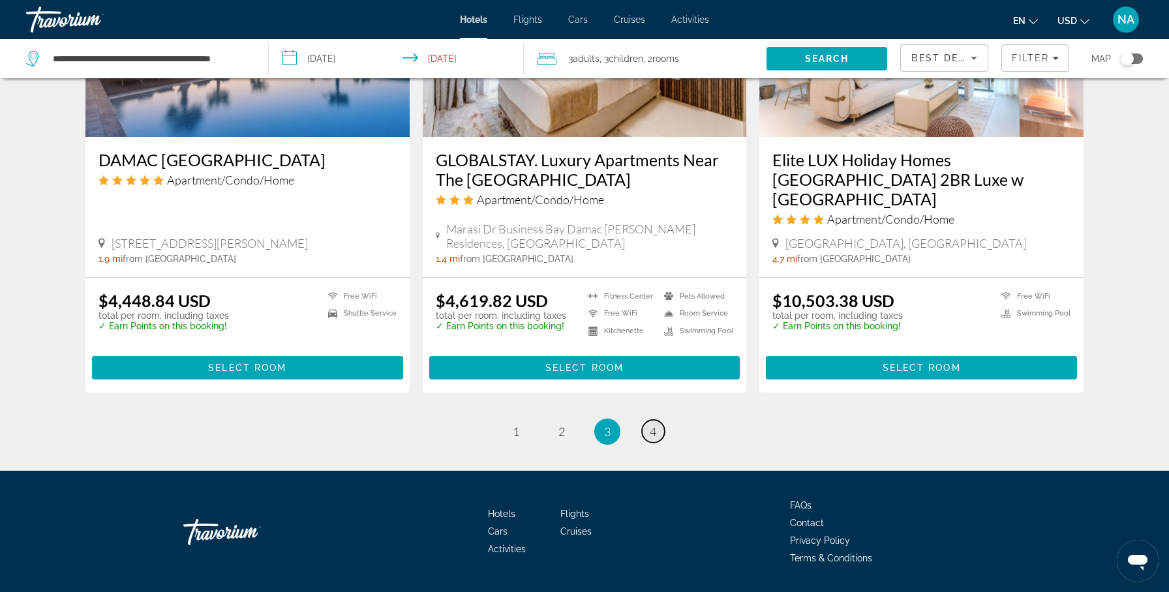
click at [652, 425] on span "4" at bounding box center [653, 432] width 7 height 14
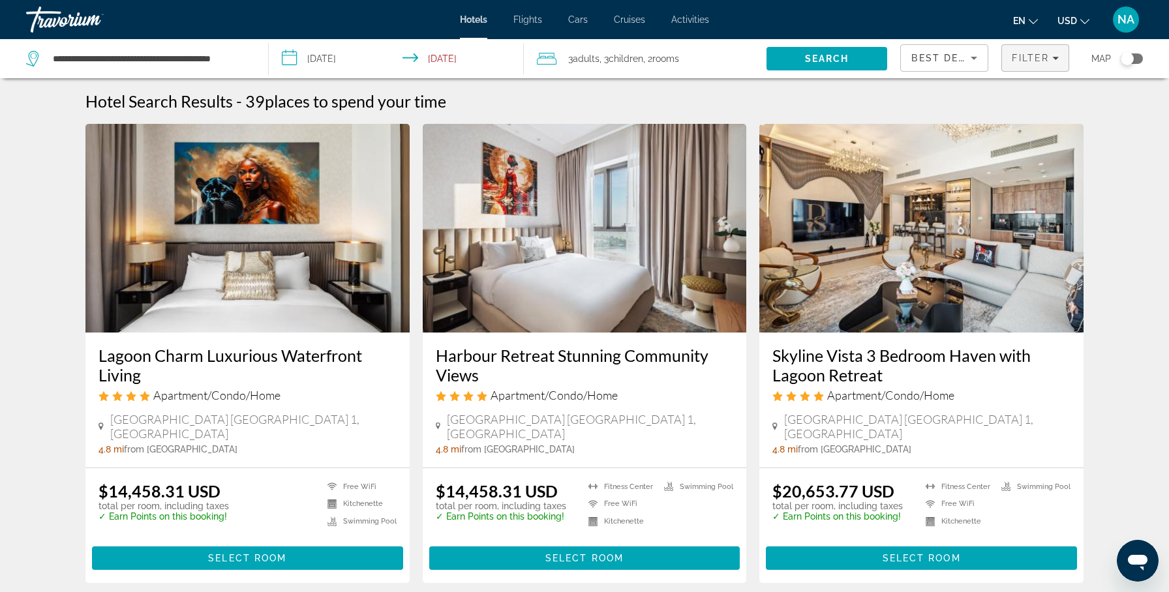
click at [1016, 62] on span "Filter" at bounding box center [1030, 58] width 37 height 10
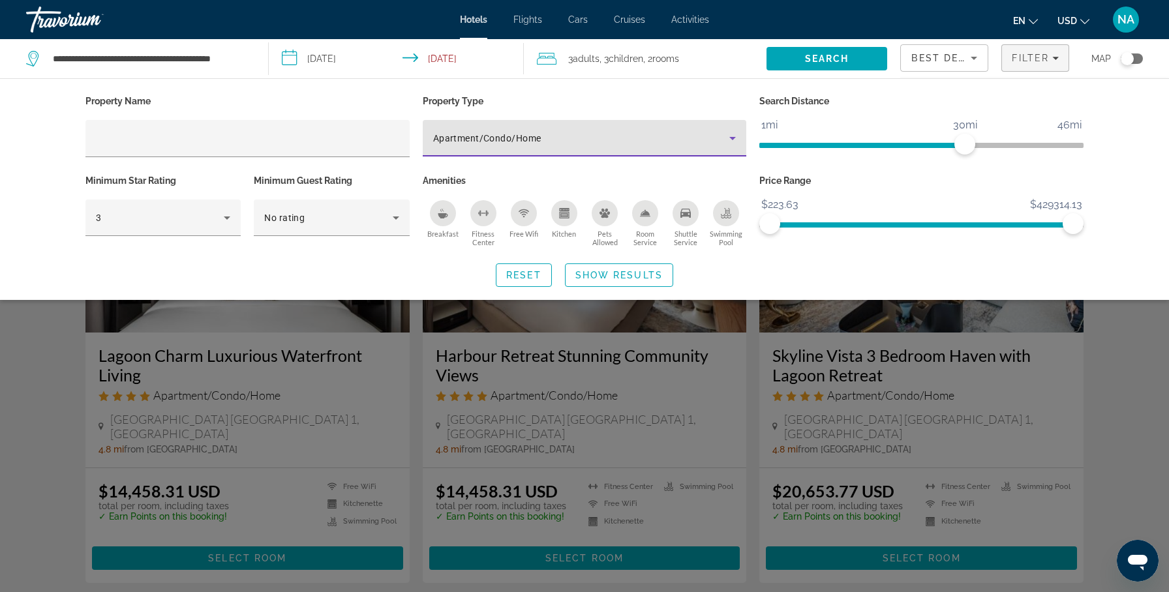
click at [680, 144] on div "Apartment/Condo/Home" at bounding box center [581, 138] width 297 height 16
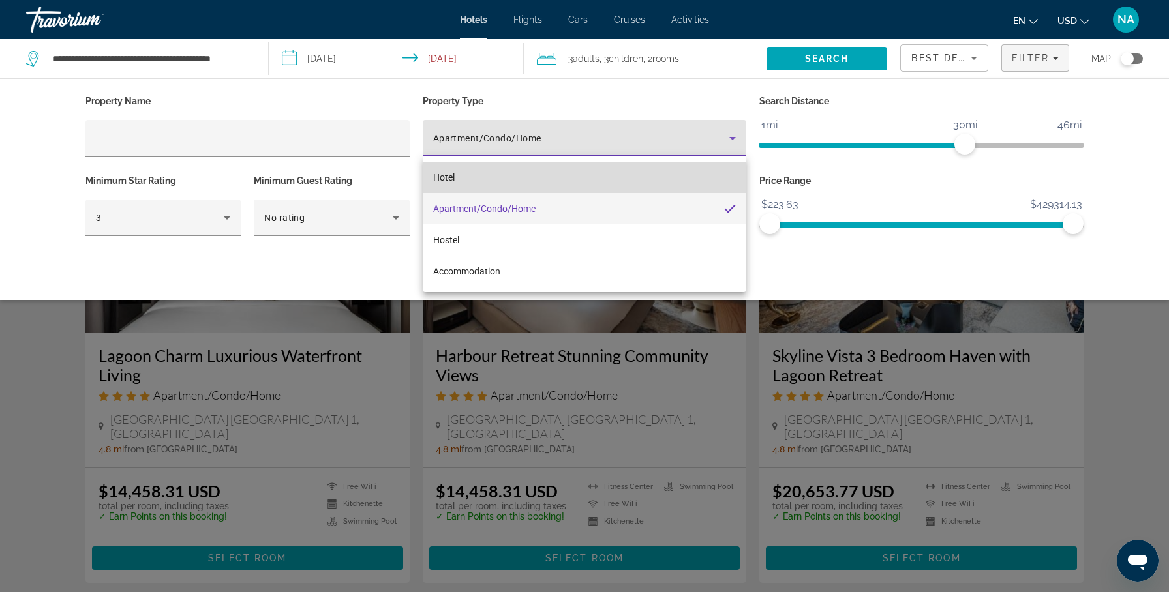
click at [600, 181] on mat-option "Hotel" at bounding box center [585, 177] width 324 height 31
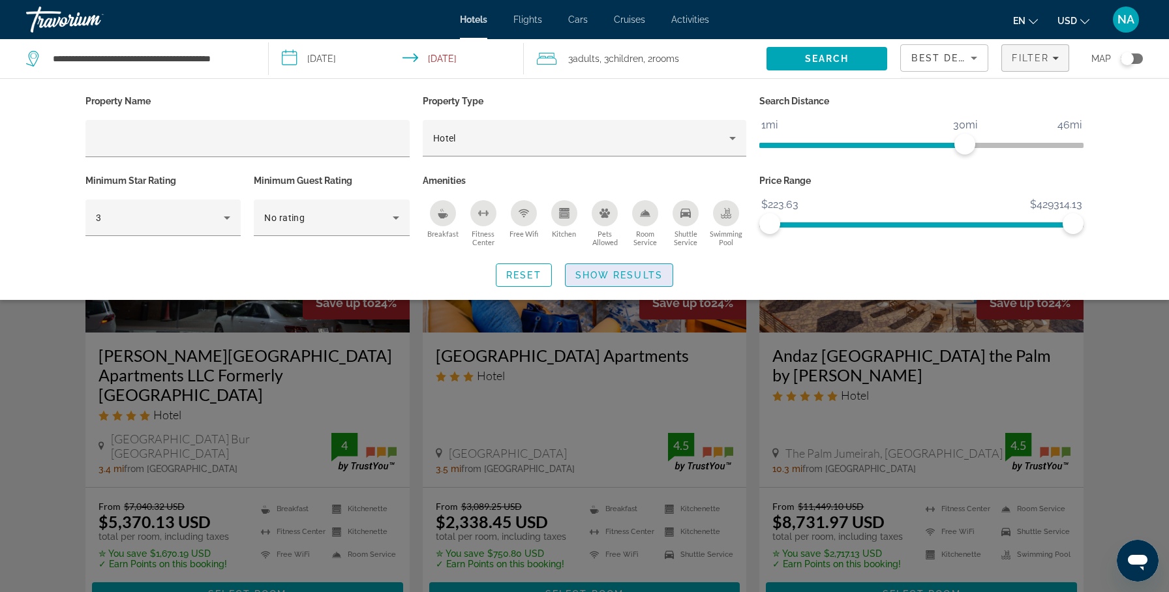
click at [610, 277] on span "Show Results" at bounding box center [618, 275] width 87 height 10
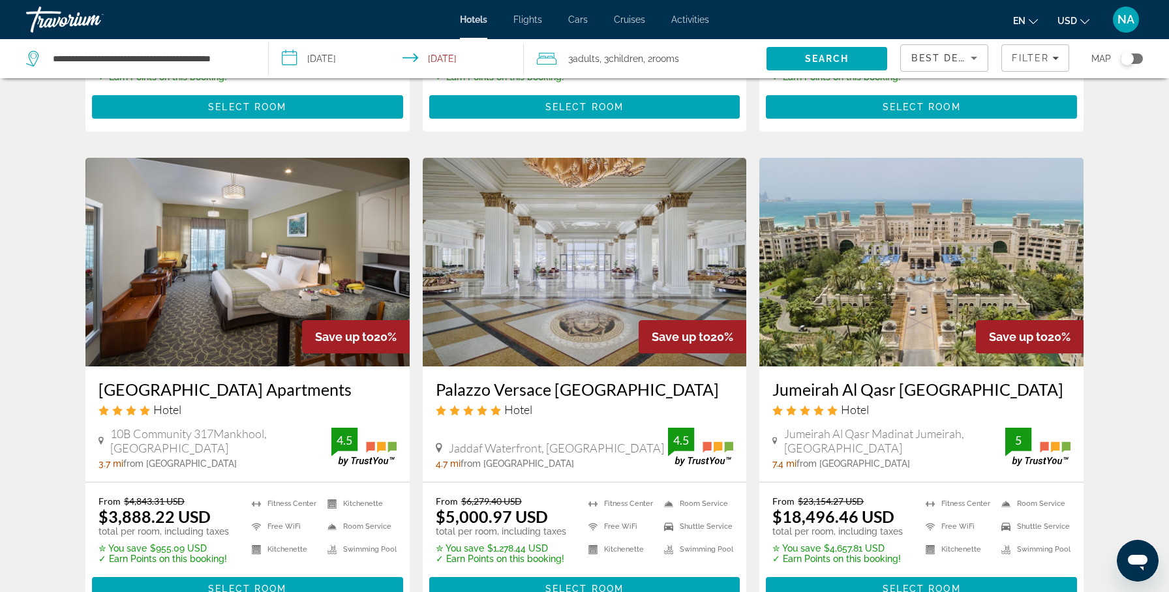
scroll to position [1688, 0]
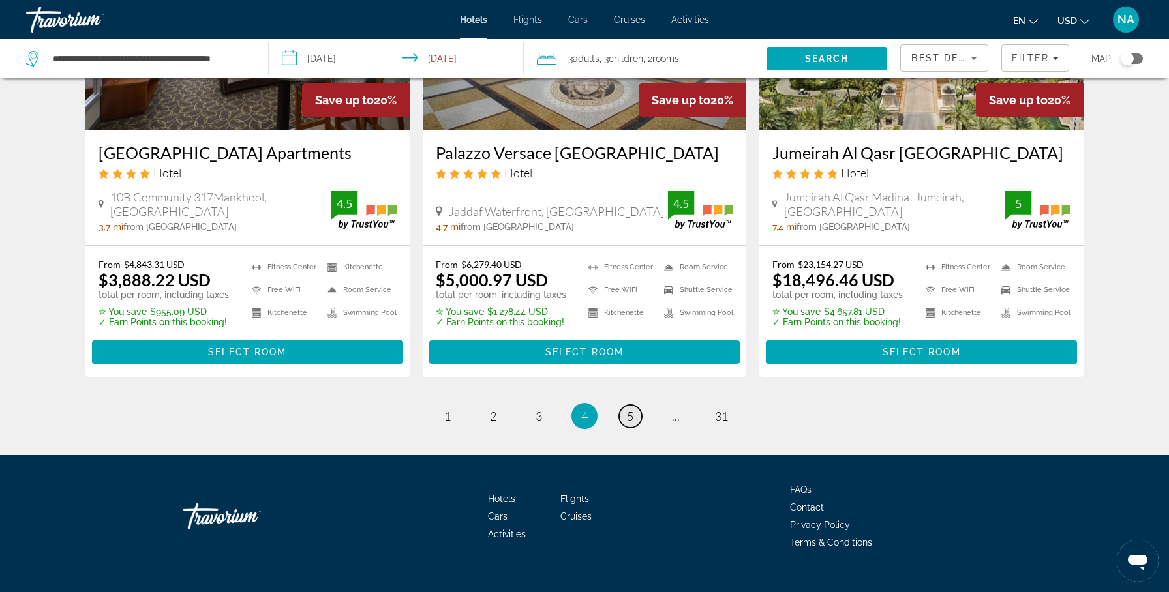
click at [628, 409] on span "5" at bounding box center [630, 416] width 7 height 14
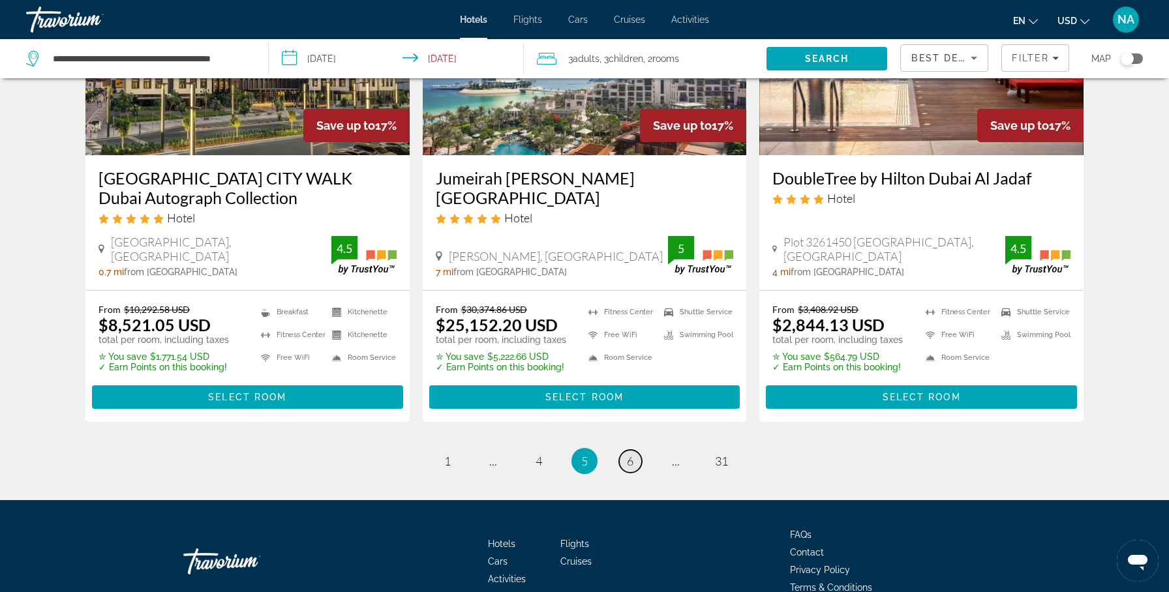
scroll to position [1706, 0]
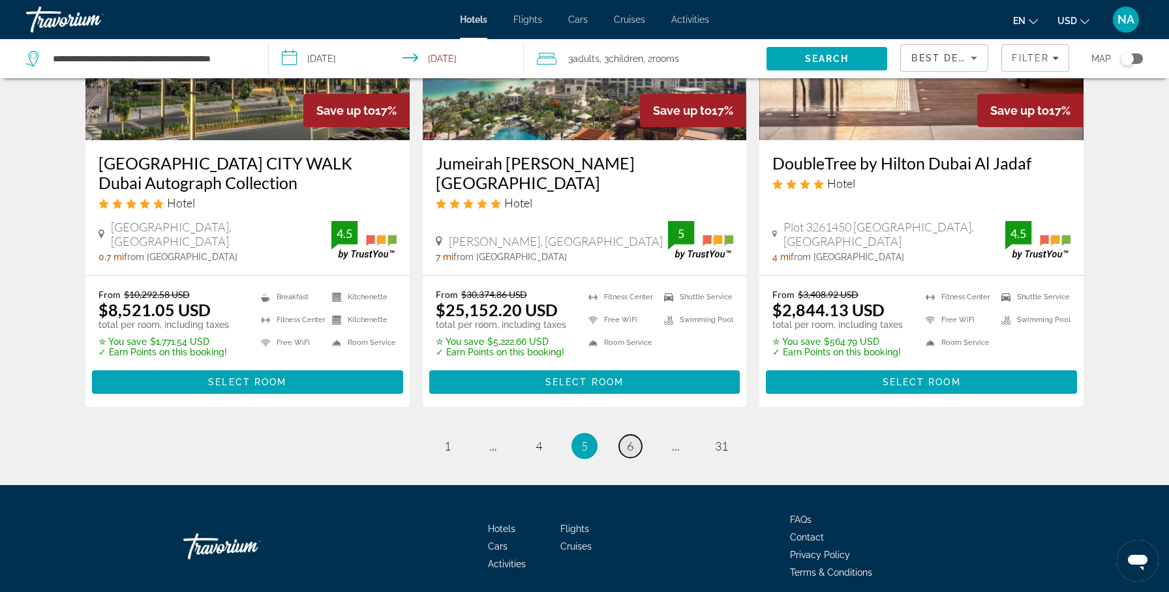
click at [635, 435] on link "page 6" at bounding box center [630, 446] width 23 height 23
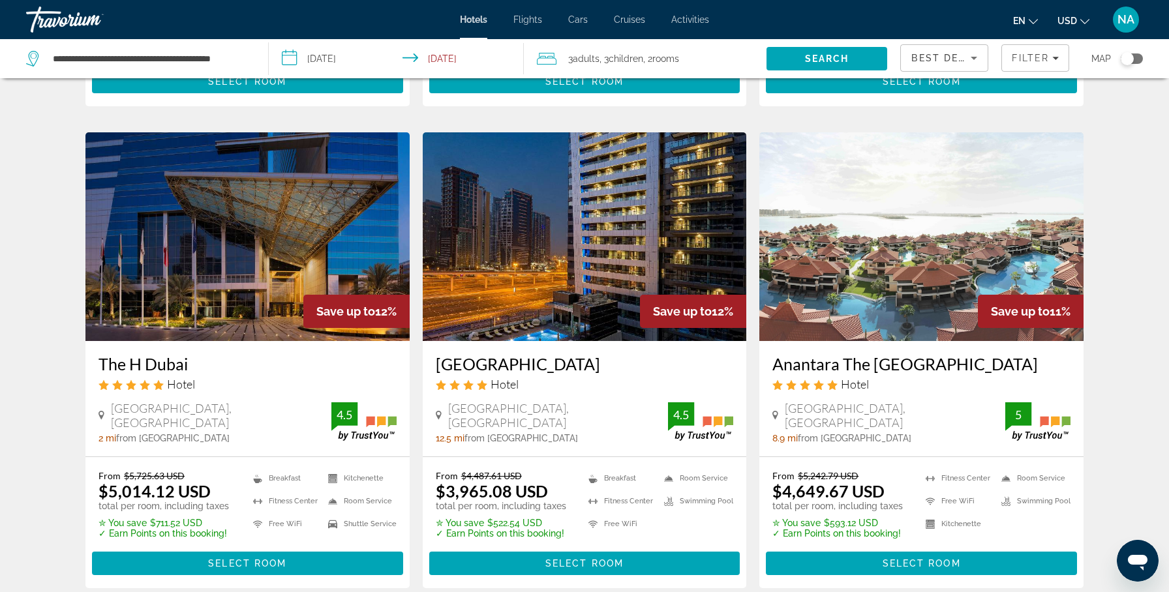
scroll to position [1690, 0]
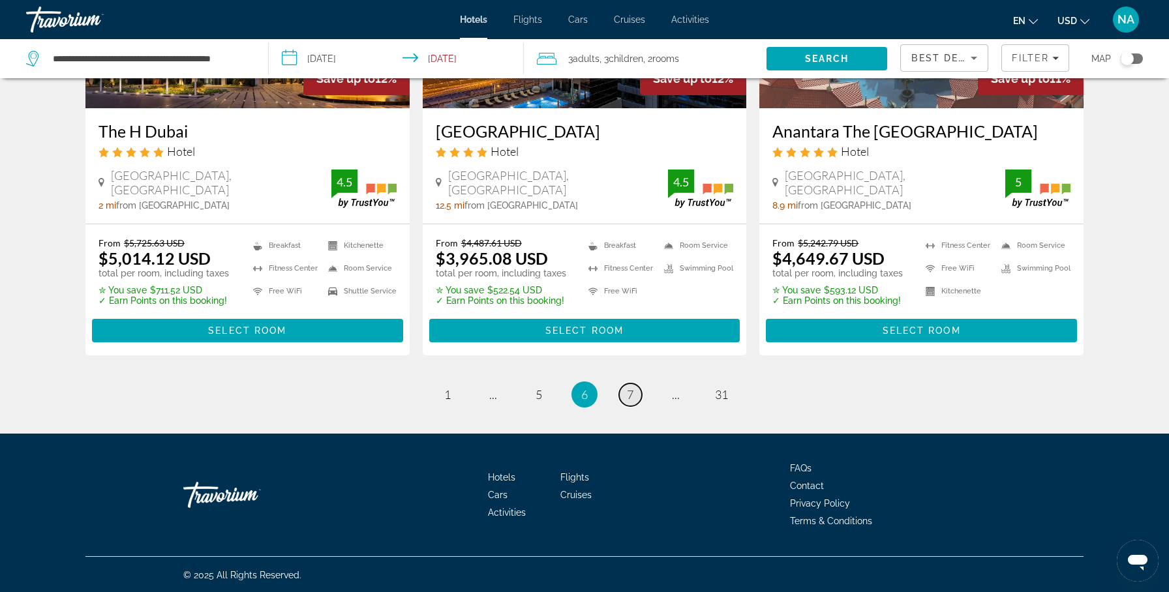
click at [635, 388] on link "page 7" at bounding box center [630, 395] width 23 height 23
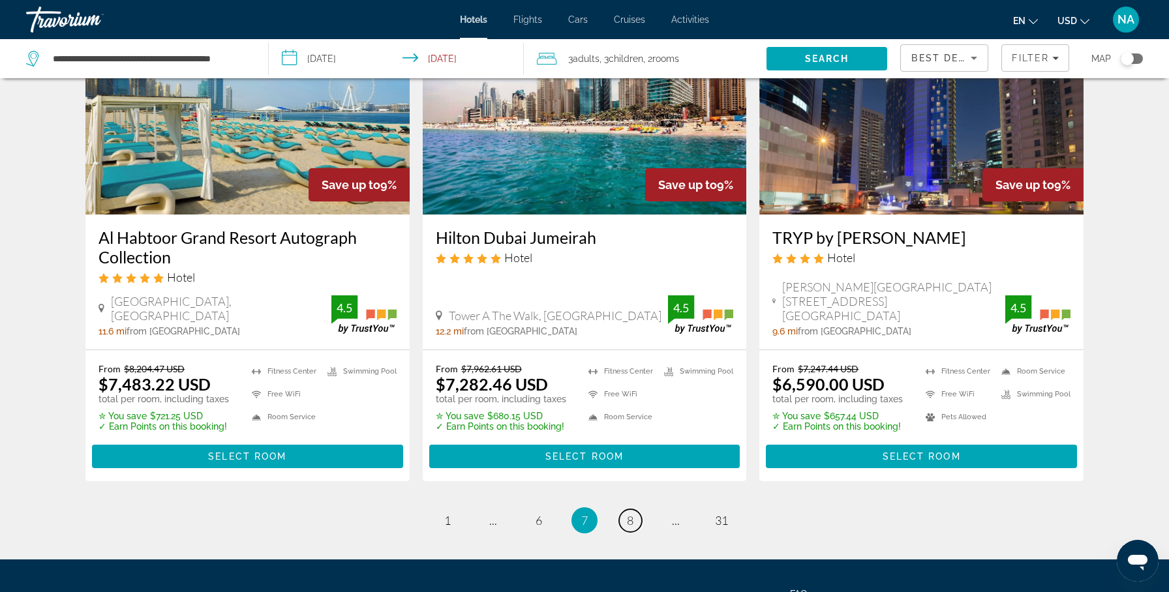
scroll to position [1635, 0]
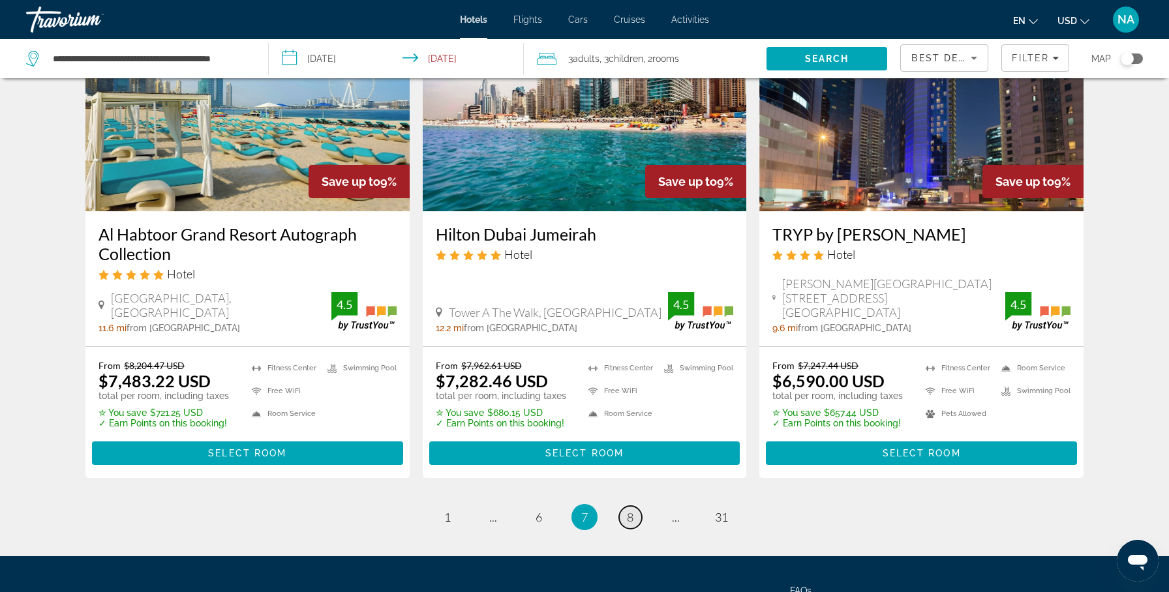
click at [633, 506] on link "page 8" at bounding box center [630, 517] width 23 height 23
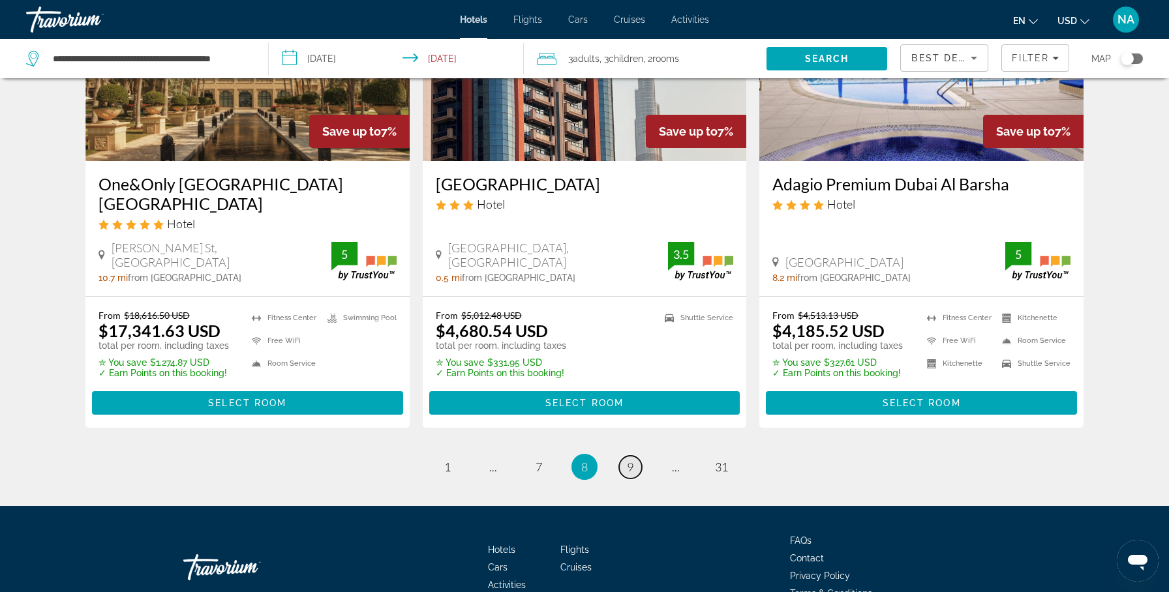
scroll to position [1688, 0]
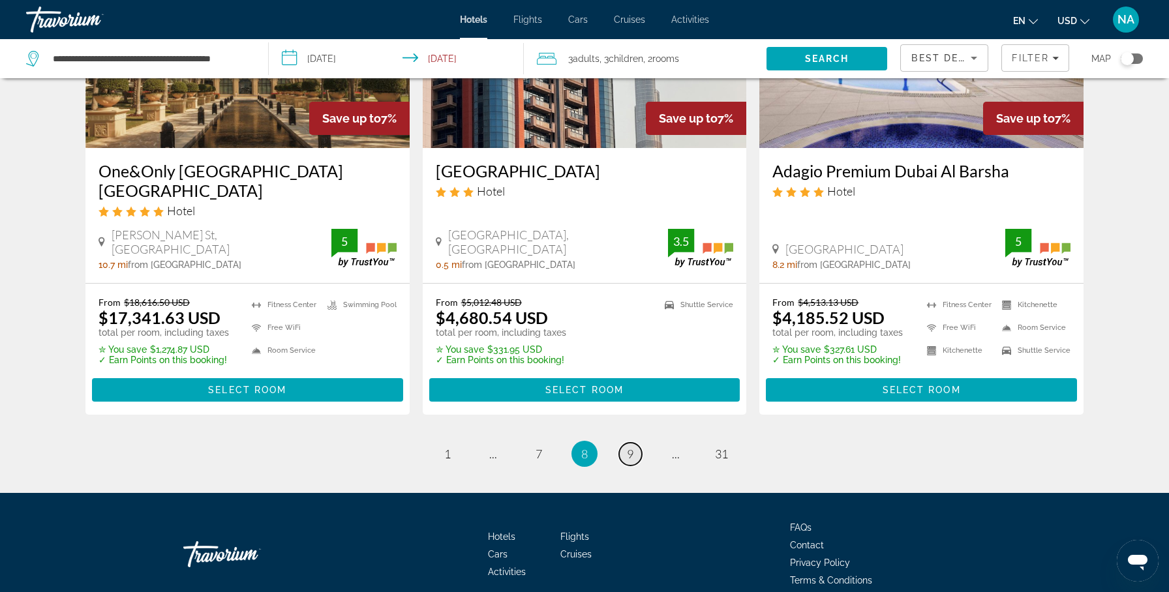
click at [635, 443] on link "page 9" at bounding box center [630, 454] width 23 height 23
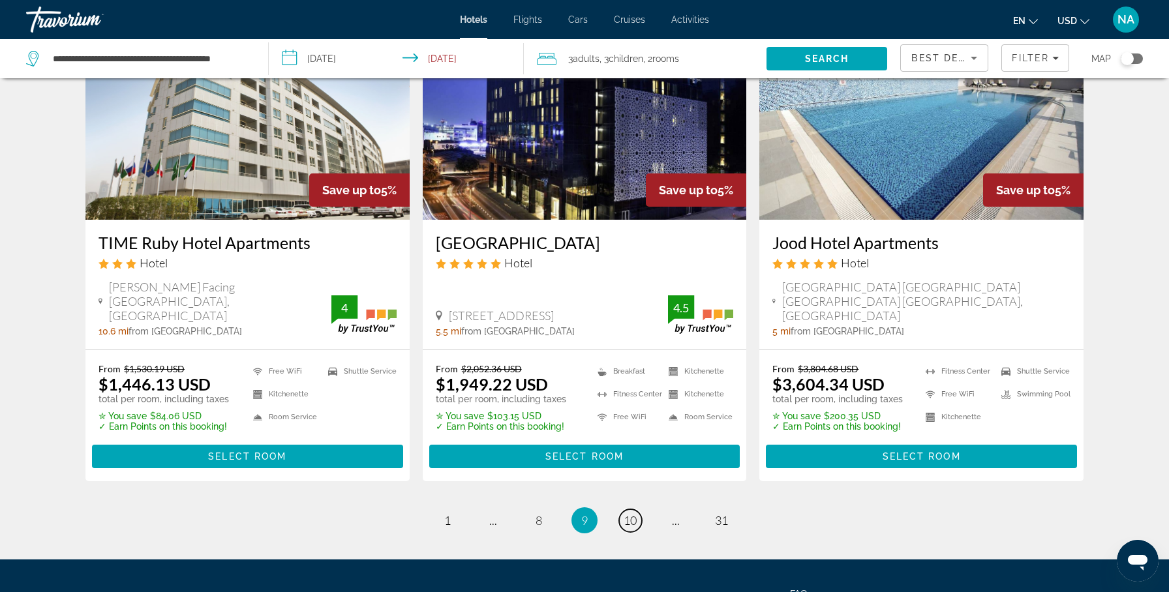
scroll to position [1670, 0]
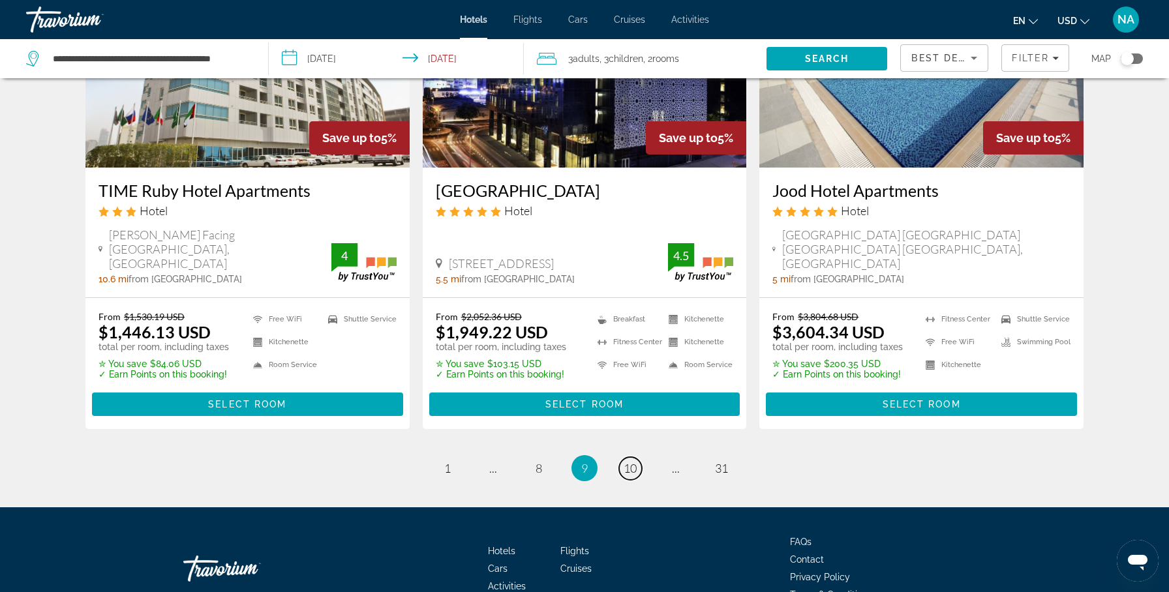
click at [635, 461] on span "10" at bounding box center [630, 468] width 13 height 14
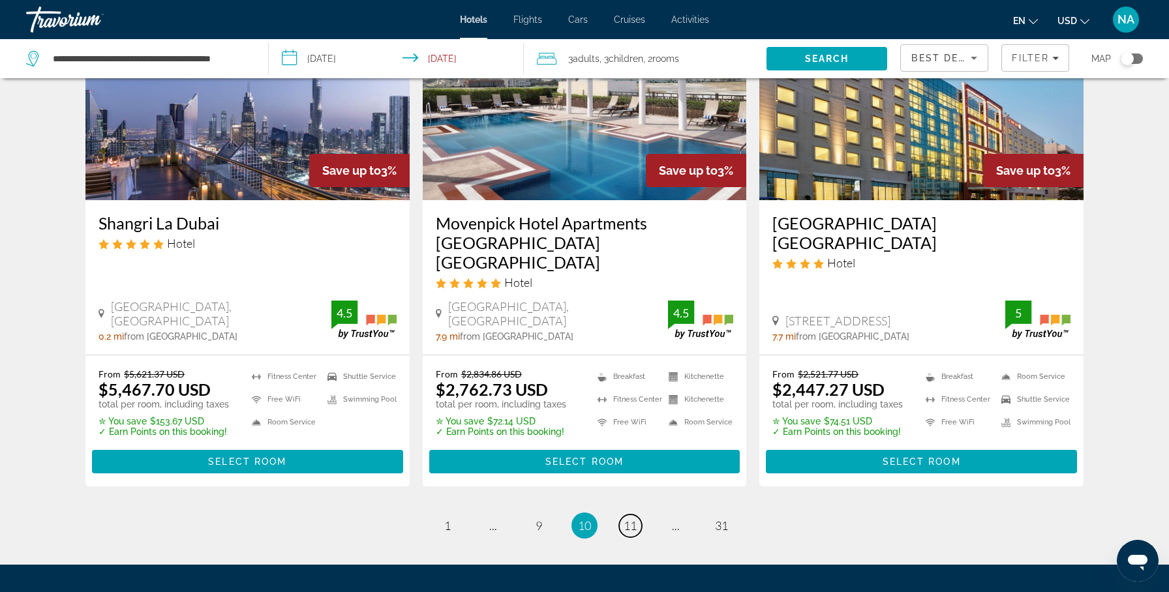
scroll to position [1706, 0]
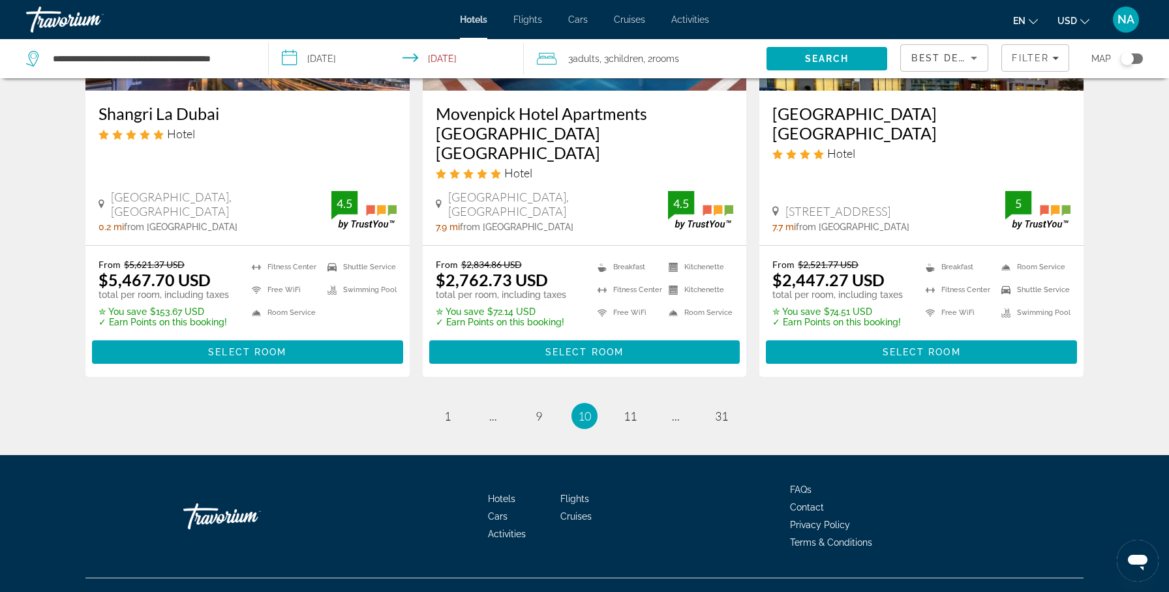
click at [635, 403] on ul "10 / 31 page 1 page ... page 9 You're on page 10 page 11 page ... page 31" at bounding box center [584, 416] width 998 height 26
click at [633, 409] on span "11" at bounding box center [630, 416] width 13 height 14
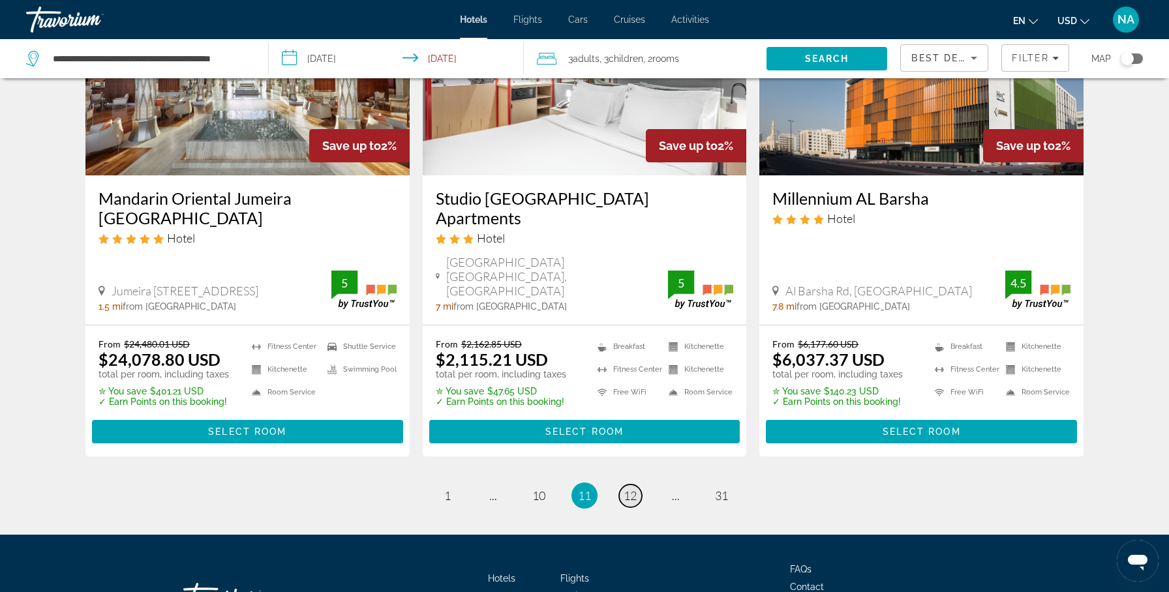
scroll to position [1748, 0]
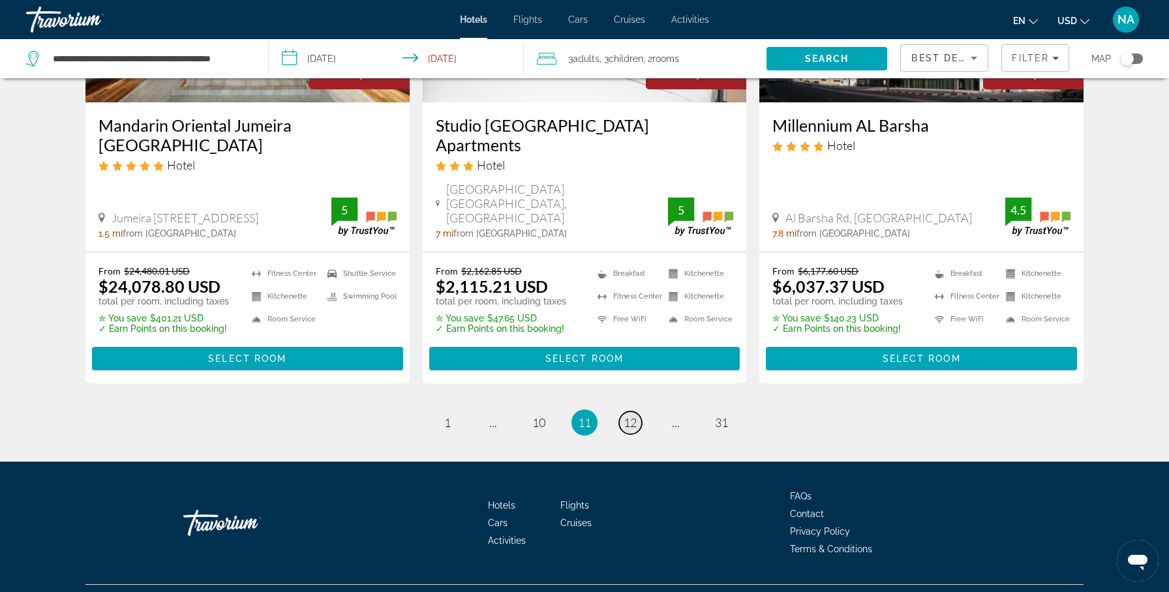
click at [633, 412] on link "page 12" at bounding box center [630, 423] width 23 height 23
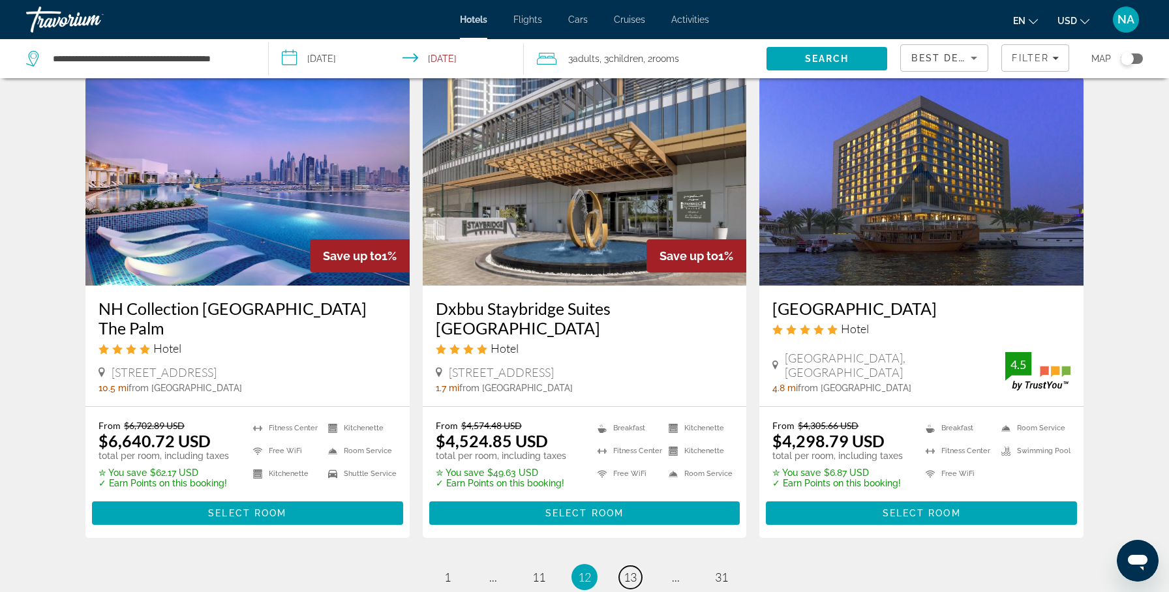
scroll to position [1519, 0]
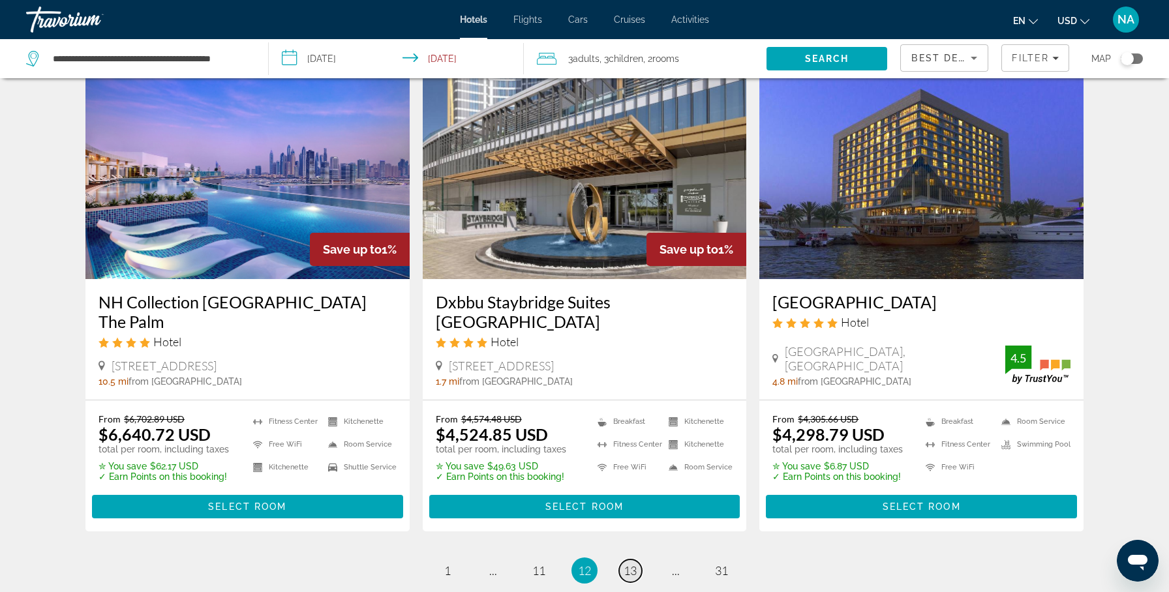
click at [629, 564] on span "13" at bounding box center [630, 571] width 13 height 14
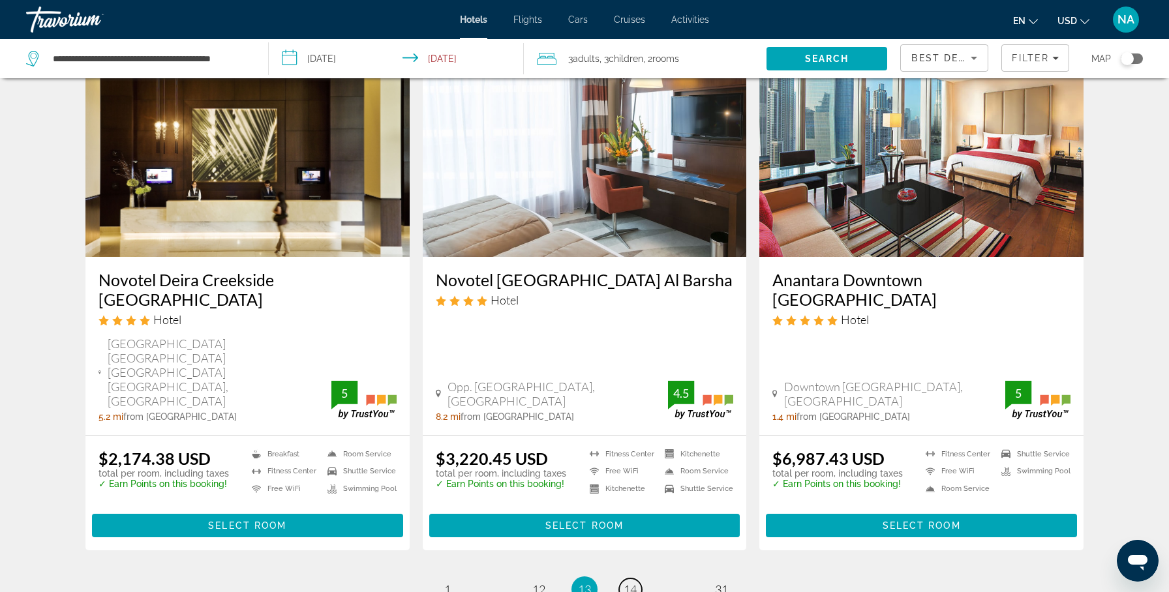
scroll to position [1603, 0]
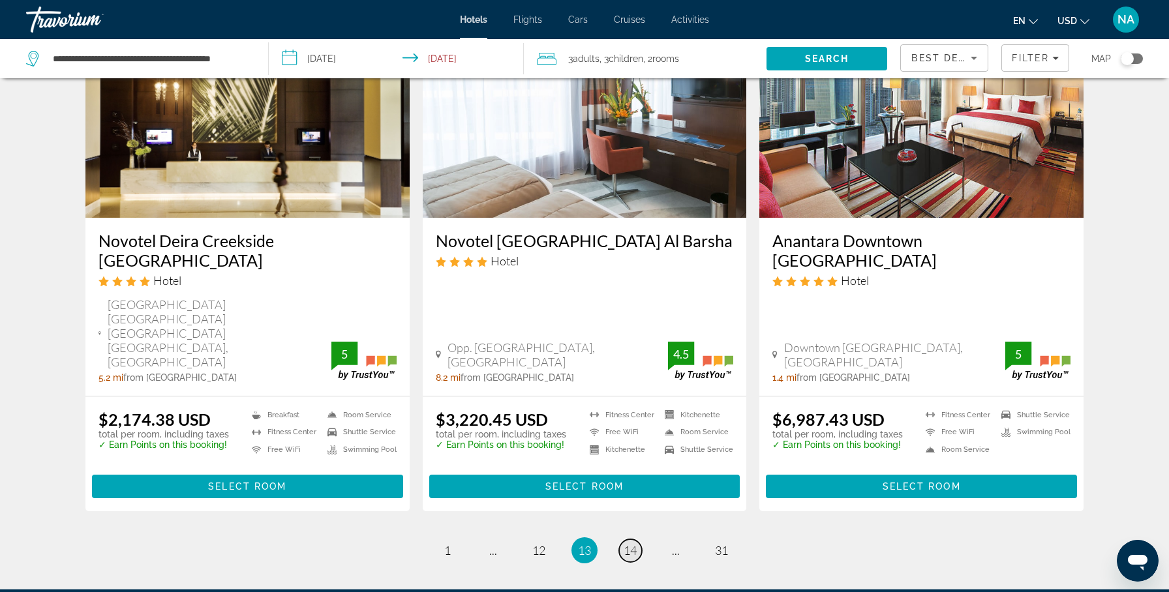
click at [631, 543] on span "14" at bounding box center [630, 550] width 13 height 14
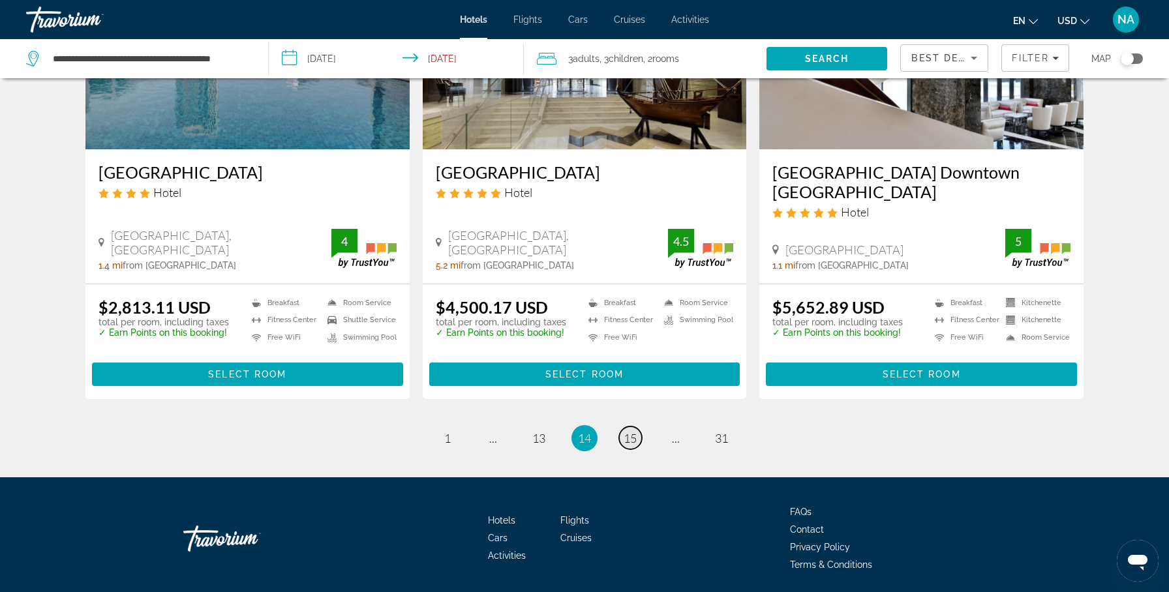
scroll to position [1631, 0]
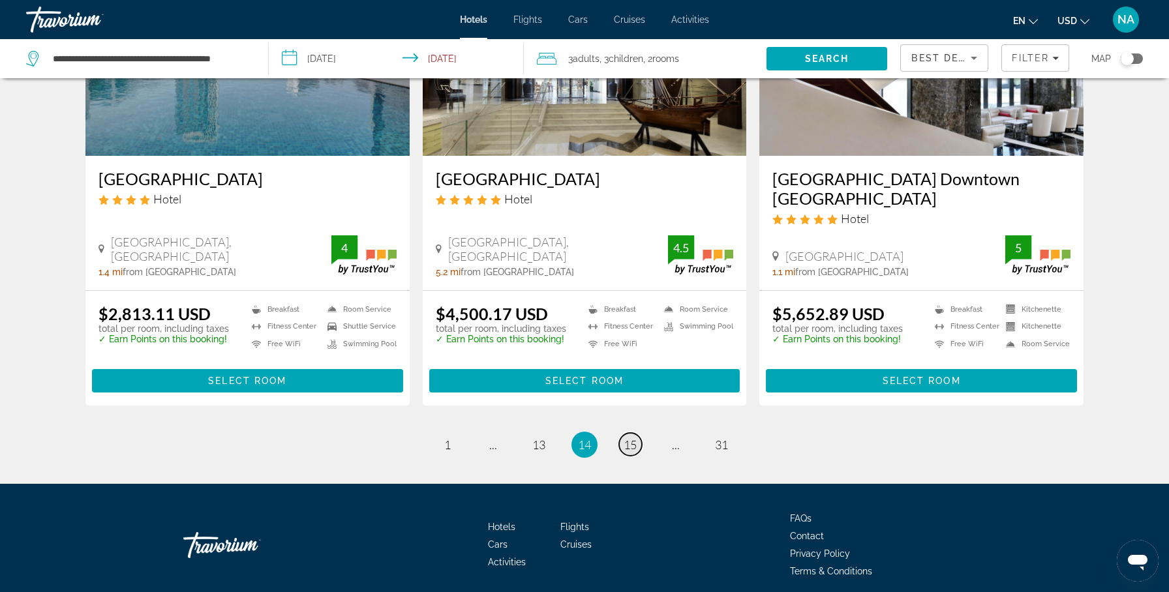
click at [629, 438] on span "15" at bounding box center [630, 445] width 13 height 14
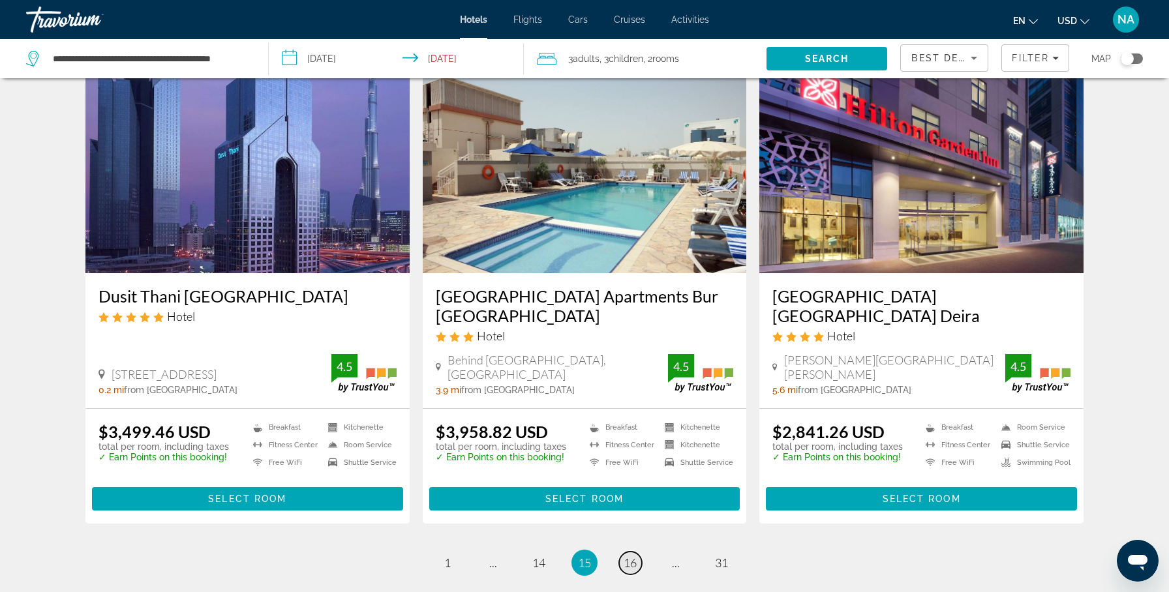
scroll to position [1623, 0]
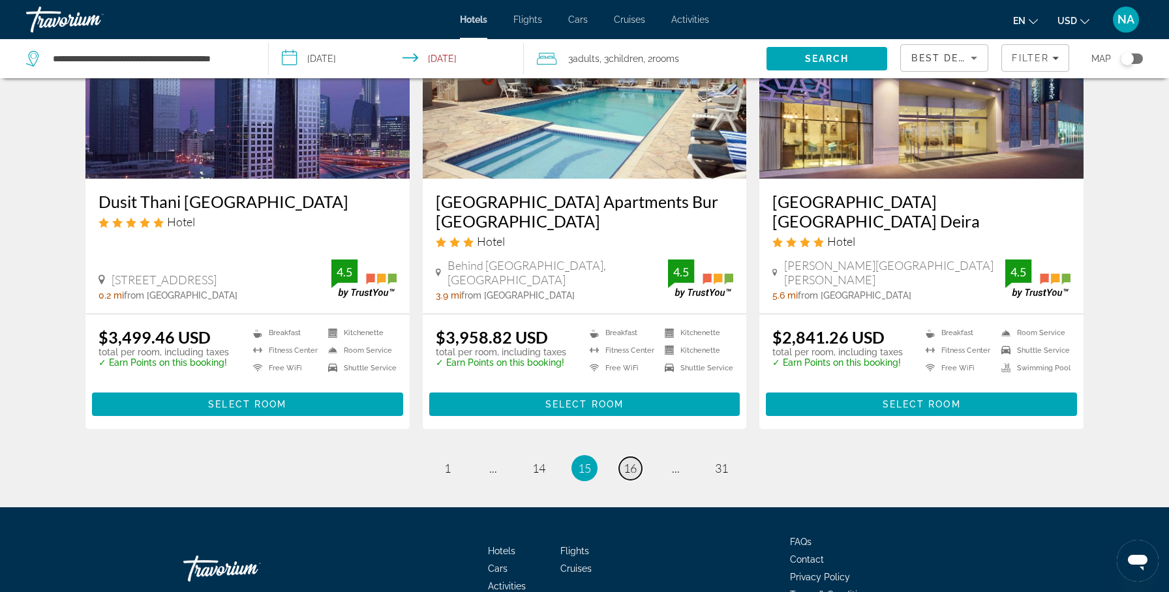
click at [626, 461] on span "16" at bounding box center [630, 468] width 13 height 14
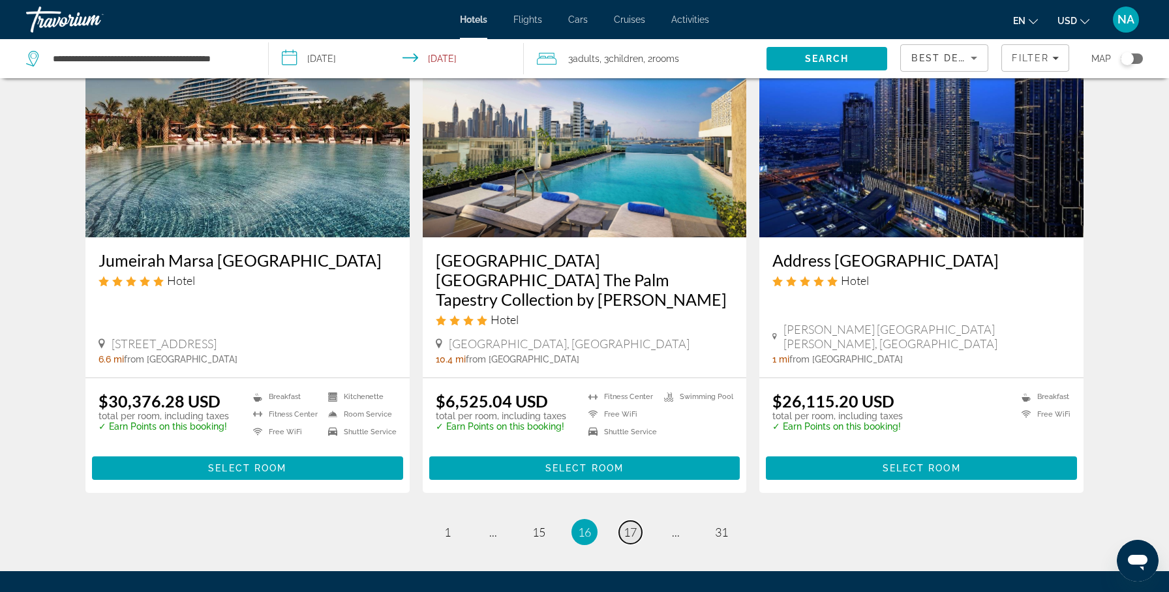
scroll to position [1630, 0]
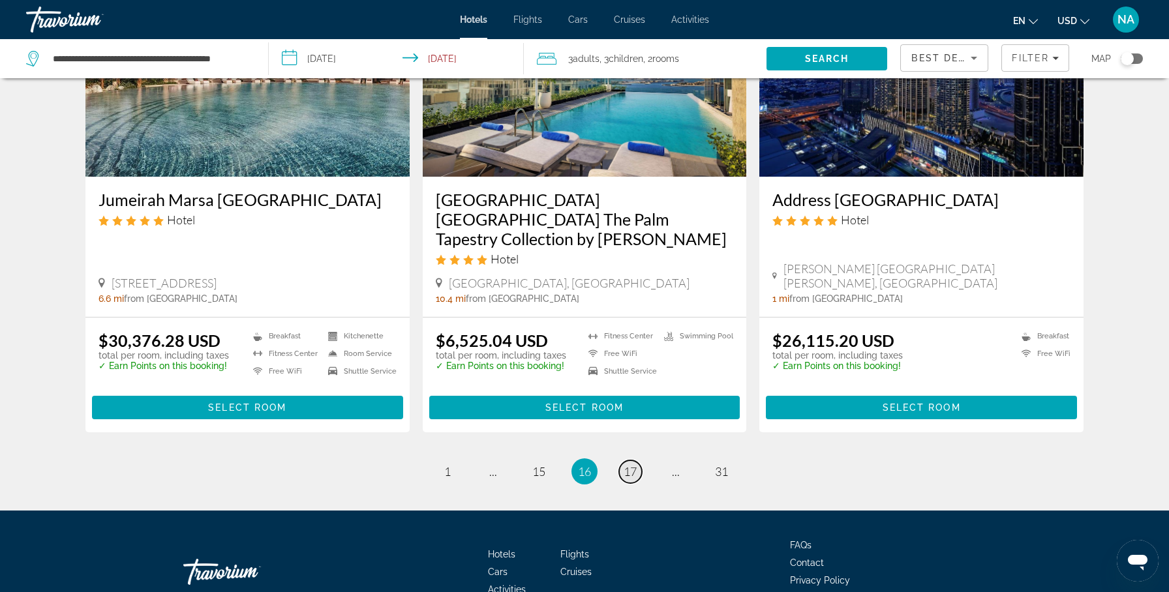
click at [626, 464] on span "17" at bounding box center [630, 471] width 13 height 14
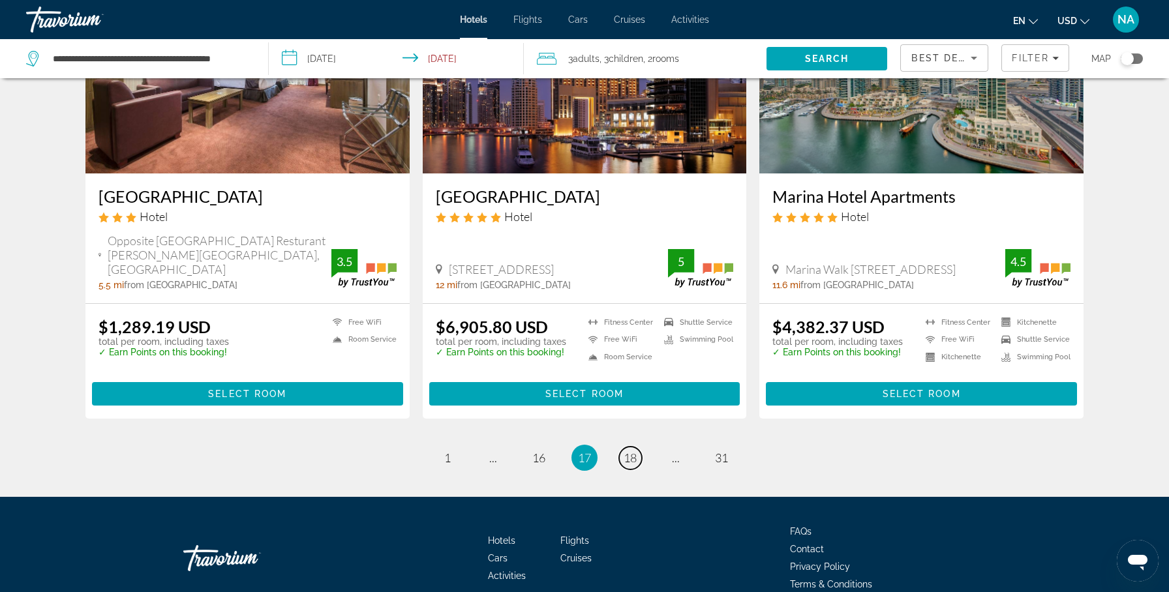
scroll to position [1622, 0]
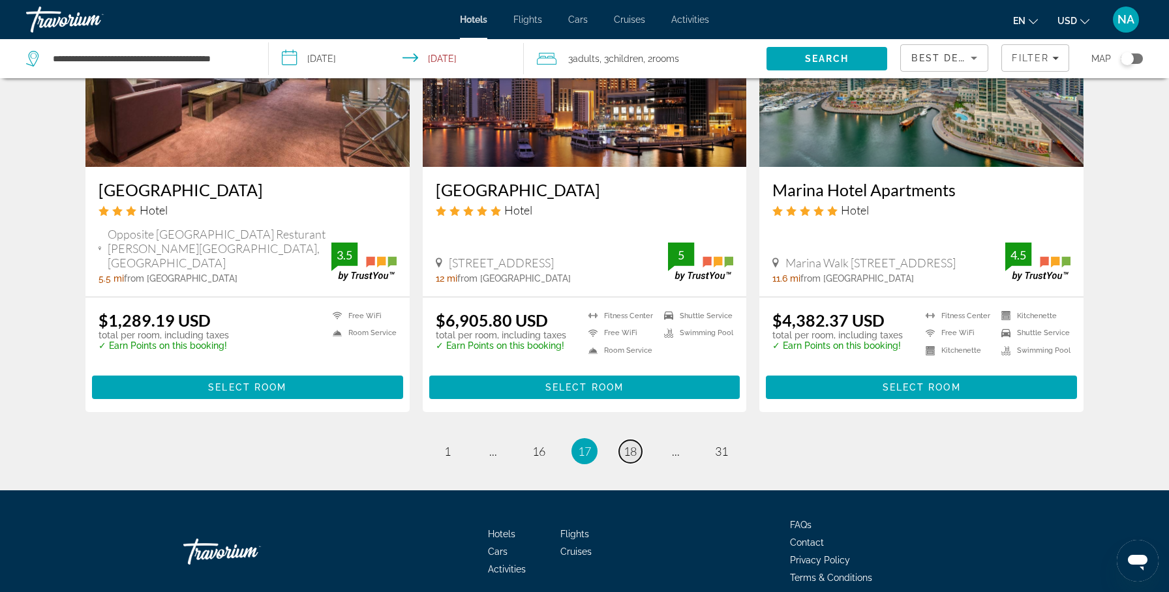
click at [629, 444] on span "18" at bounding box center [630, 451] width 13 height 14
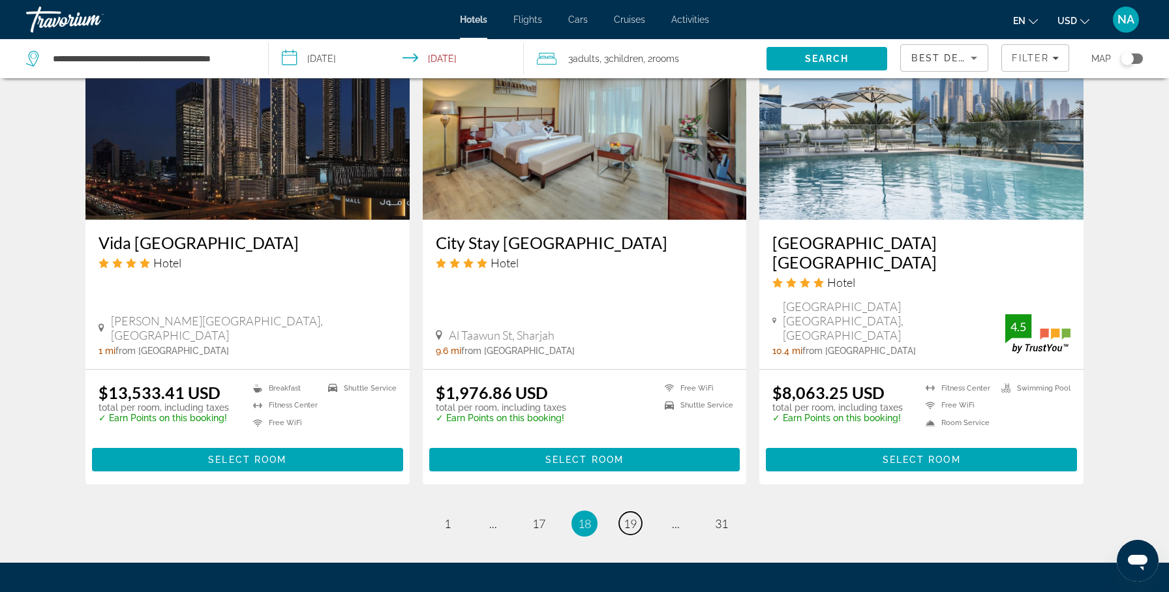
scroll to position [1623, 0]
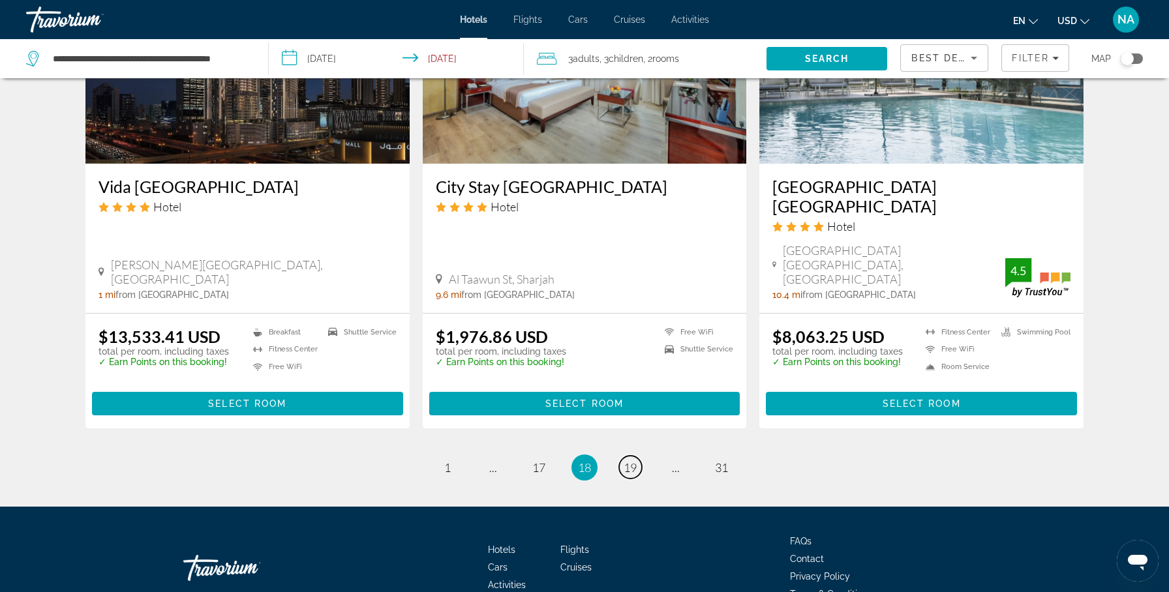
click at [628, 461] on span "19" at bounding box center [630, 468] width 13 height 14
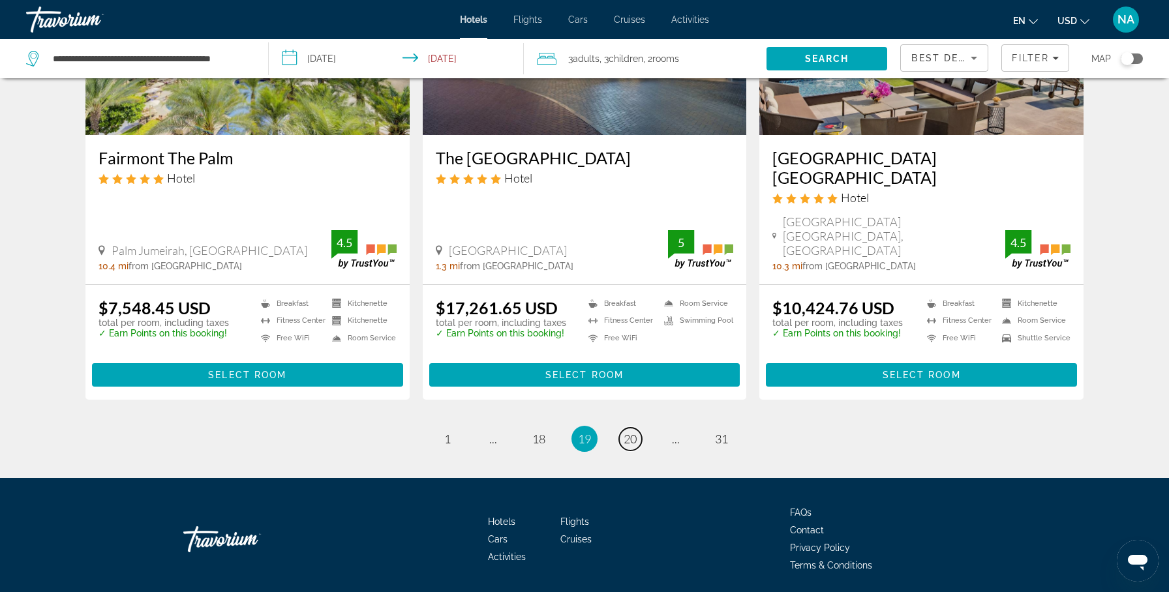
scroll to position [1663, 0]
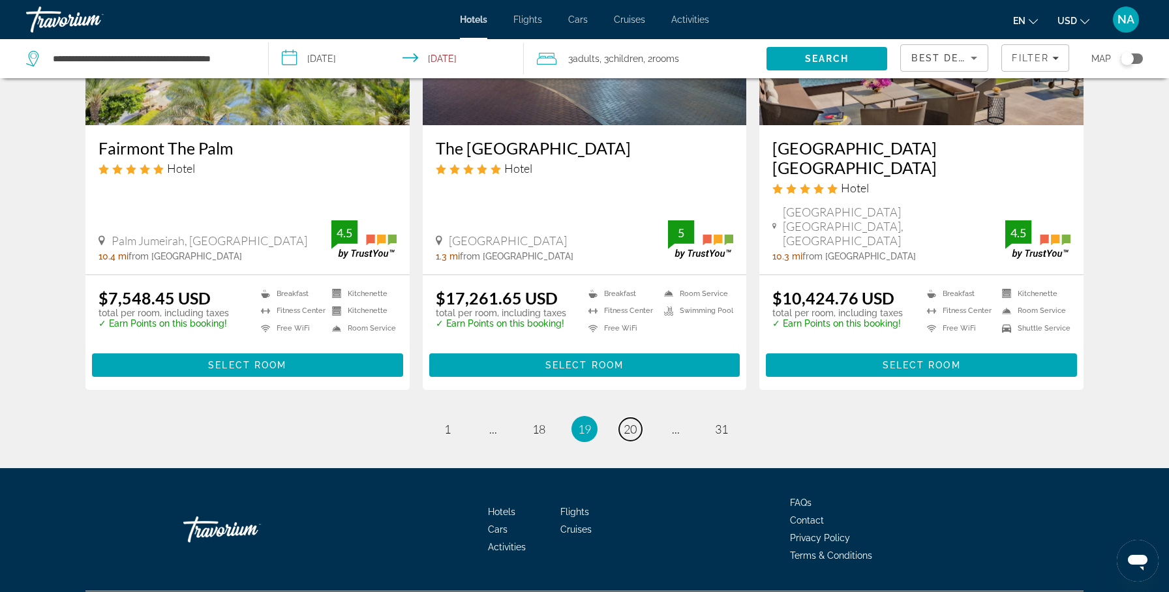
click at [628, 422] on span "20" at bounding box center [630, 429] width 13 height 14
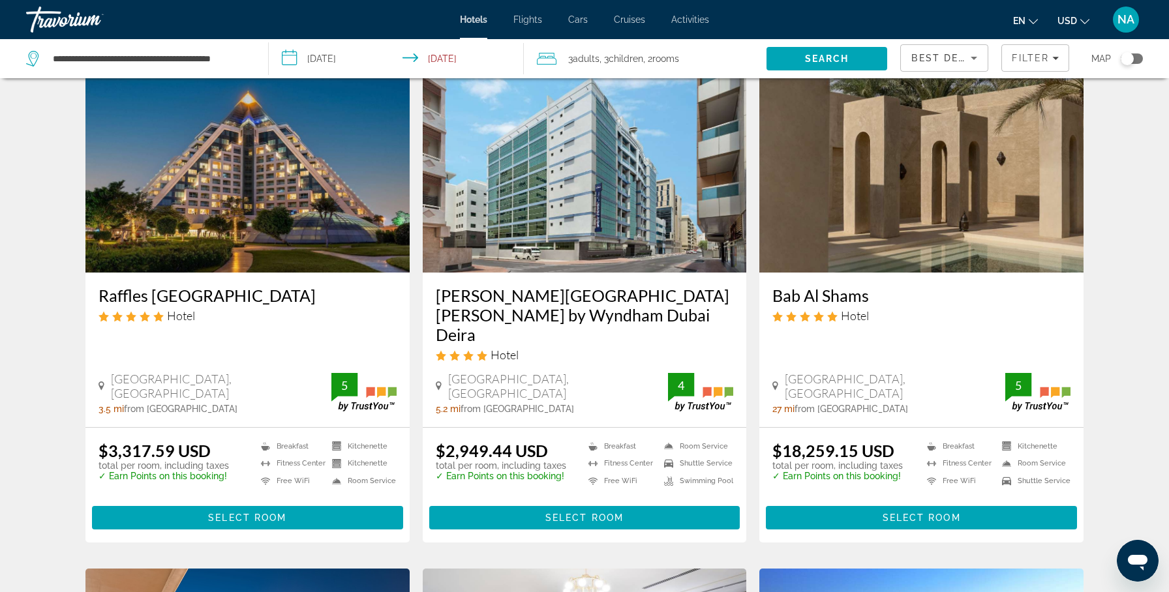
scroll to position [519, 0]
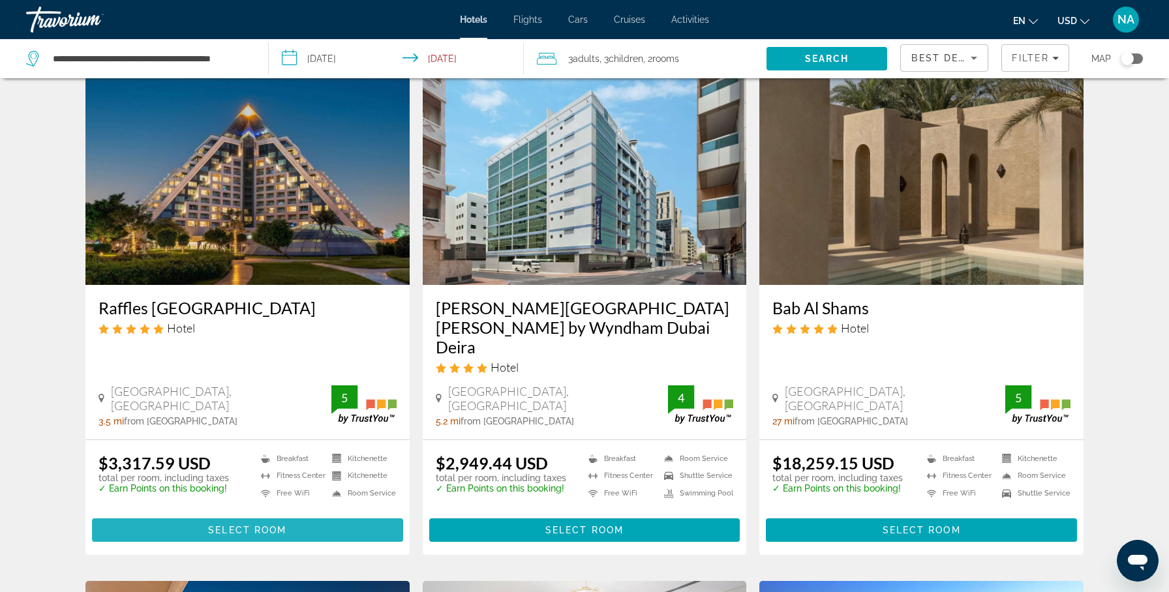
click at [198, 515] on span "Main content" at bounding box center [247, 530] width 311 height 31
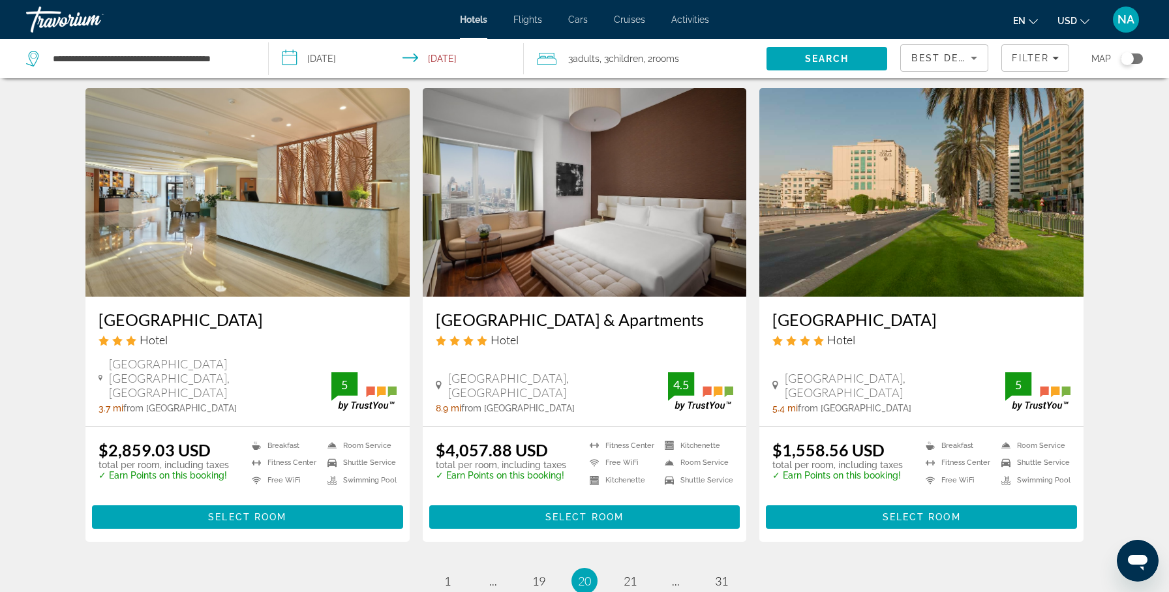
scroll to position [1629, 0]
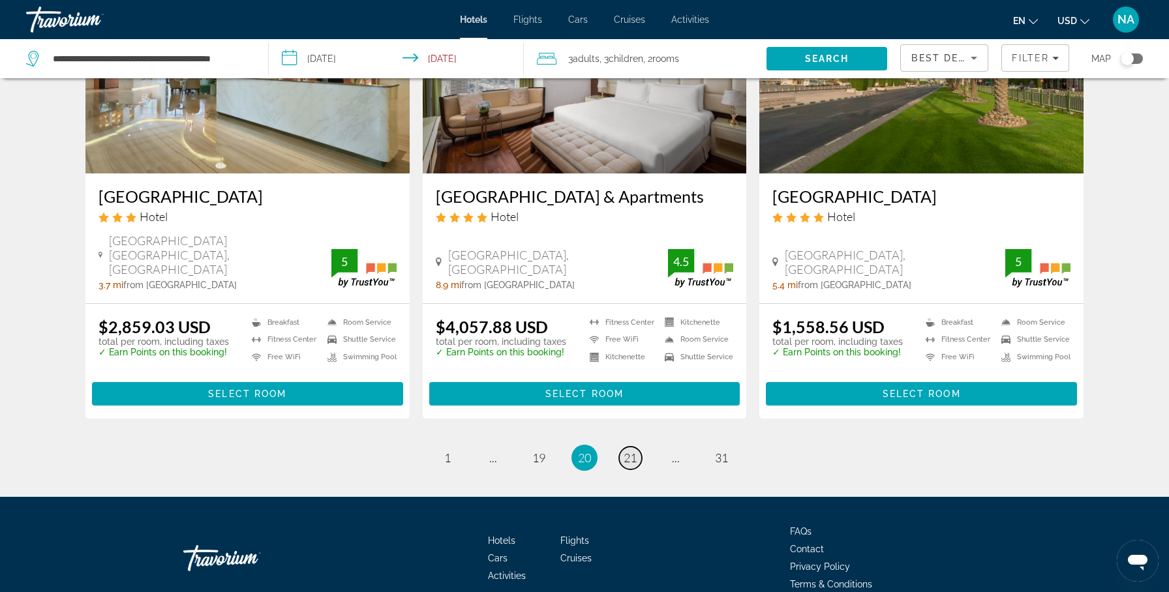
click at [632, 451] on span "21" at bounding box center [630, 458] width 13 height 14
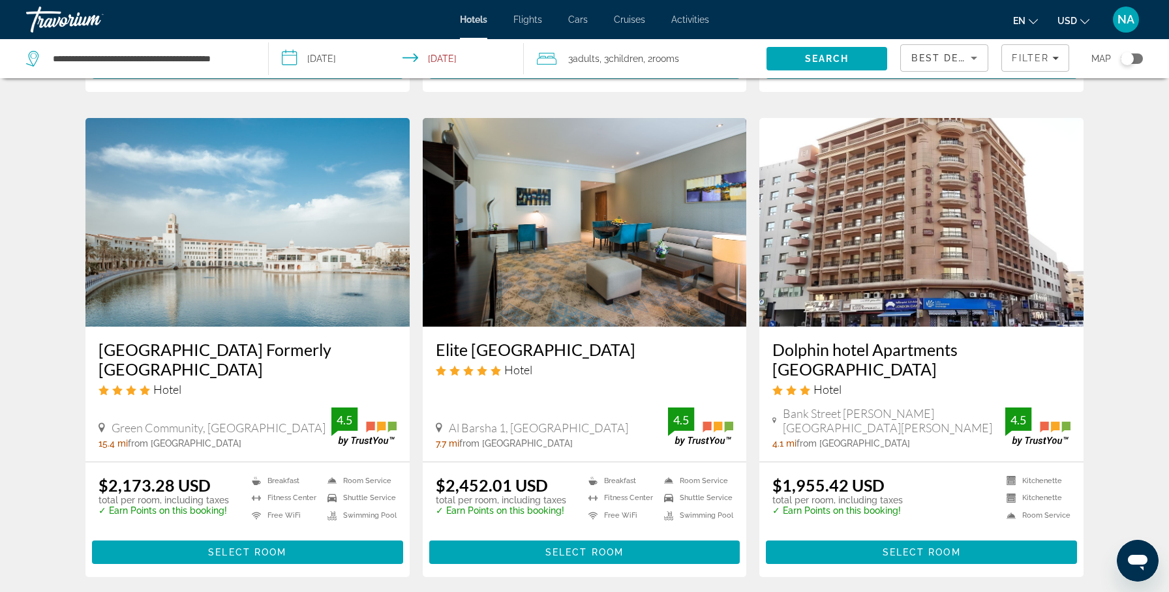
scroll to position [1527, 0]
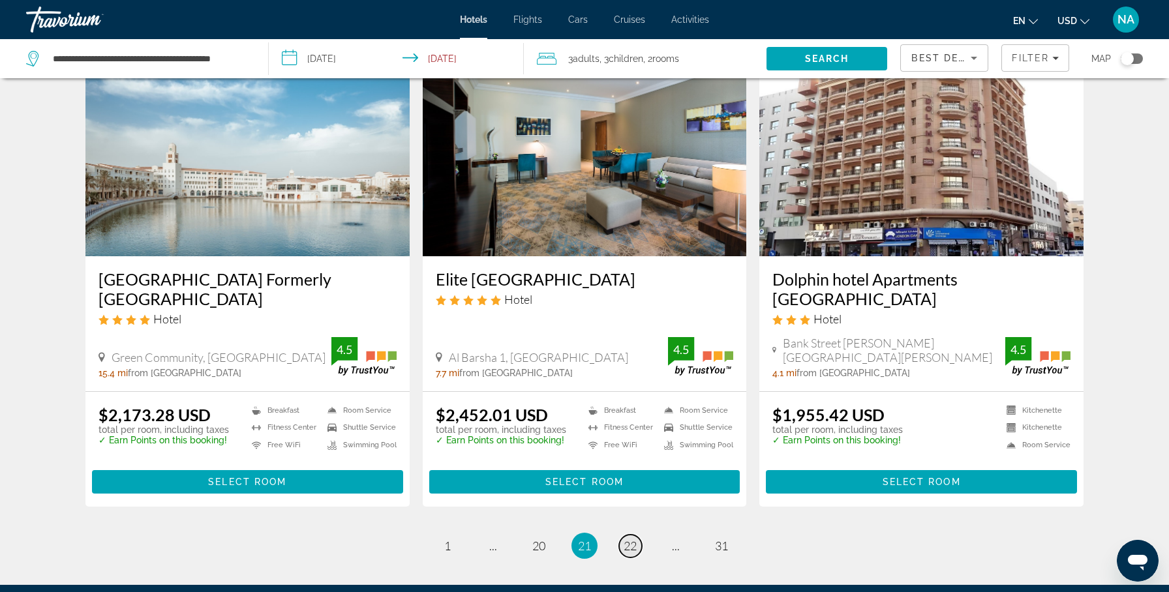
click at [628, 539] on span "22" at bounding box center [630, 546] width 13 height 14
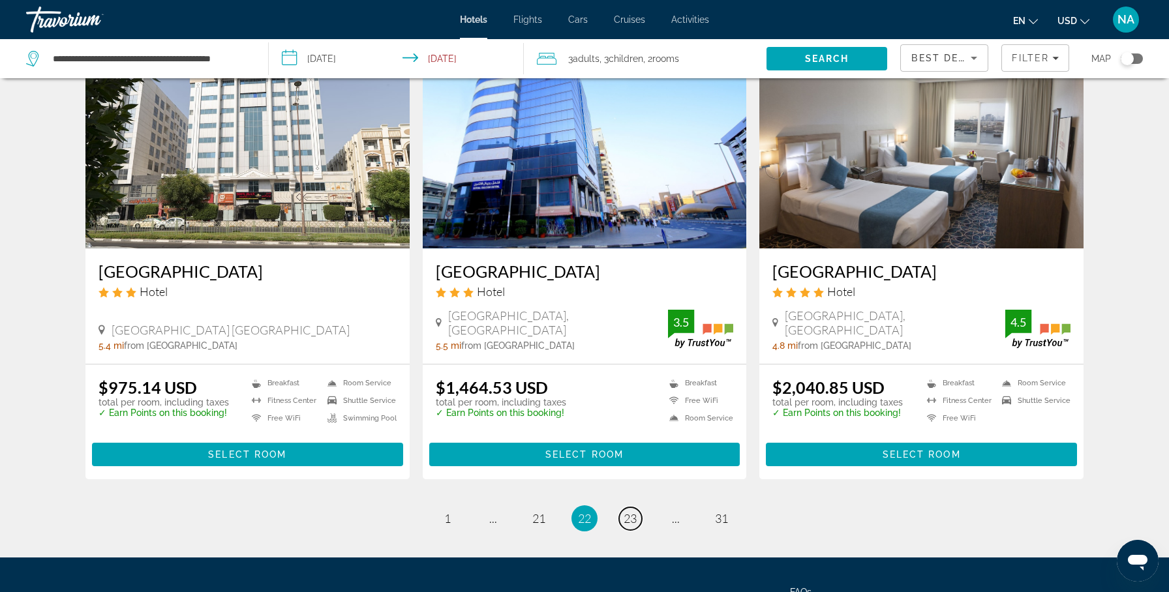
scroll to position [1624, 0]
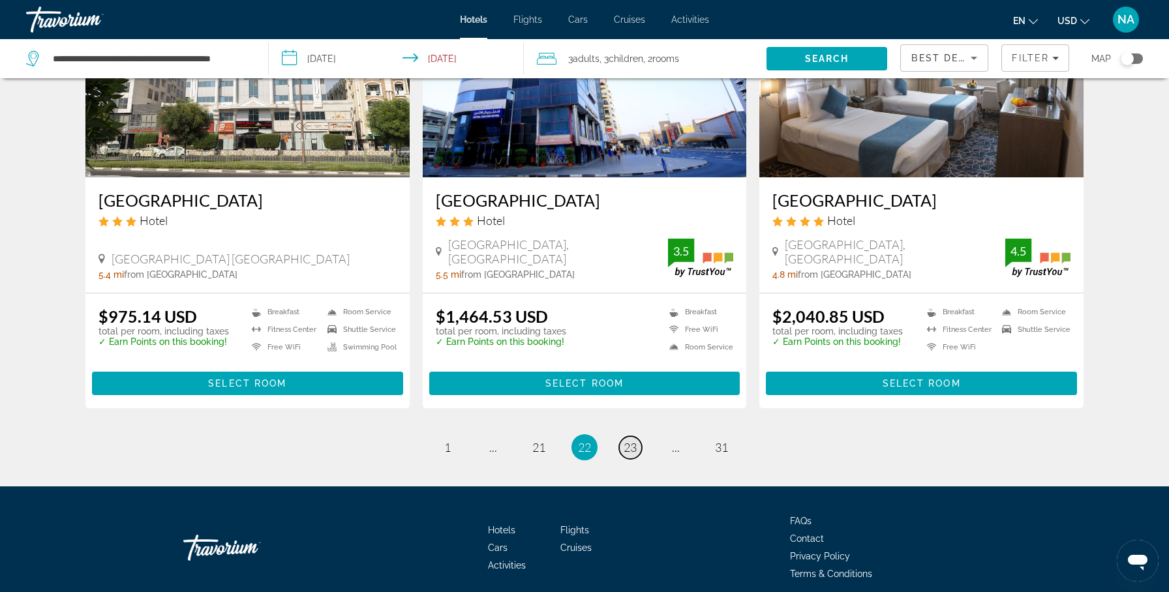
click at [624, 440] on span "23" at bounding box center [630, 447] width 13 height 14
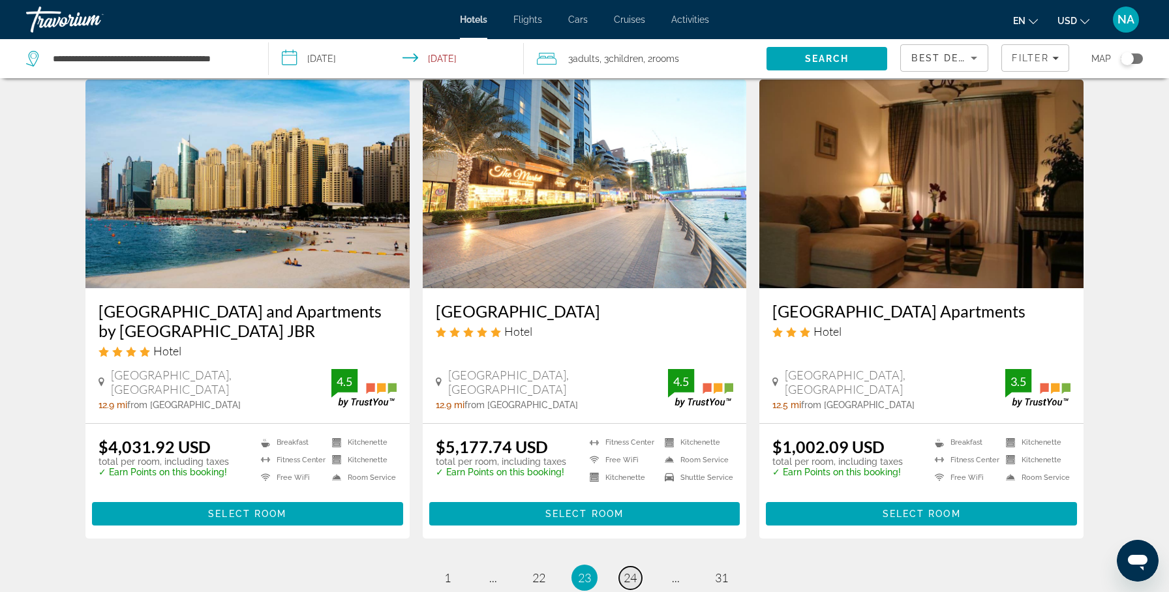
scroll to position [1551, 0]
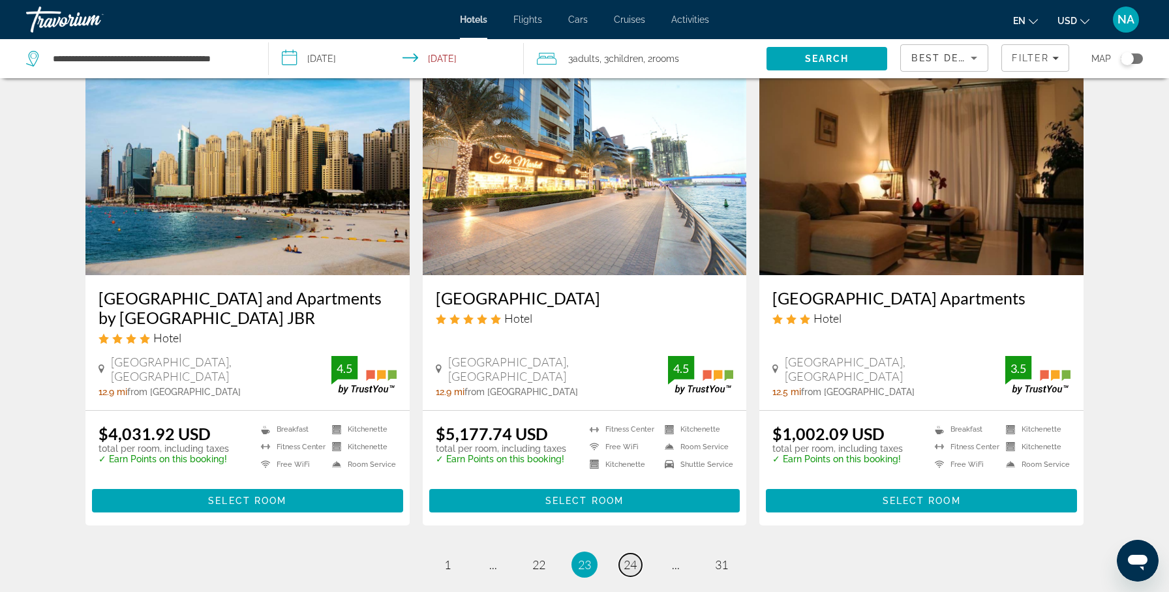
click at [629, 558] on span "24" at bounding box center [630, 565] width 13 height 14
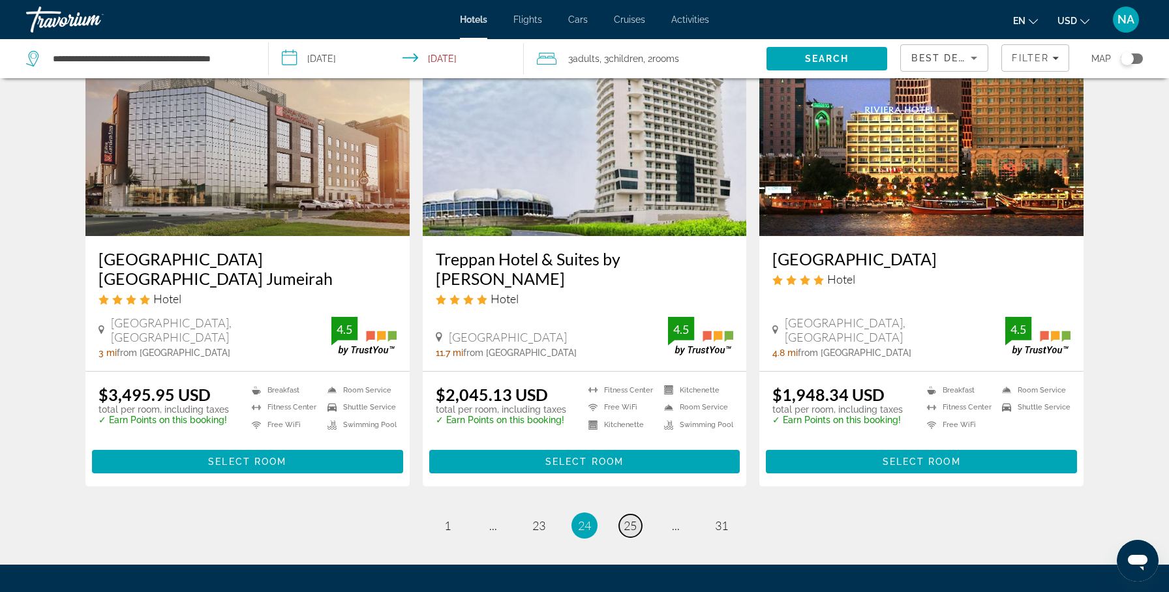
scroll to position [1547, 0]
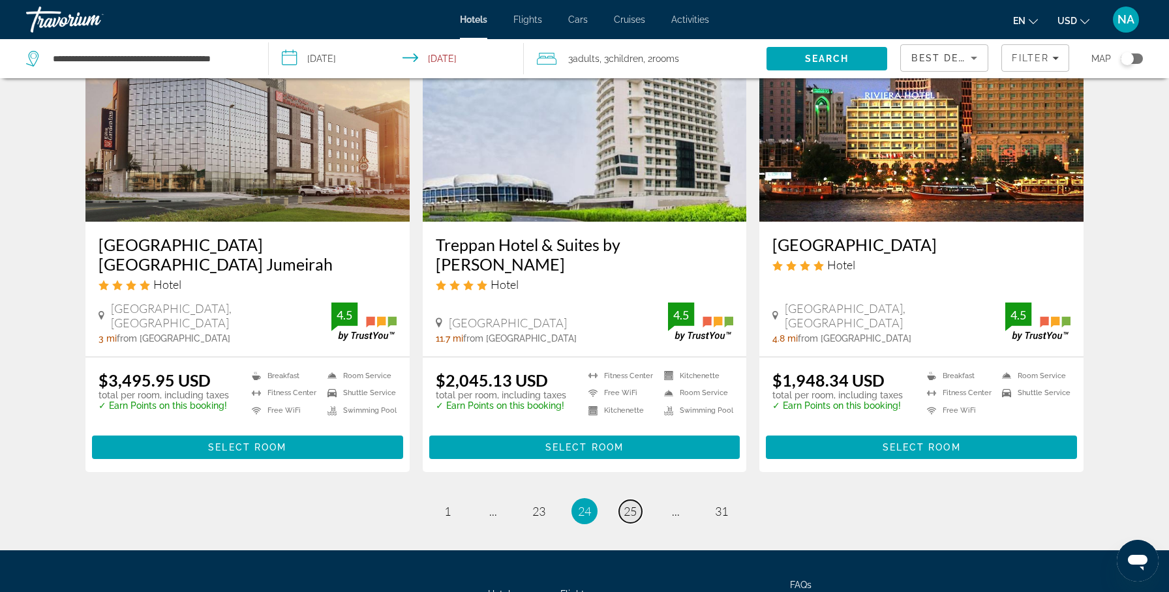
click at [630, 504] on span "25" at bounding box center [630, 511] width 13 height 14
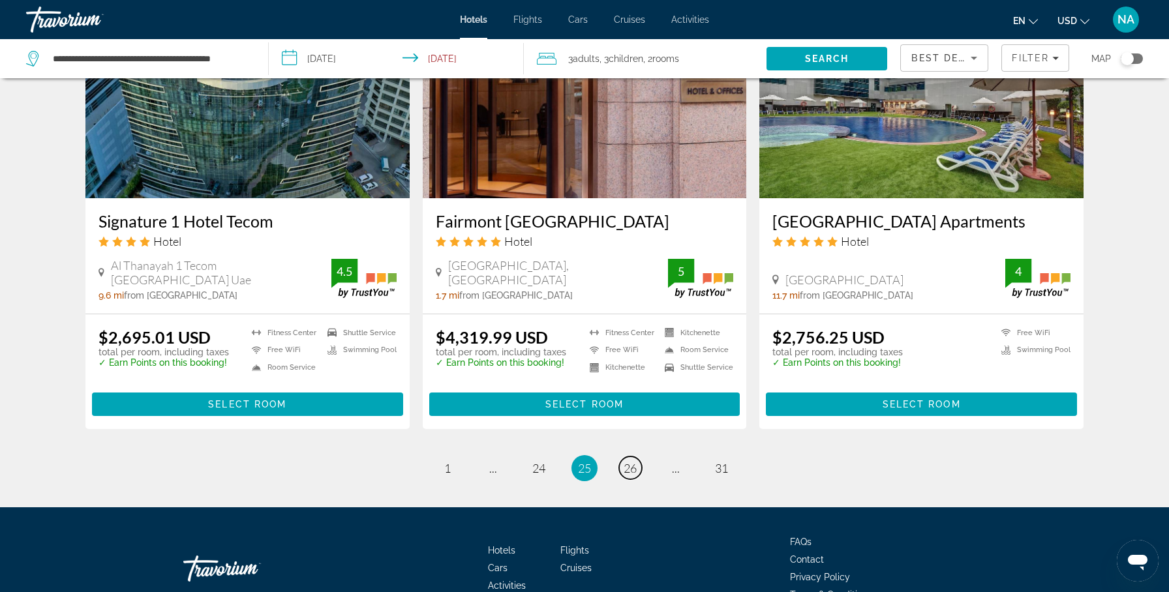
scroll to position [1603, 0]
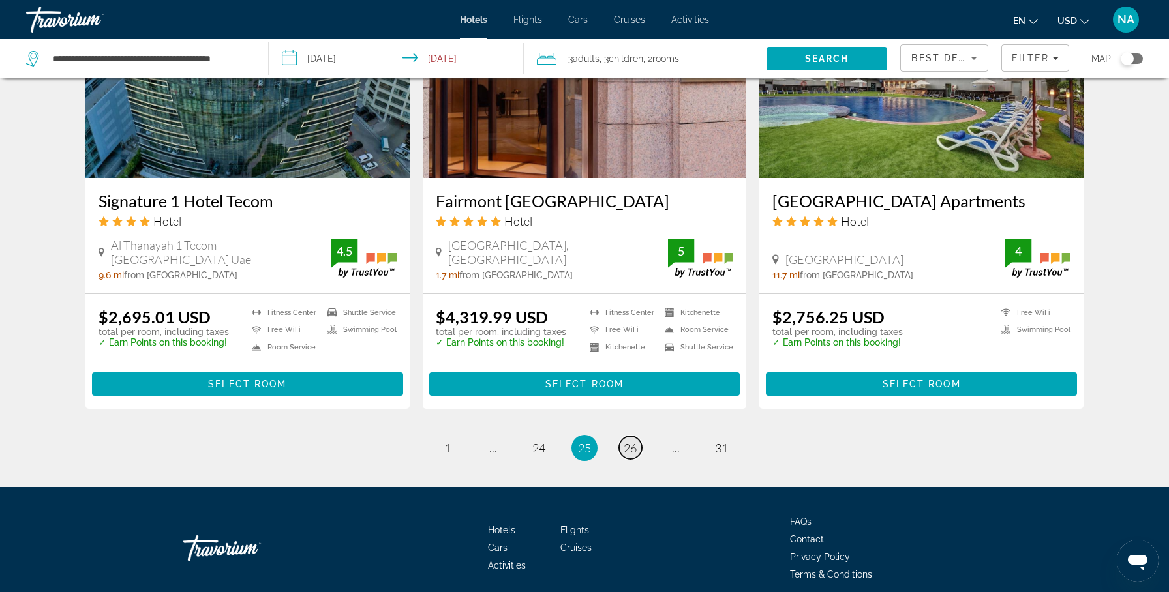
click at [624, 441] on span "26" at bounding box center [630, 448] width 13 height 14
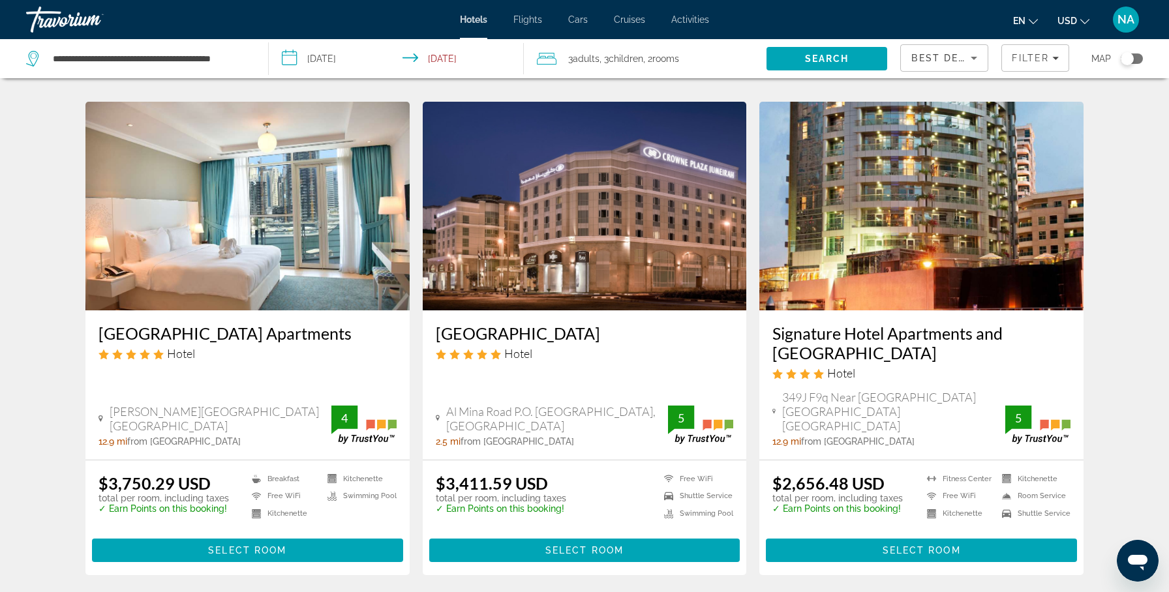
scroll to position [990, 0]
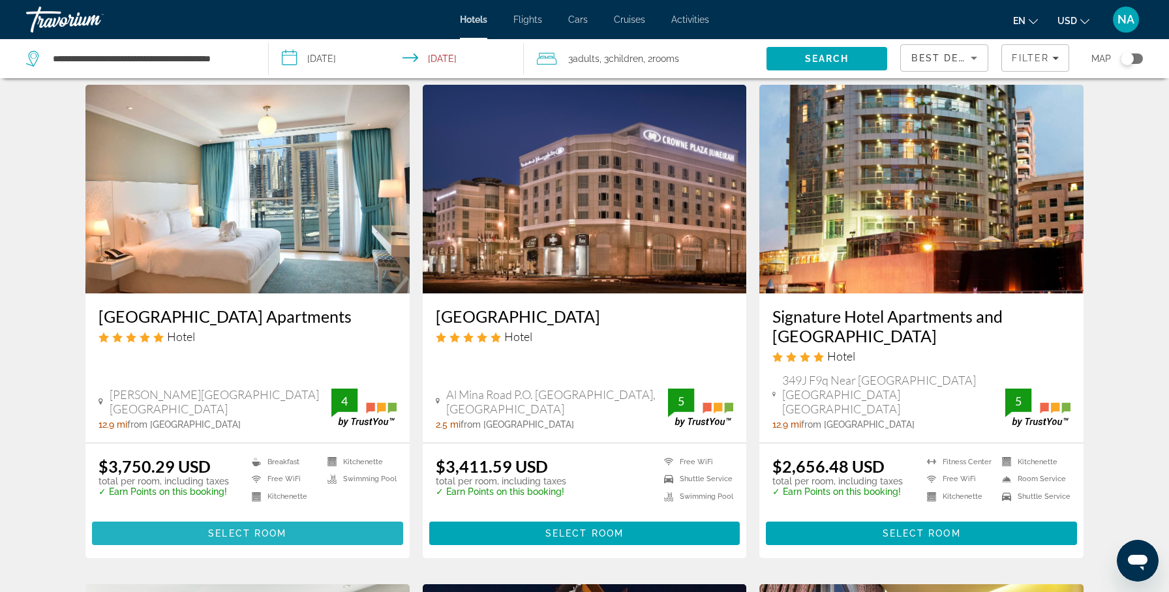
click at [297, 524] on span "Main content" at bounding box center [247, 533] width 311 height 31
